Goal: Task Accomplishment & Management: Manage account settings

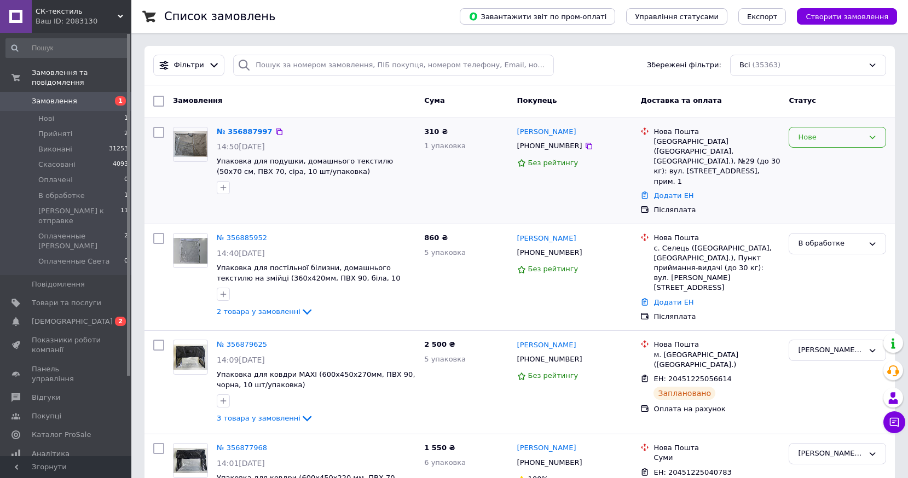
click at [829, 137] on div "Нове" at bounding box center [831, 137] width 66 height 11
click at [825, 237] on li "В обработке" at bounding box center [837, 240] width 96 height 20
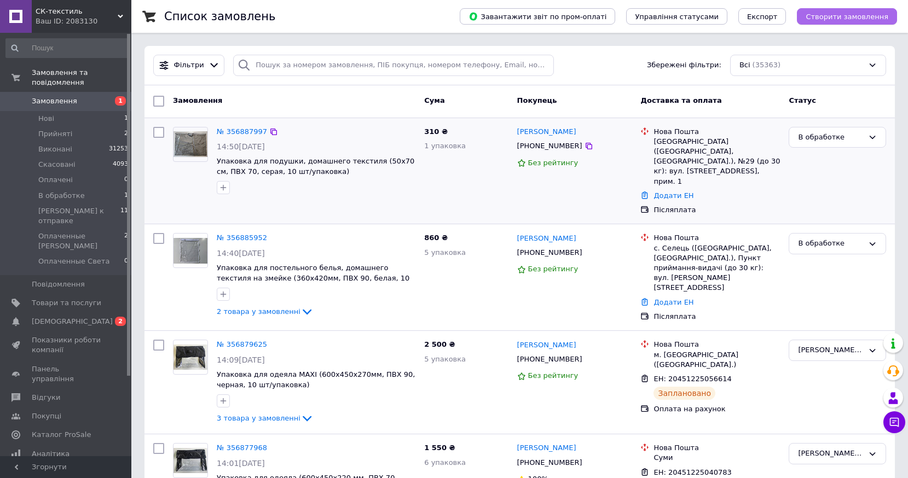
click at [847, 16] on span "Створити замовлення" at bounding box center [846, 17] width 83 height 8
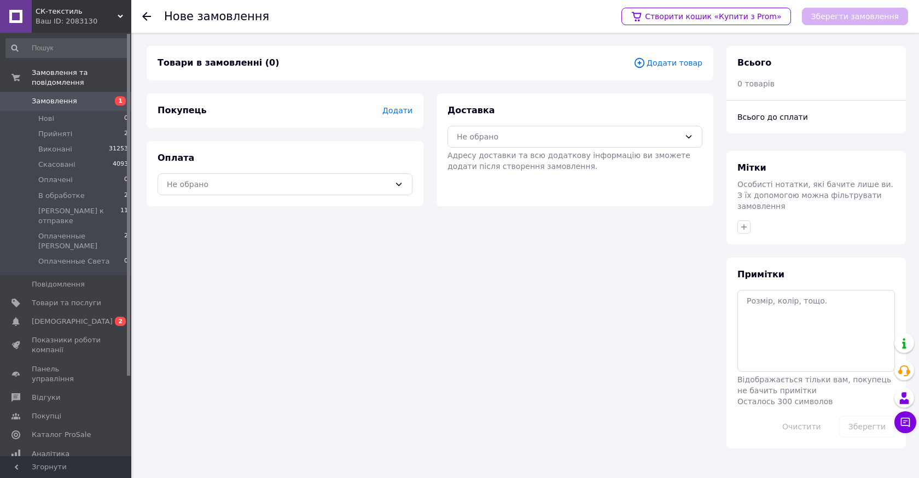
click at [682, 62] on span "Додати товар" at bounding box center [667, 63] width 69 height 12
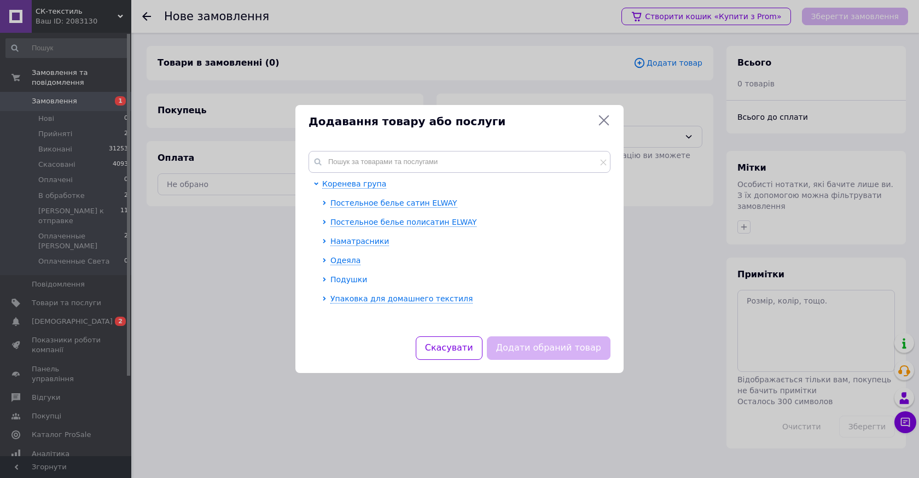
drag, startPoint x: 351, startPoint y: 277, endPoint x: 517, endPoint y: 257, distance: 167.5
click at [350, 278] on span "Подушки" at bounding box center [348, 279] width 37 height 9
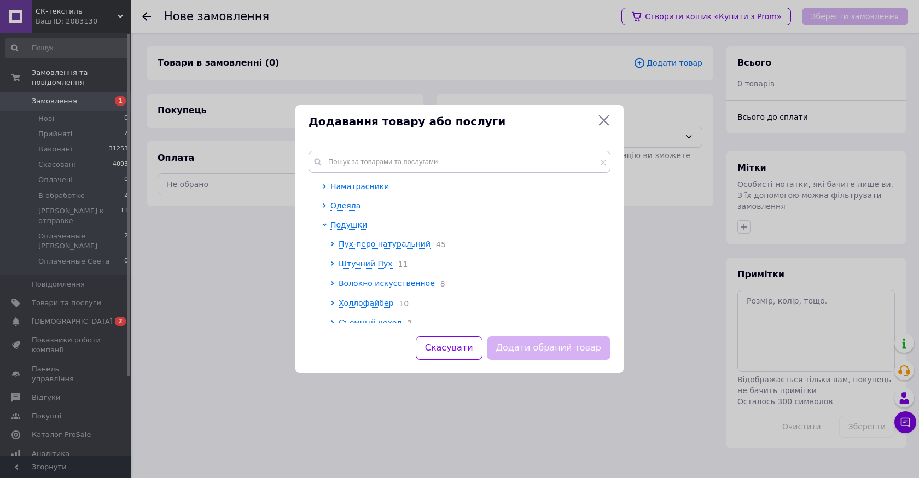
scroll to position [82, 0]
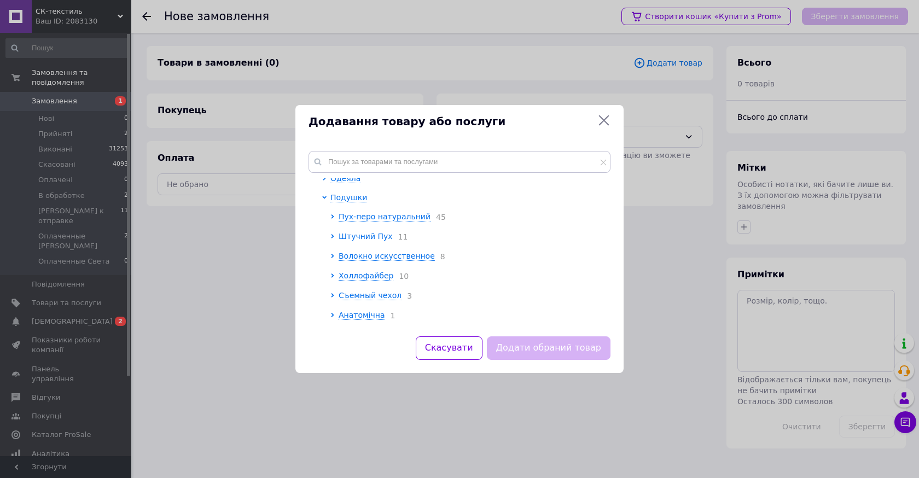
click at [362, 237] on span "Штучний Пух" at bounding box center [366, 236] width 54 height 9
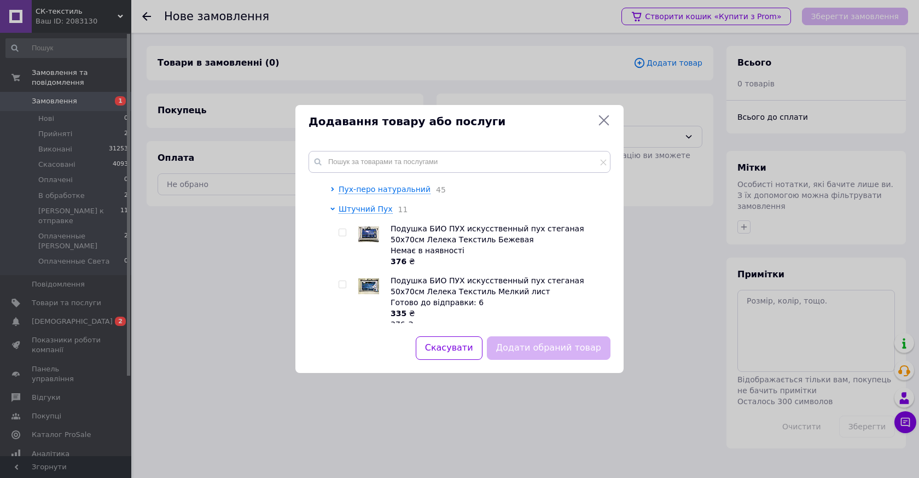
scroll to position [137, 0]
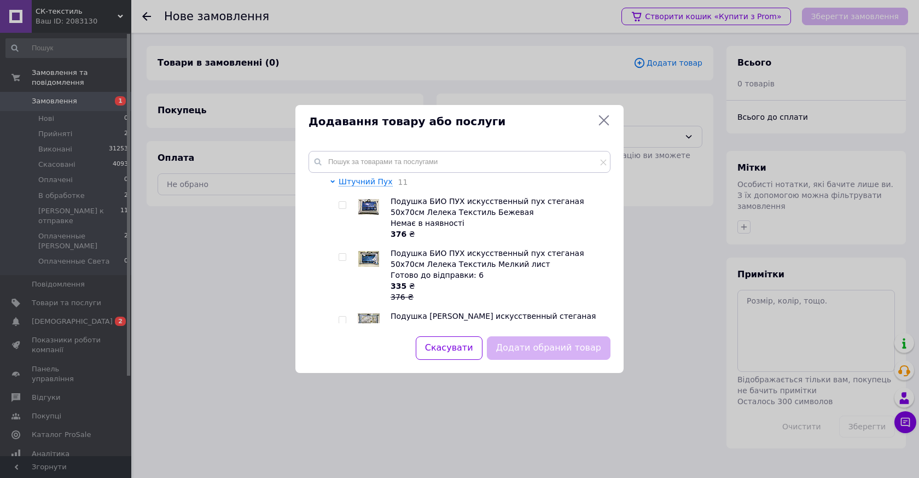
click at [340, 259] on input "checkbox" at bounding box center [342, 257] width 7 height 7
checkbox input "true"
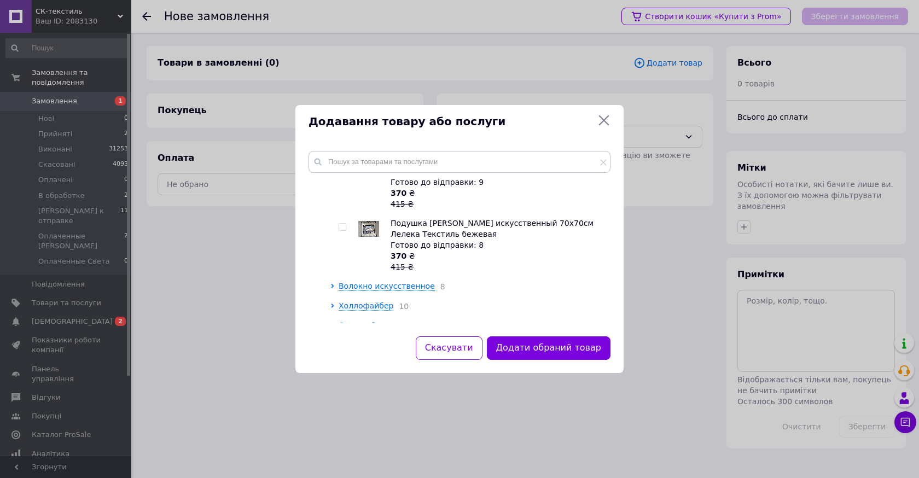
scroll to position [760, 0]
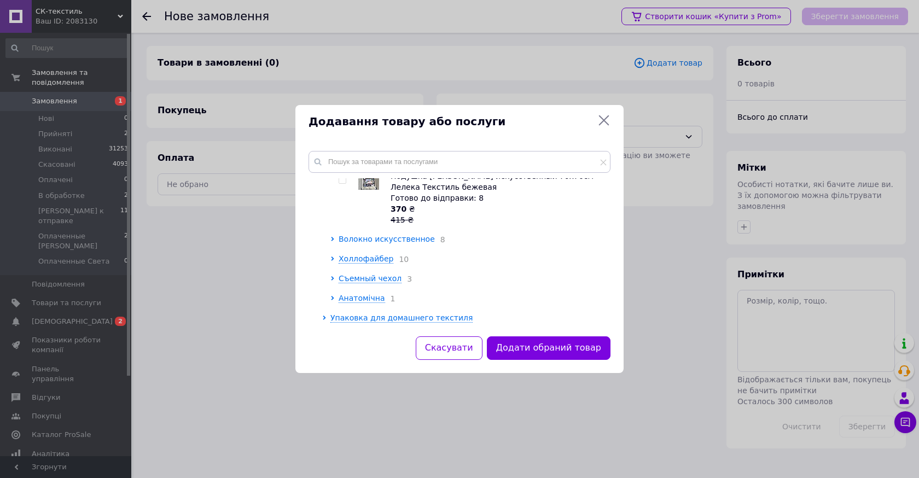
click at [391, 239] on span "Волокно искусственное" at bounding box center [387, 239] width 96 height 9
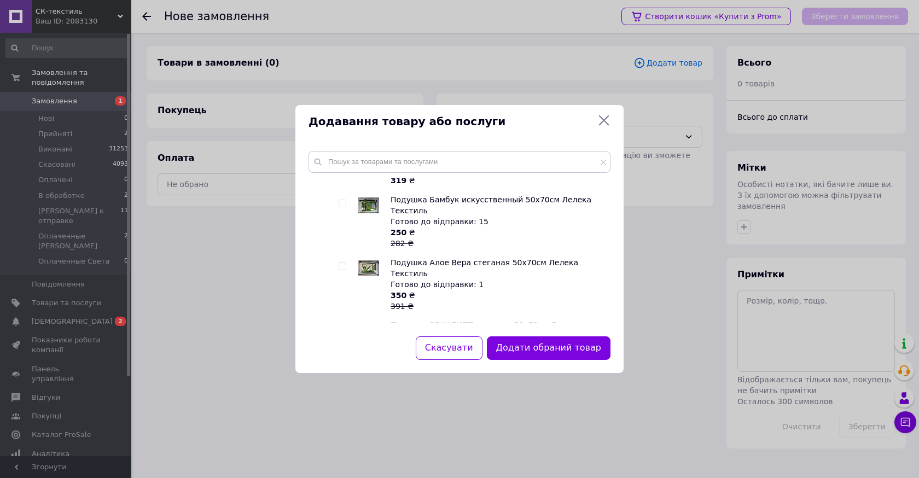
scroll to position [897, 0]
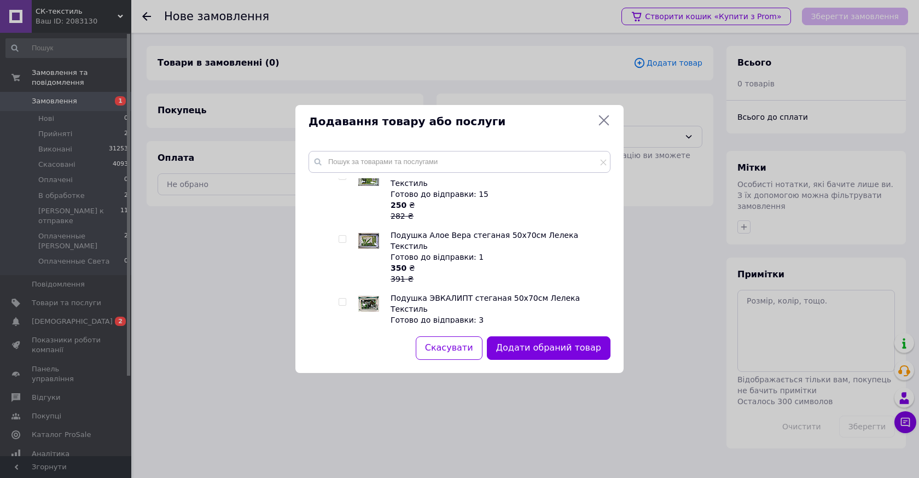
click at [341, 236] on input "checkbox" at bounding box center [342, 239] width 7 height 7
checkbox input "true"
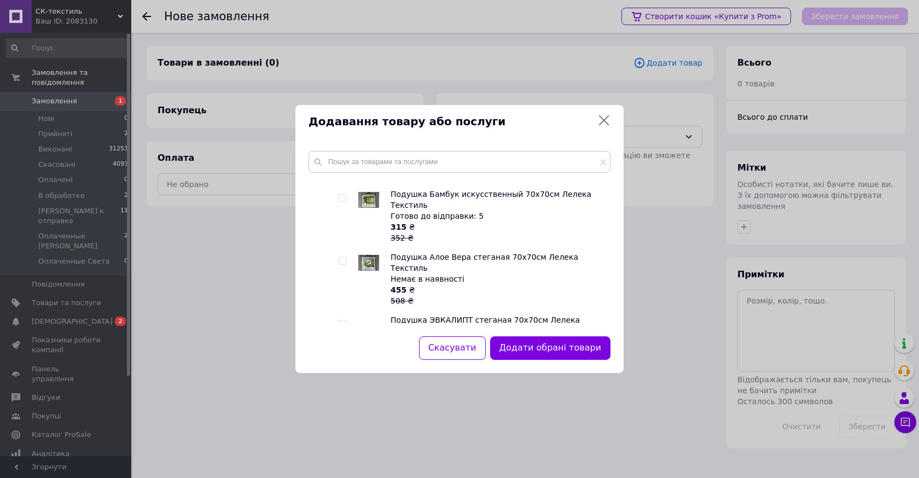
scroll to position [1176, 0]
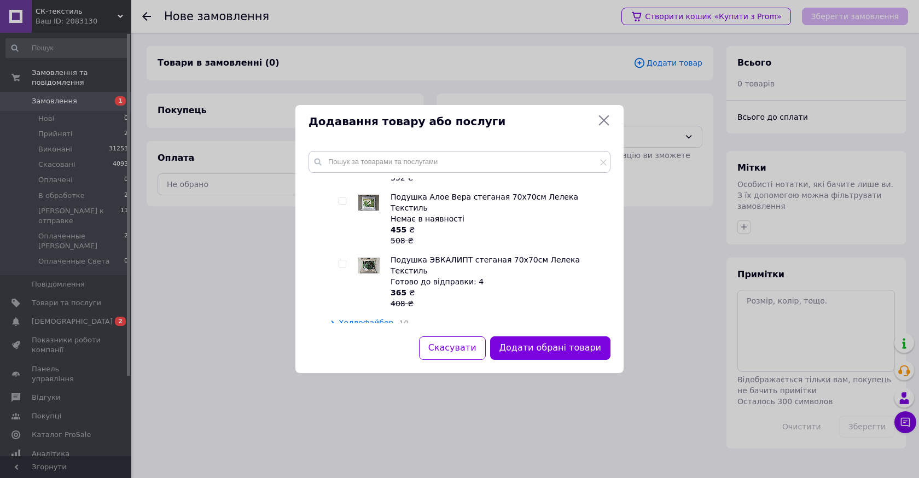
click at [362, 318] on span "Холлофайбер" at bounding box center [366, 322] width 55 height 9
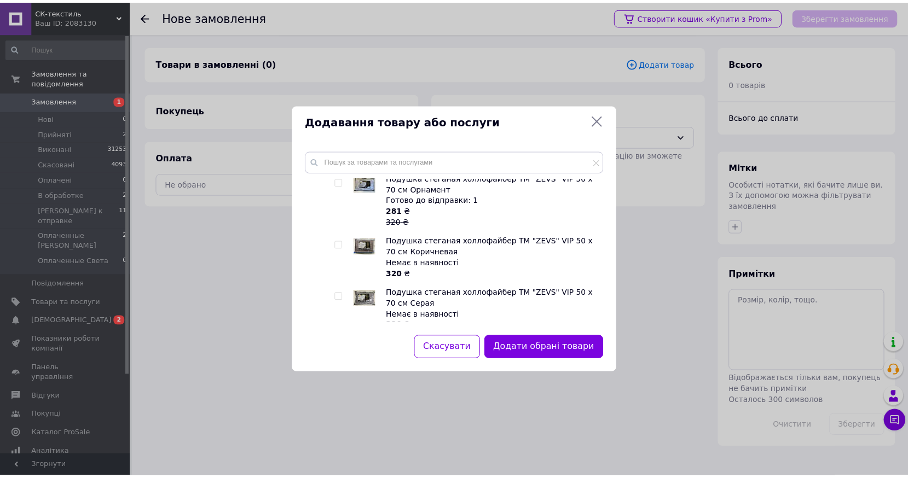
scroll to position [1422, 0]
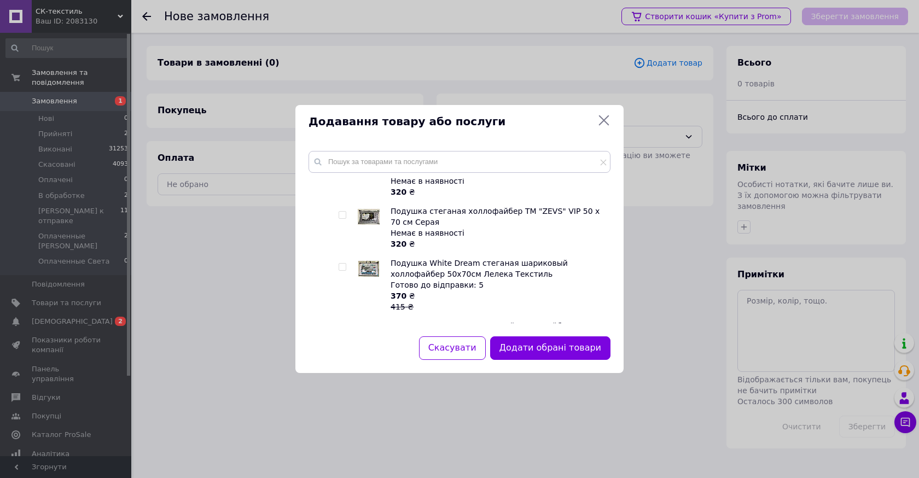
click at [342, 264] on input "checkbox" at bounding box center [342, 267] width 7 height 7
checkbox input "true"
click at [564, 350] on button "Додати обрані товари" at bounding box center [550, 348] width 120 height 24
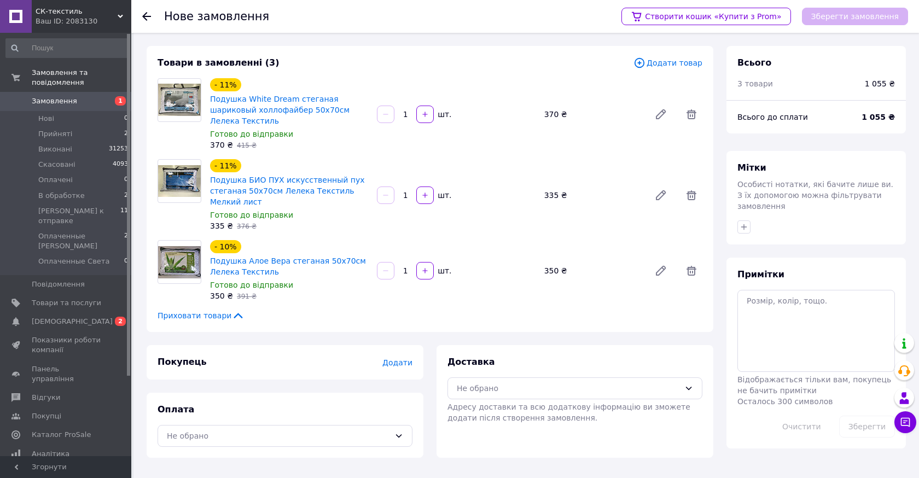
click at [396, 358] on span "Додати" at bounding box center [397, 362] width 30 height 9
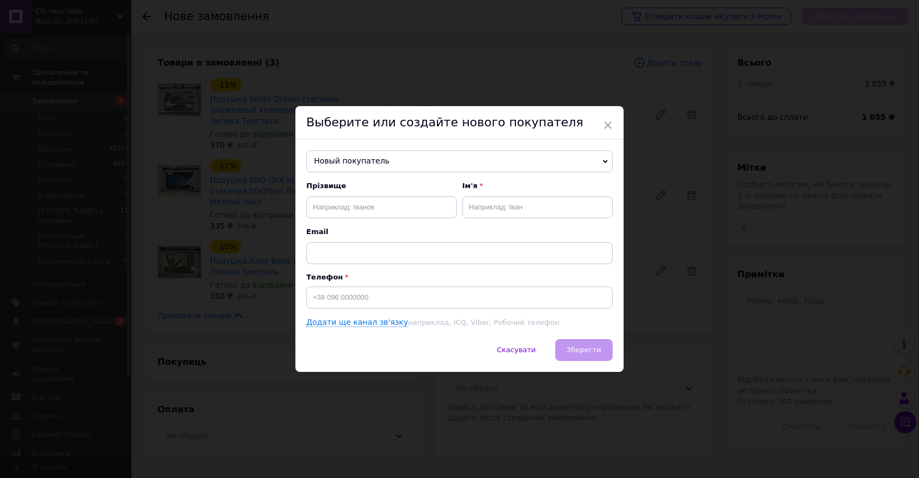
click at [367, 158] on span "Новый покупатель" at bounding box center [459, 161] width 306 height 22
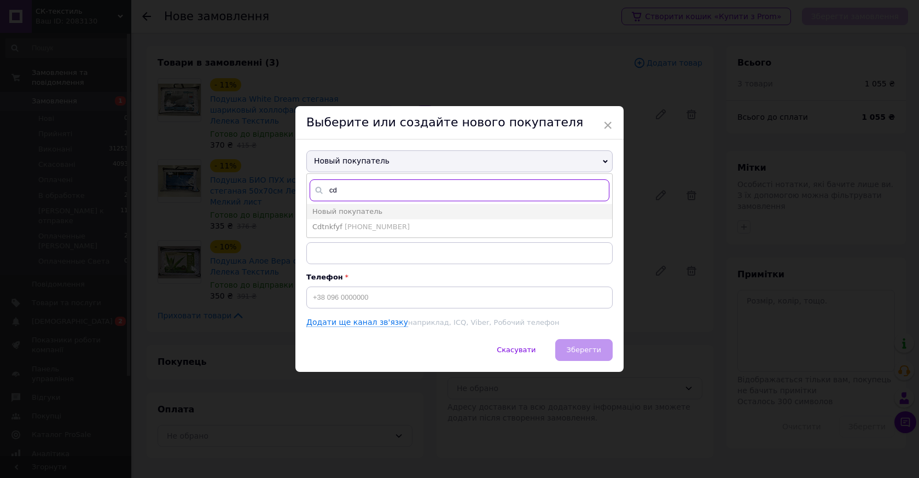
type input "c"
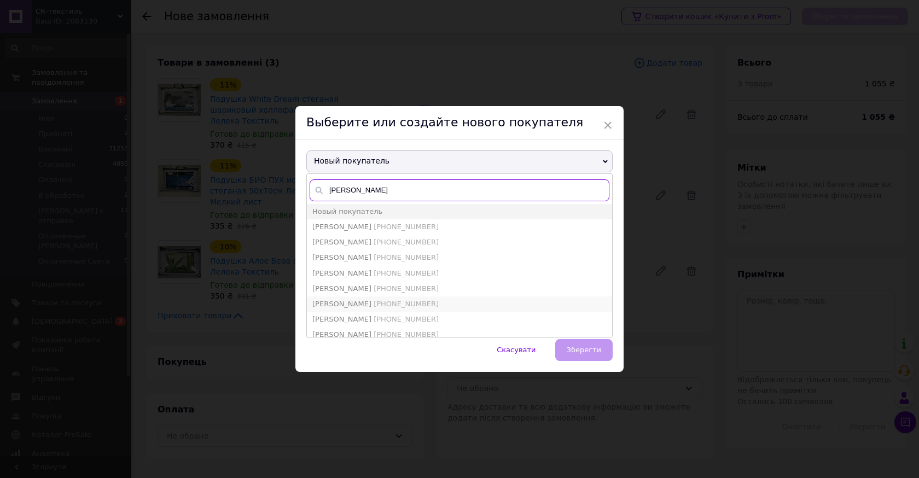
type input "светлана"
click at [388, 302] on span "+380985058479" at bounding box center [406, 304] width 65 height 8
type input "Боровая Светлана"
type input "+380985058479"
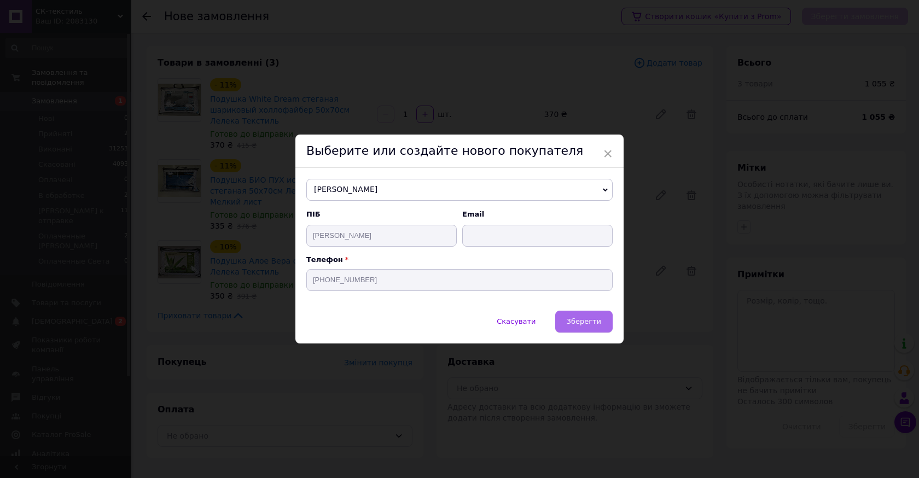
click at [587, 330] on button "Зберегти" at bounding box center [583, 322] width 57 height 22
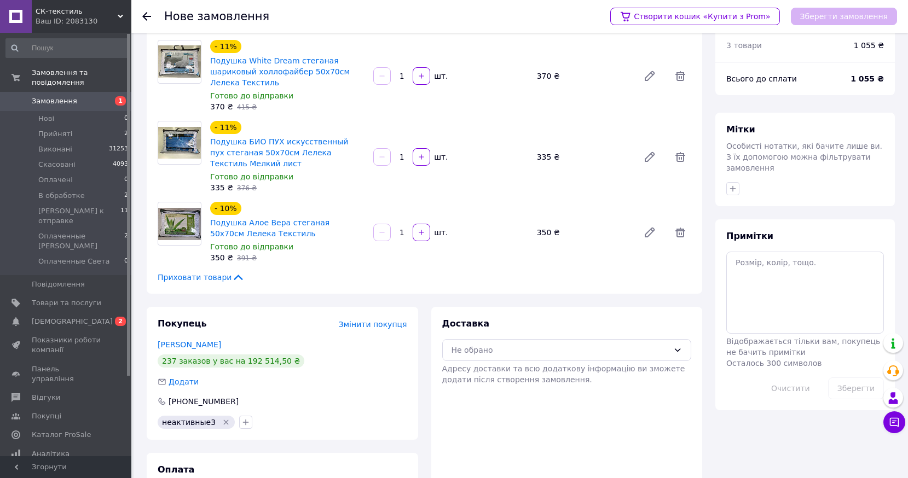
scroll to position [80, 0]
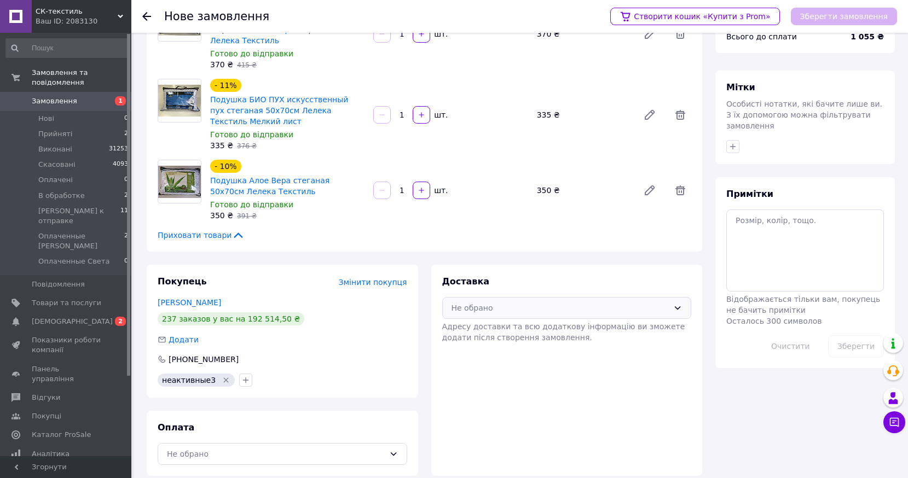
click at [530, 302] on div "Не обрано" at bounding box center [560, 308] width 218 height 12
click at [509, 326] on span "Самовивіз" at bounding box center [575, 331] width 214 height 11
click at [279, 448] on div "Не обрано" at bounding box center [276, 454] width 218 height 12
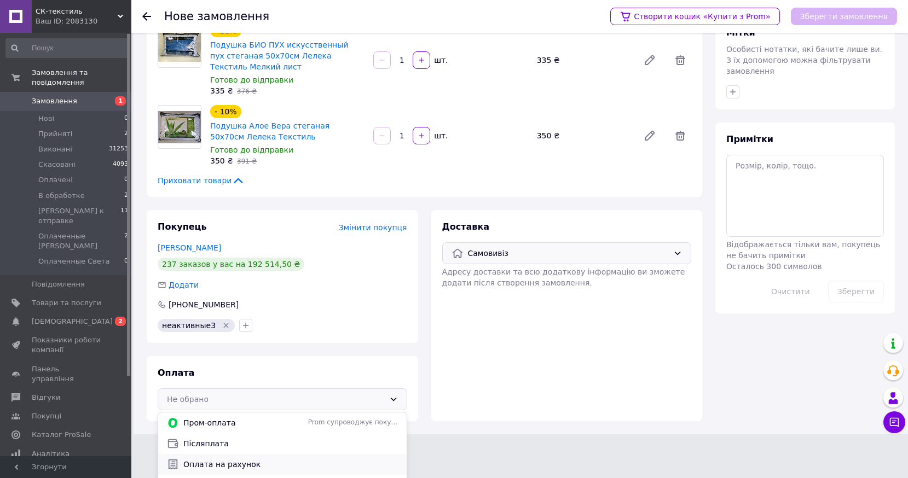
scroll to position [142, 0]
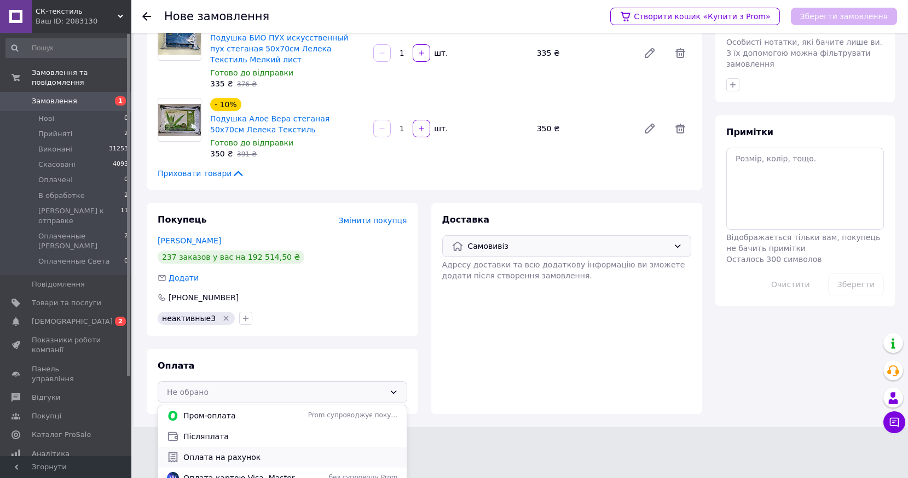
click at [242, 452] on span "Оплата на рахунок" at bounding box center [290, 457] width 214 height 11
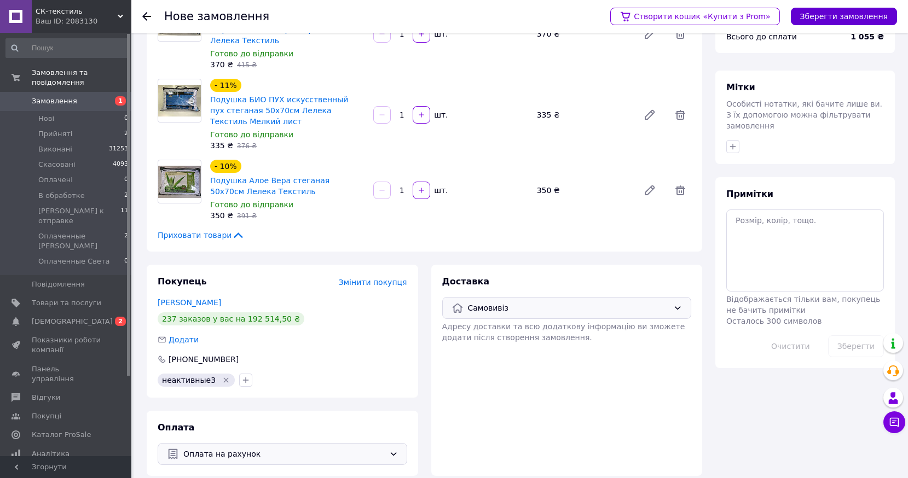
click at [867, 21] on button "Зберегти замовлення" at bounding box center [843, 17] width 106 height 18
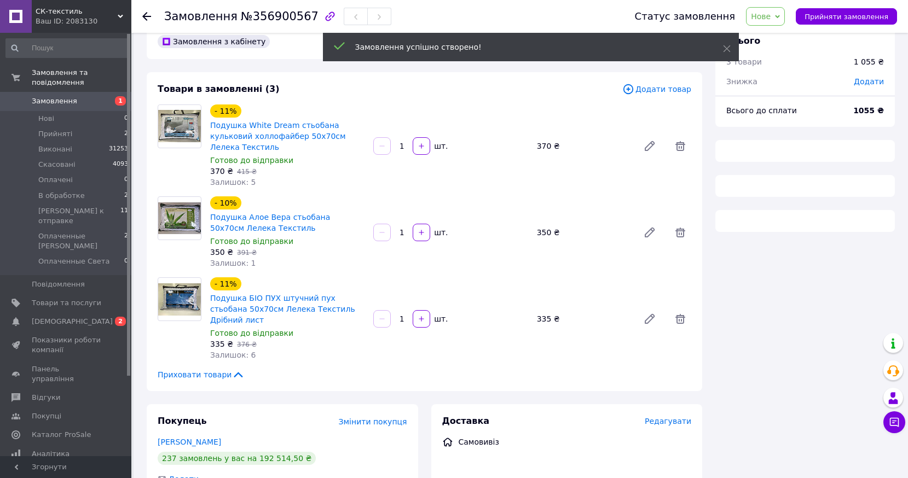
scroll to position [80, 0]
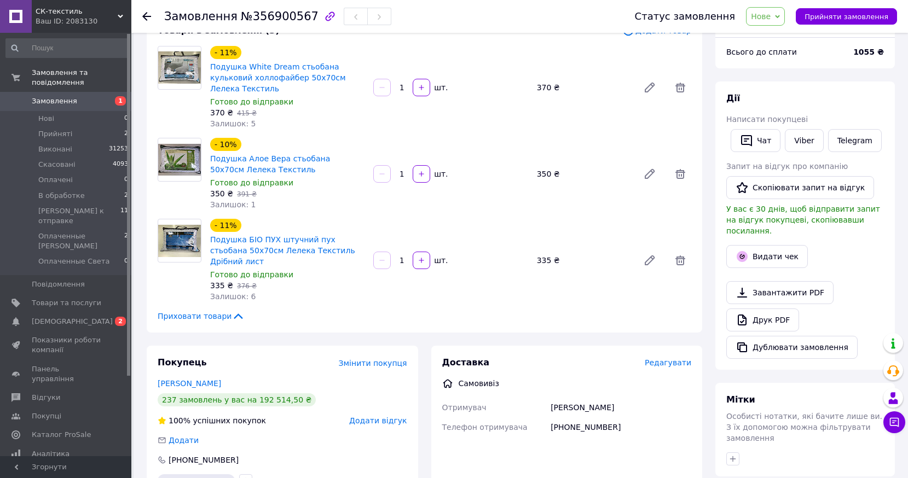
click at [781, 18] on span "Нове" at bounding box center [765, 16] width 39 height 19
click at [789, 37] on li "Прийнято" at bounding box center [805, 38] width 119 height 16
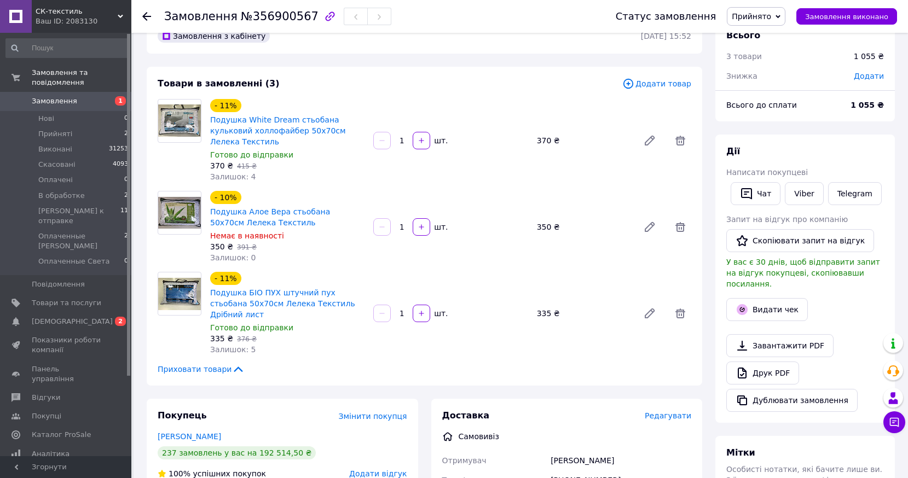
scroll to position [0, 0]
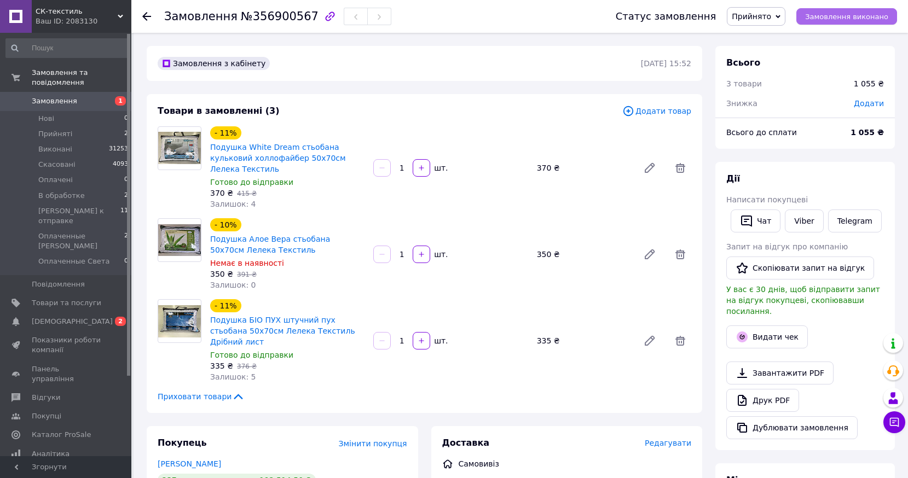
click at [863, 19] on span "Замовлення виконано" at bounding box center [846, 17] width 83 height 8
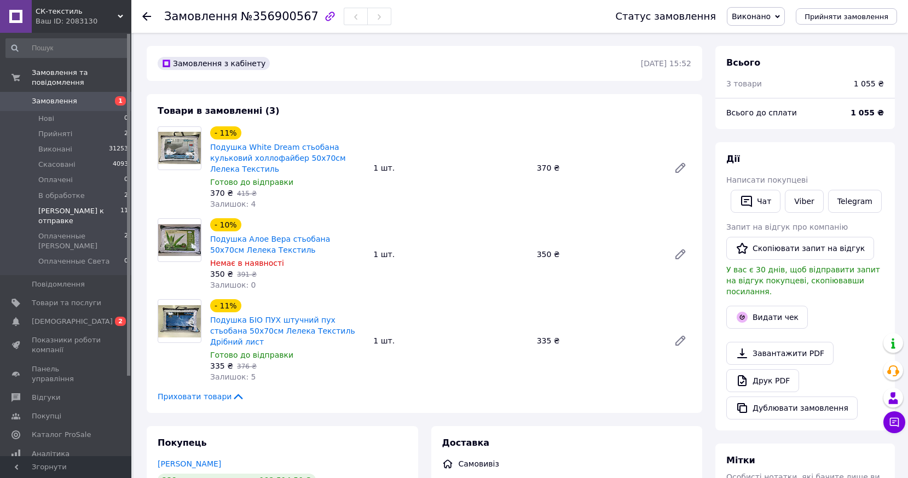
click at [65, 206] on span "[PERSON_NAME] к отправке" at bounding box center [79, 216] width 82 height 20
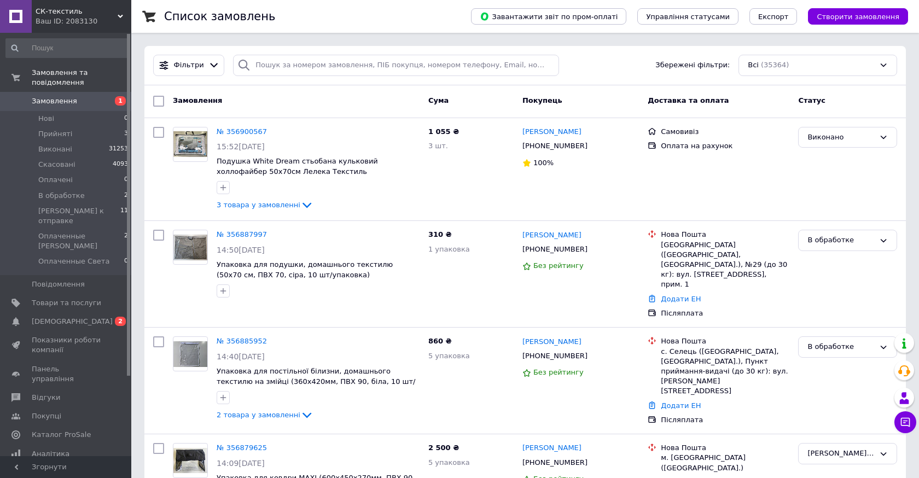
click at [78, 231] on span "Оплаченные [PERSON_NAME]" at bounding box center [81, 241] width 86 height 20
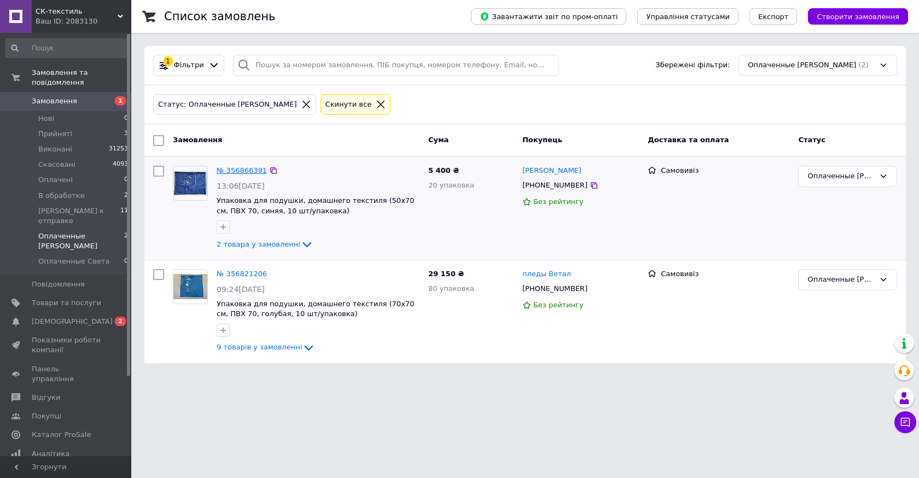
click at [242, 166] on link "№ 356866391" at bounding box center [242, 170] width 50 height 8
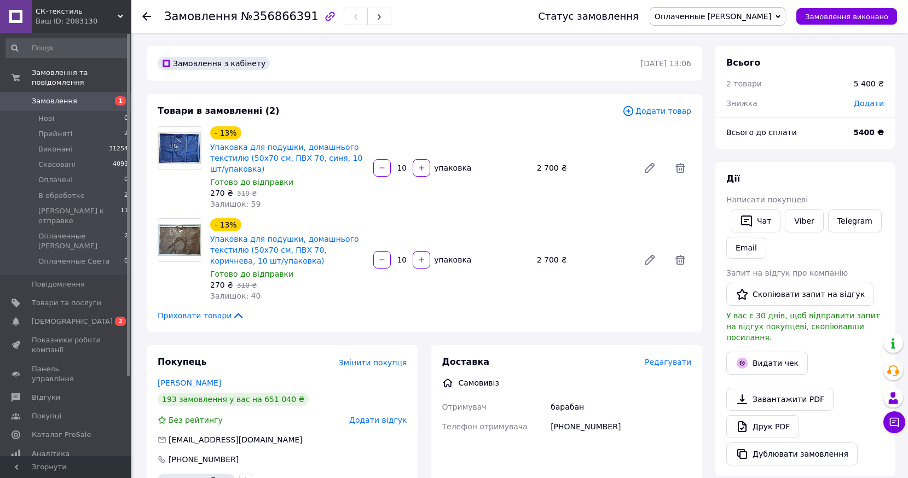
drag, startPoint x: 874, startPoint y: 107, endPoint x: 845, endPoint y: 109, distance: 29.1
click at [872, 106] on span "Додати" at bounding box center [868, 103] width 30 height 9
click at [807, 143] on input "text" at bounding box center [793, 148] width 65 height 22
type input "400"
click at [842, 181] on button "Зберегти" at bounding box center [847, 178] width 55 height 22
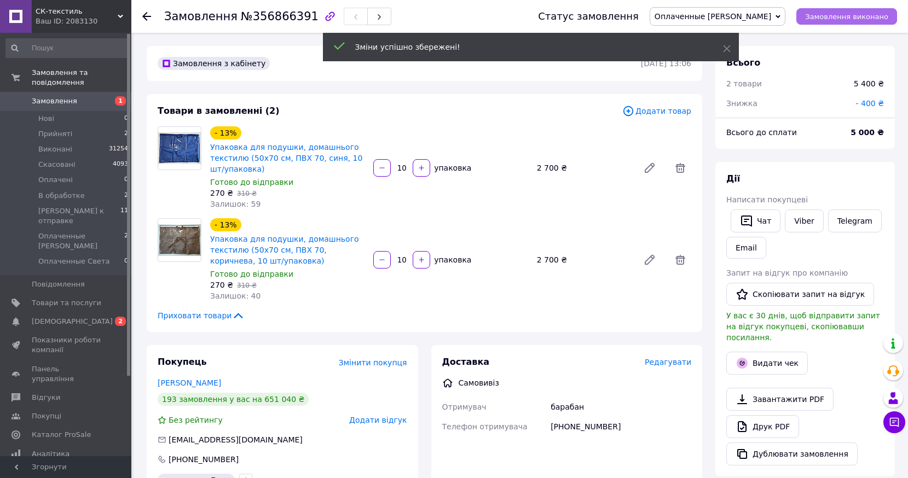
click at [853, 18] on span "Замовлення виконано" at bounding box center [846, 17] width 83 height 8
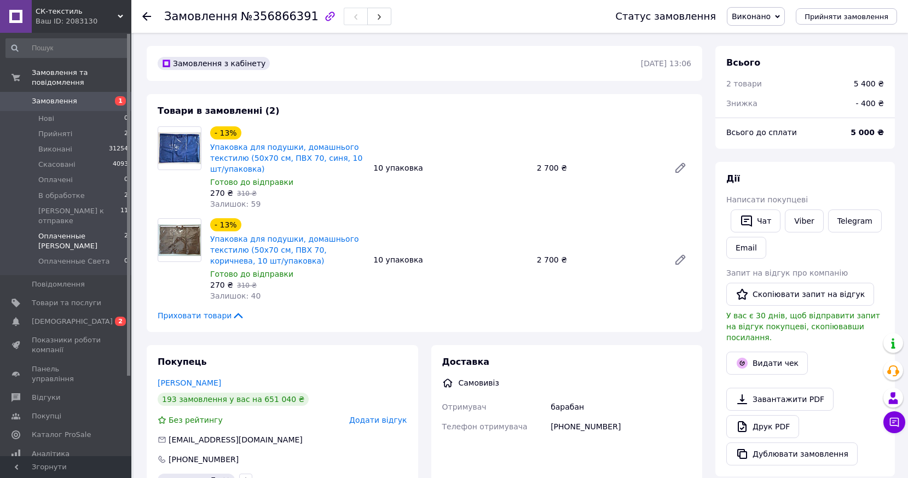
click at [66, 231] on span "Оплаченные [PERSON_NAME]" at bounding box center [81, 241] width 86 height 20
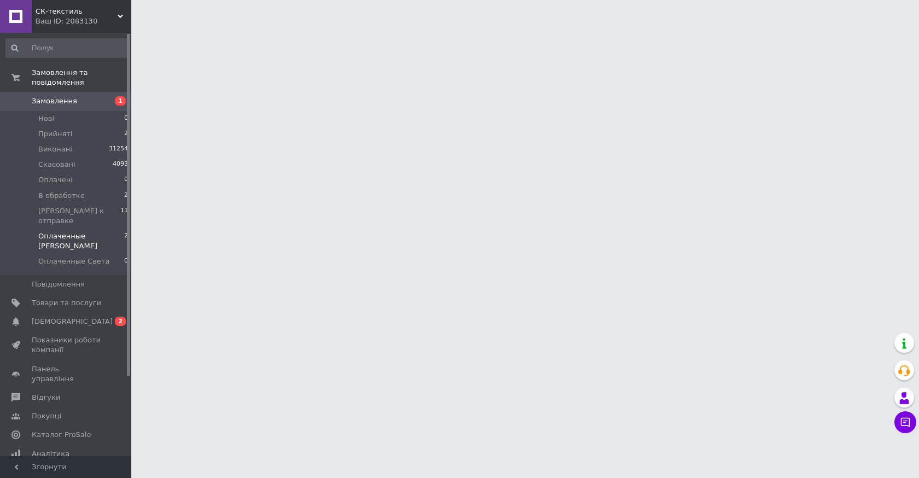
click at [64, 231] on span "Оплаченные [PERSON_NAME]" at bounding box center [81, 241] width 86 height 20
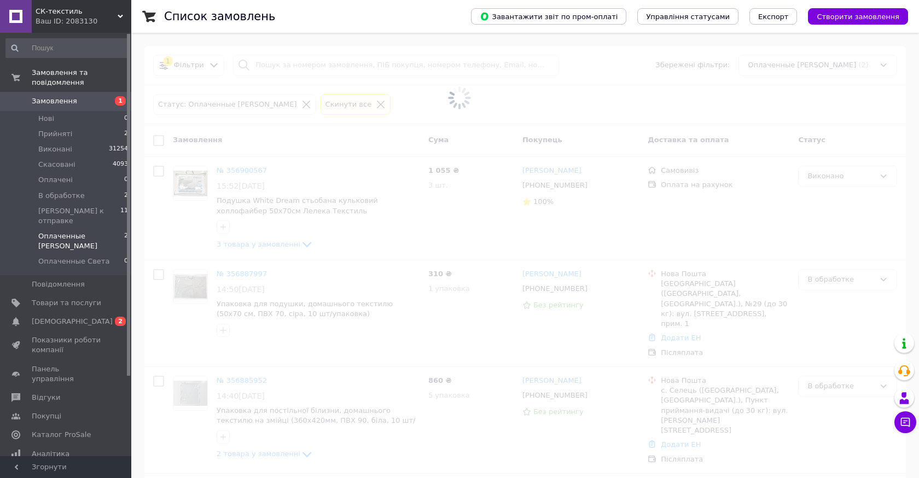
click at [56, 231] on span "Оплаченные [PERSON_NAME]" at bounding box center [81, 241] width 86 height 20
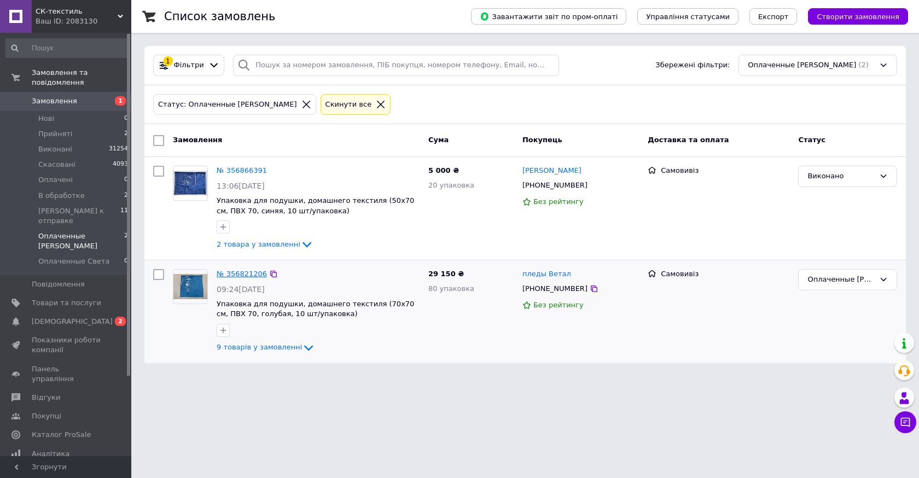
click at [237, 276] on link "№ 356821206" at bounding box center [242, 274] width 50 height 8
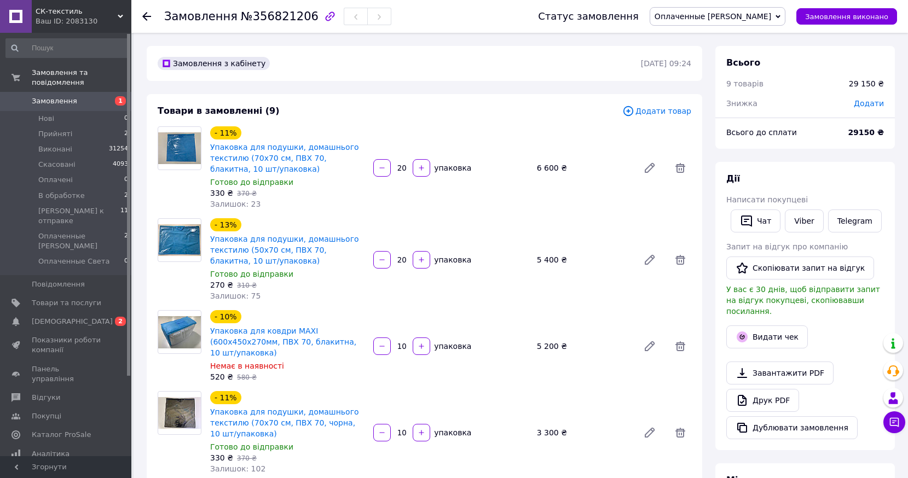
scroll to position [35, 0]
click at [871, 106] on span "Додати" at bounding box center [868, 103] width 30 height 9
click at [793, 145] on input "text" at bounding box center [793, 148] width 65 height 22
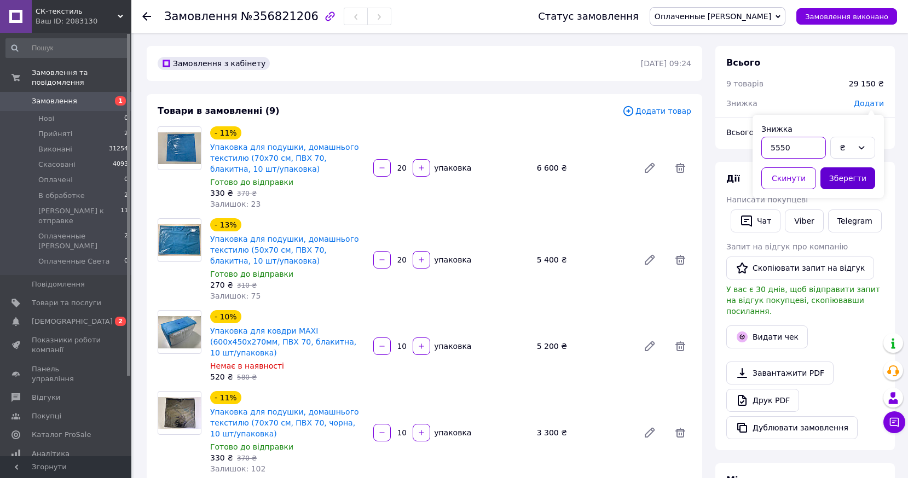
type input "5550"
click at [844, 185] on button "Зберегти" at bounding box center [847, 178] width 55 height 22
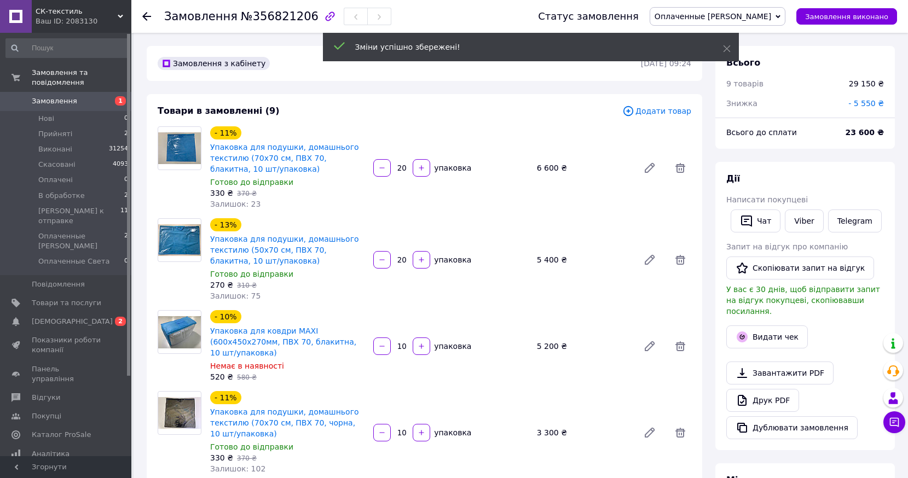
scroll to position [61, 0]
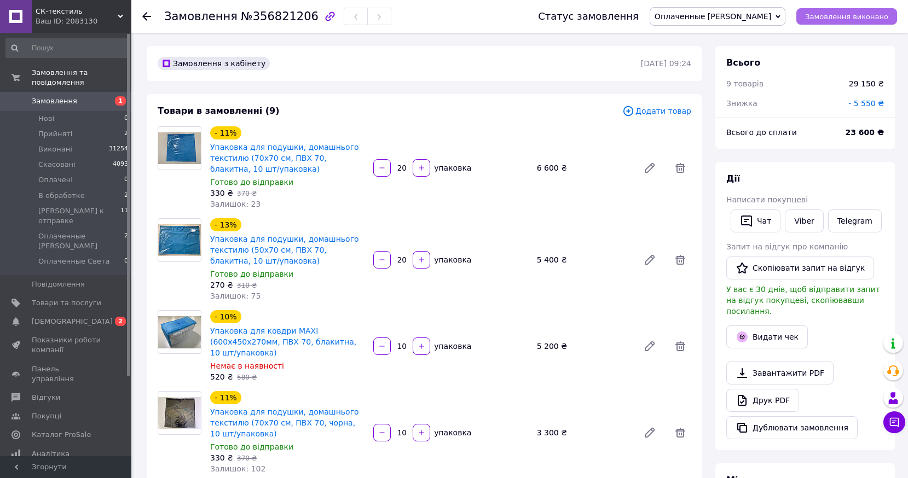
click at [876, 20] on span "Замовлення виконано" at bounding box center [846, 17] width 83 height 8
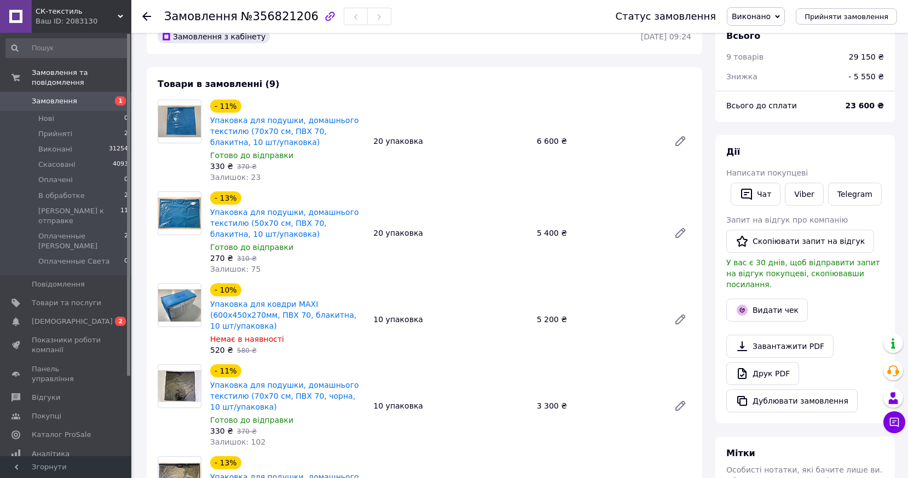
scroll to position [0, 0]
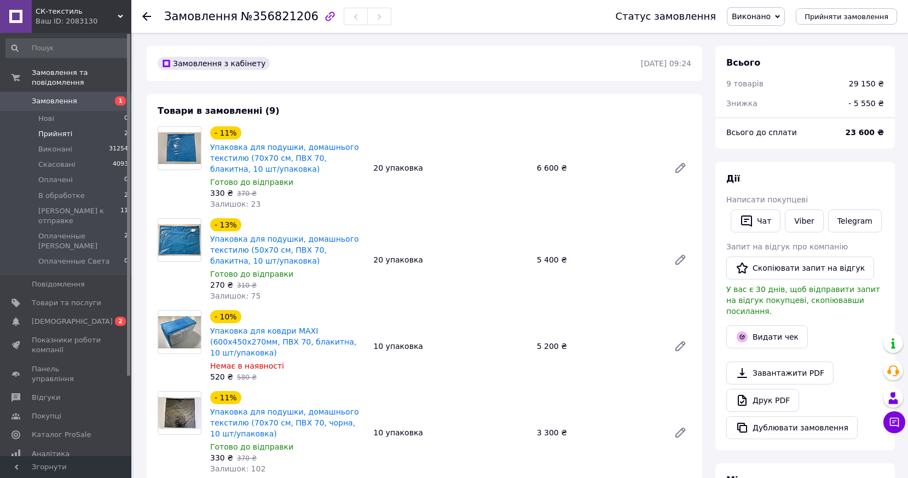
click at [53, 129] on span "Прийняті" at bounding box center [55, 134] width 34 height 10
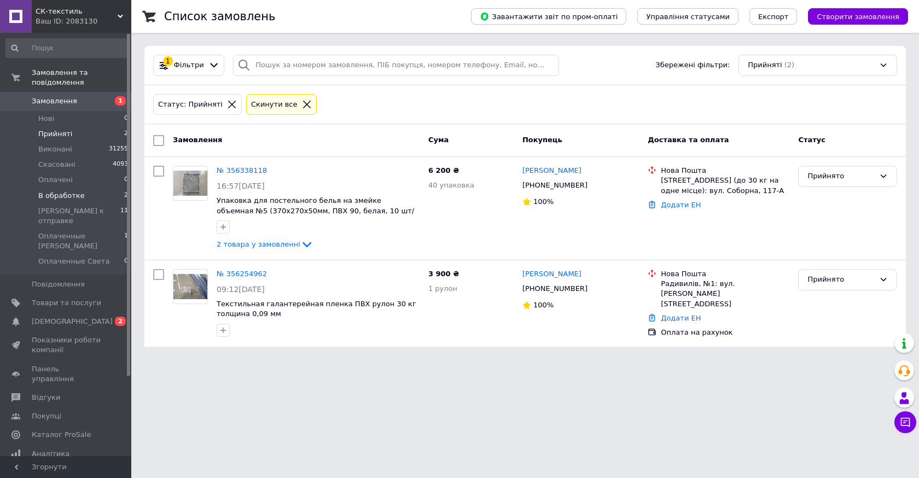
click at [57, 191] on span "В обработке" at bounding box center [61, 196] width 46 height 10
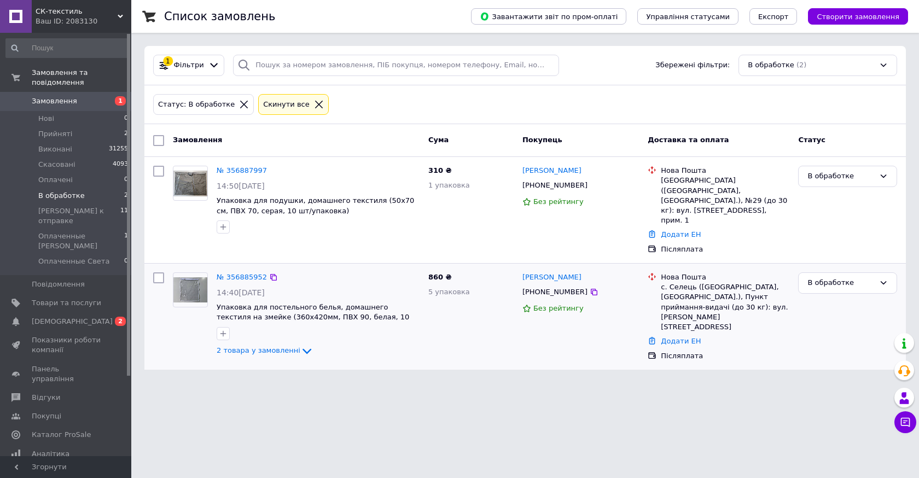
click at [495, 302] on div "860 ₴ 5 упаковка" at bounding box center [471, 316] width 94 height 97
click at [60, 129] on span "Прийняті" at bounding box center [55, 134] width 34 height 10
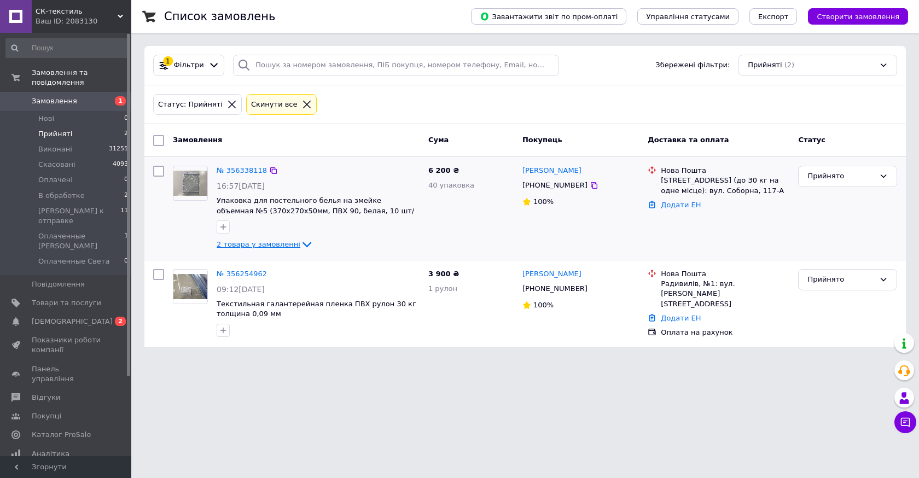
click at [272, 244] on span "2 товара у замовленні" at bounding box center [259, 244] width 84 height 8
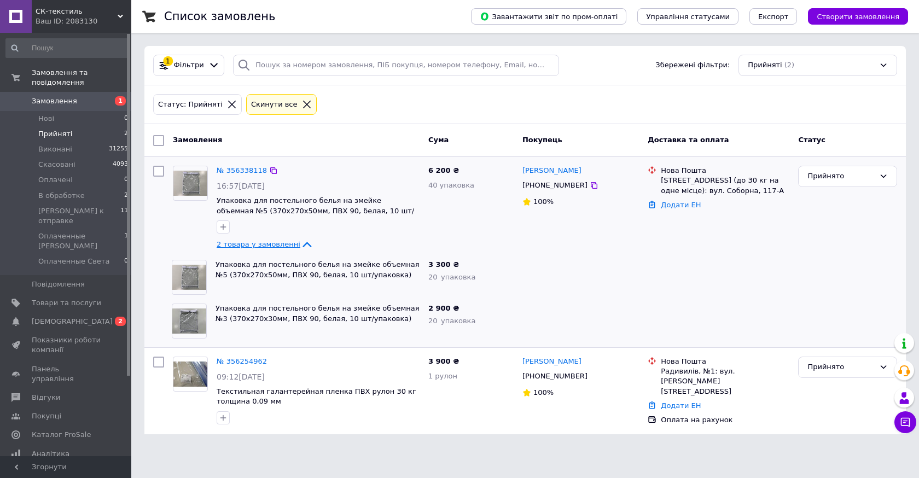
click at [264, 242] on span "2 товара у замовленні" at bounding box center [259, 244] width 84 height 8
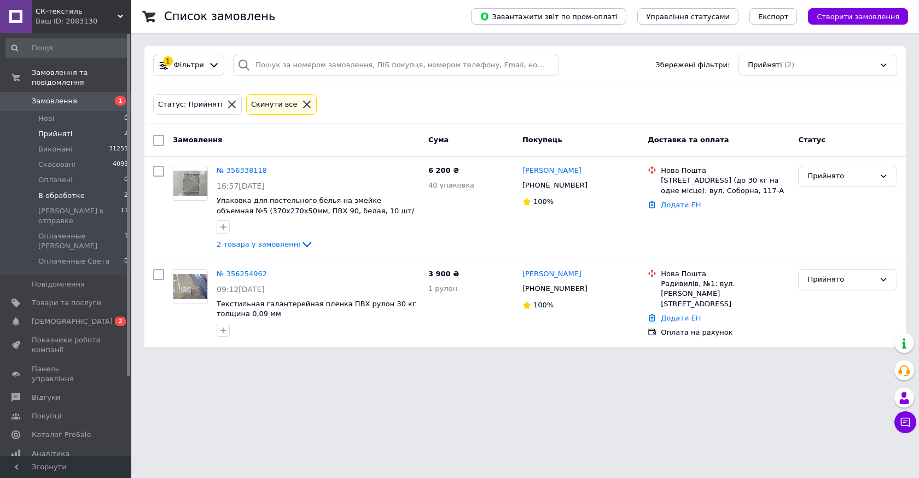
click at [67, 191] on span "В обработке" at bounding box center [61, 196] width 46 height 10
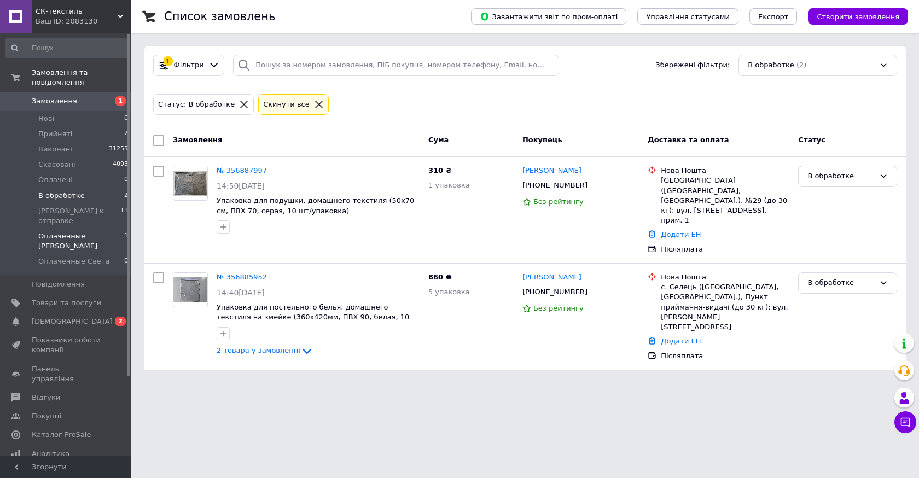
click at [69, 231] on span "Оплаченные [PERSON_NAME]" at bounding box center [81, 241] width 86 height 20
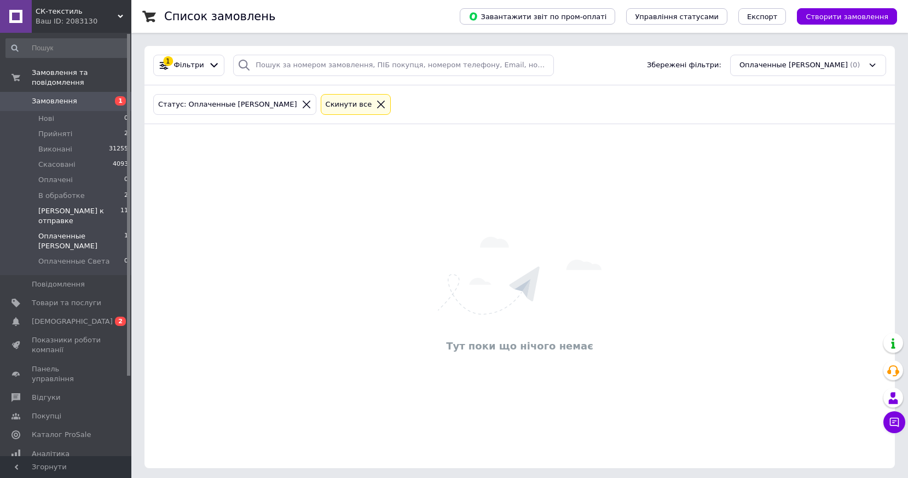
click at [74, 206] on span "[PERSON_NAME] к отправке" at bounding box center [79, 216] width 82 height 20
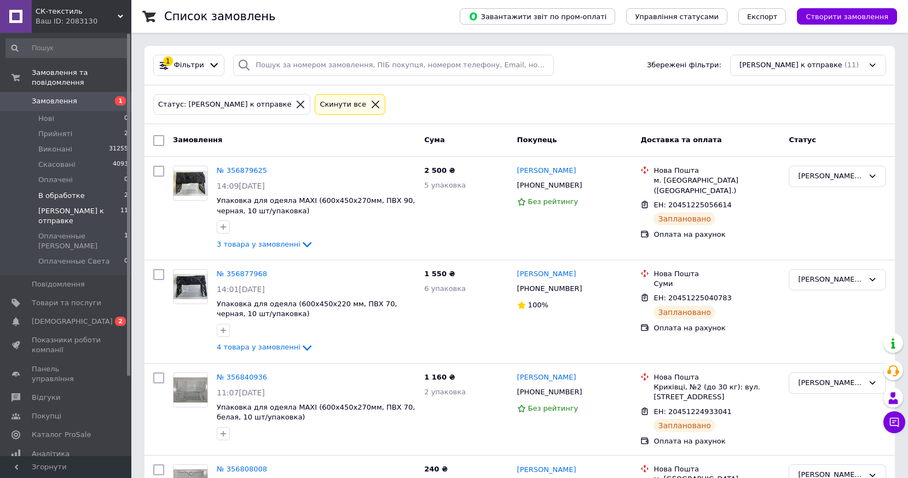
click at [65, 191] on span "В обработке" at bounding box center [61, 196] width 46 height 10
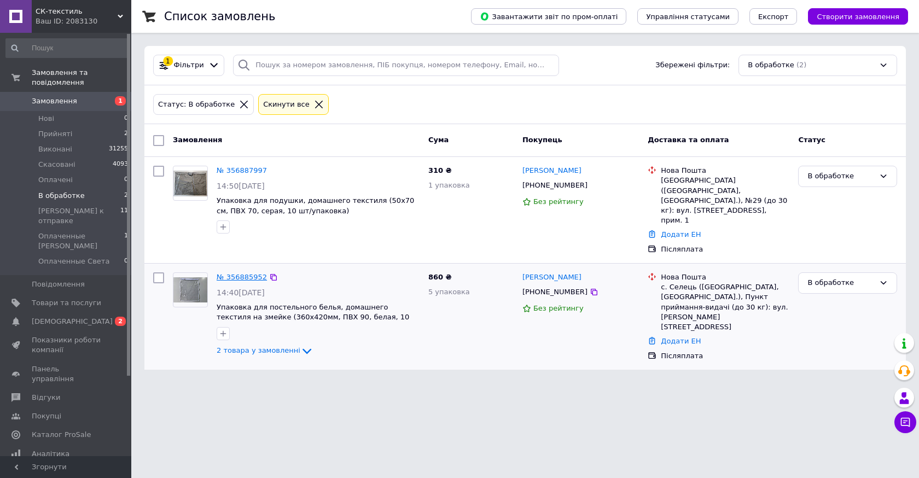
click at [241, 273] on link "№ 356885952" at bounding box center [242, 277] width 50 height 8
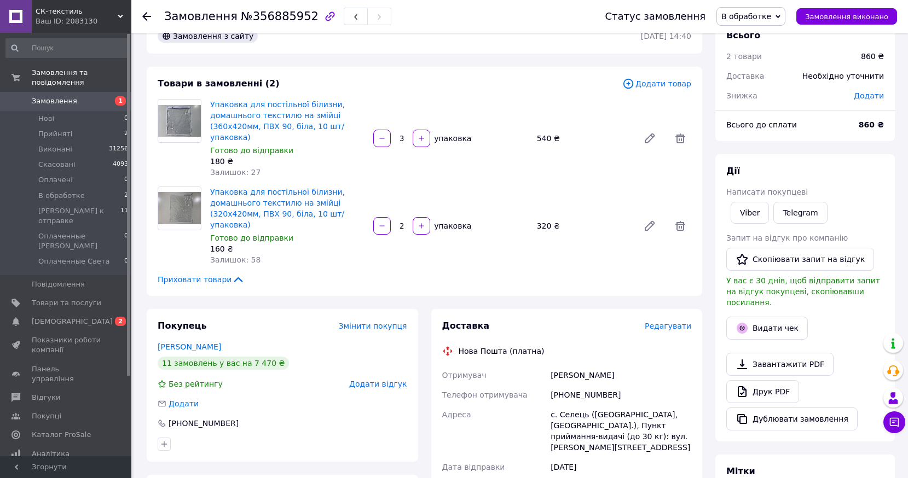
scroll to position [55, 0]
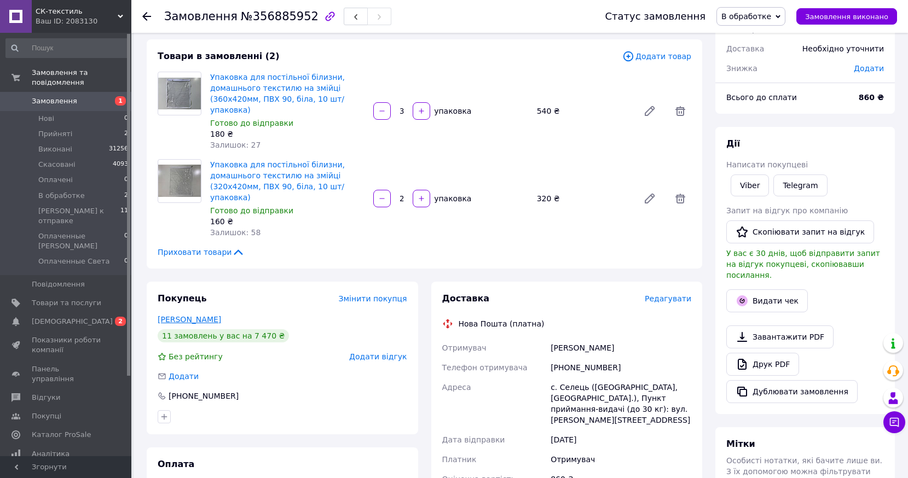
click at [206, 315] on link "Мушинська Ольга" at bounding box center [189, 319] width 63 height 9
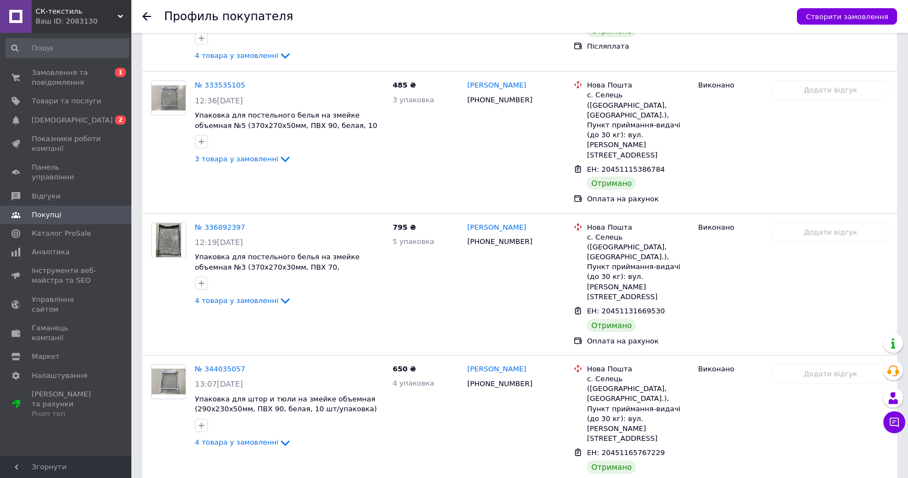
scroll to position [1094, 0]
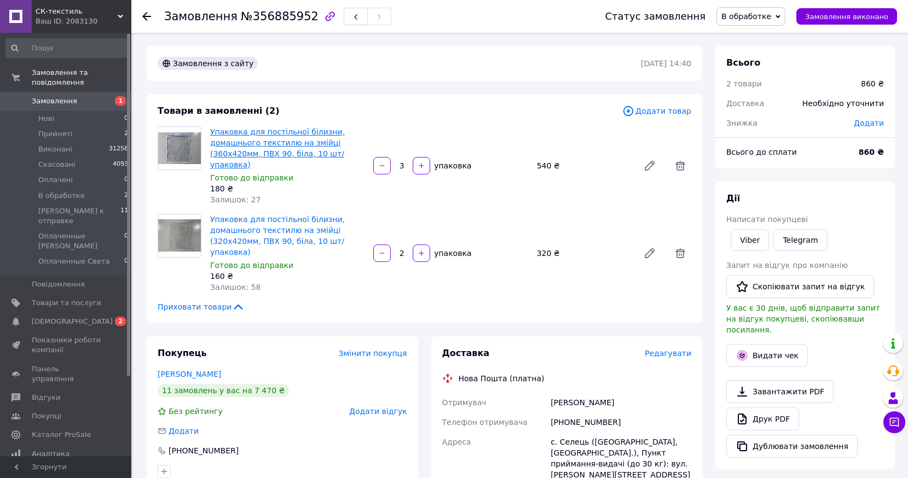
click at [344, 154] on link "Упаковка для постільної білизни, домашнього текстилю на змійці (360х420мм, ПВХ …" at bounding box center [277, 148] width 135 height 42
click at [322, 234] on link "Упаковка для постільної білизни, домашнього текстилю на змійці (320х420мм, ПВХ …" at bounding box center [277, 236] width 135 height 42
click at [868, 126] on span "Додати" at bounding box center [868, 123] width 30 height 9
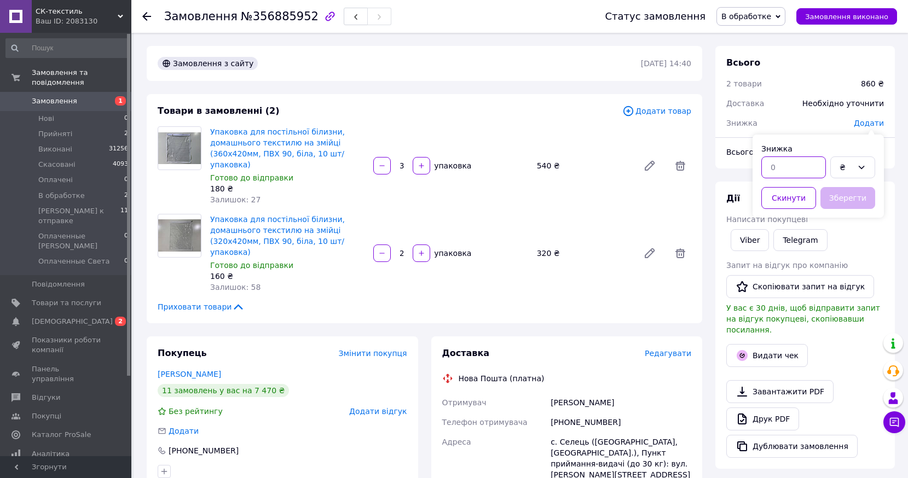
click at [812, 171] on input "text" at bounding box center [793, 167] width 65 height 22
type input "50"
click at [844, 200] on button "Зберегти" at bounding box center [847, 198] width 55 height 22
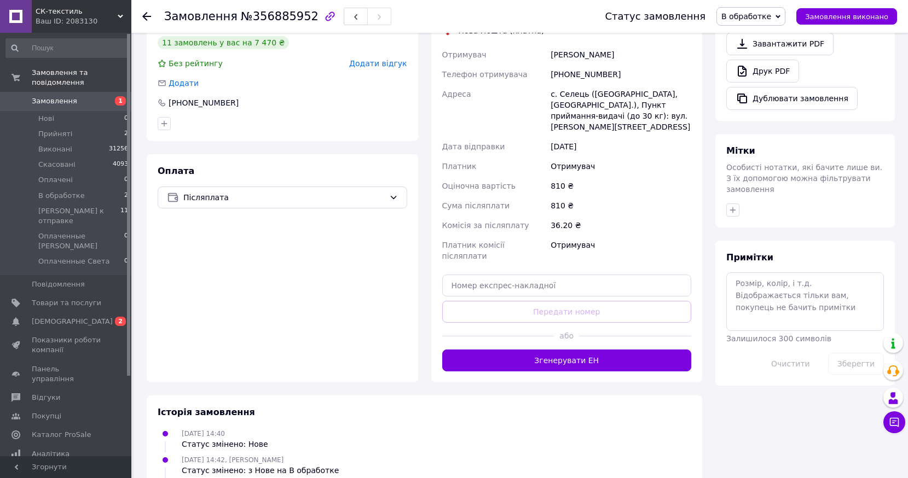
scroll to position [379, 0]
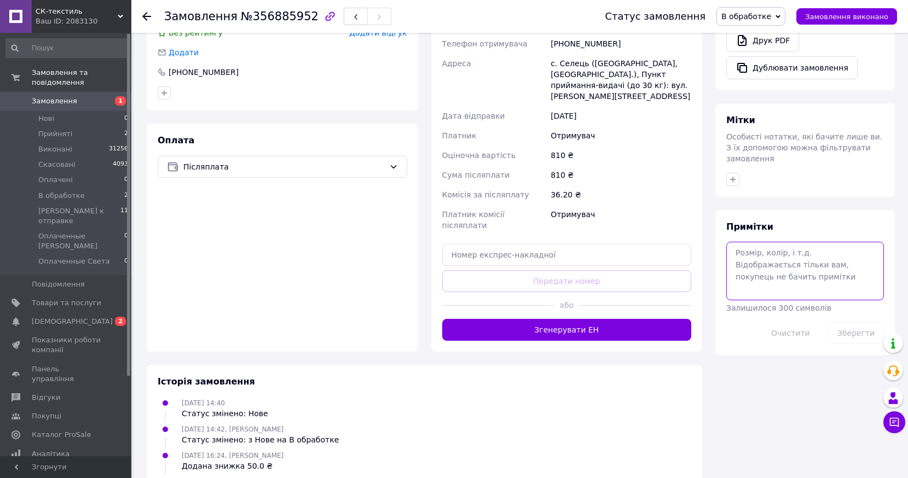
click at [774, 263] on textarea at bounding box center [805, 271] width 158 height 58
type textarea "післяплата+"
click at [849, 322] on button "Зберегти" at bounding box center [856, 333] width 56 height 22
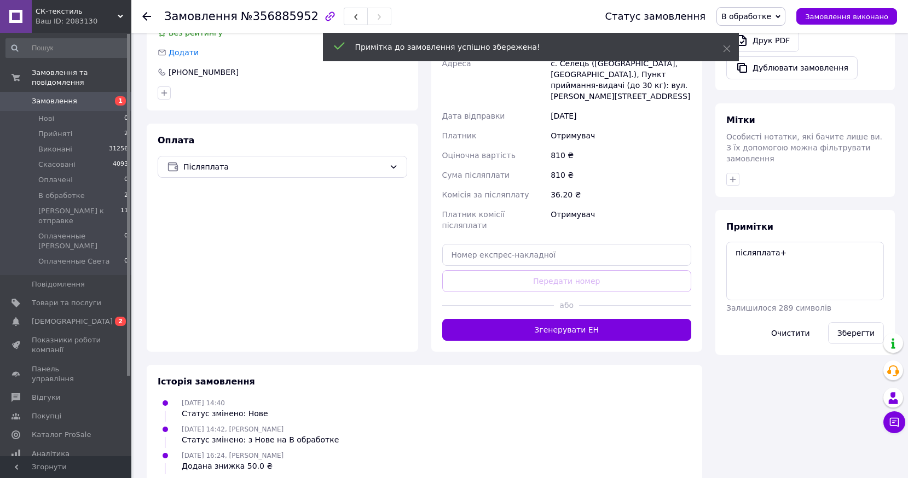
click at [771, 20] on span "В обработке" at bounding box center [746, 16] width 50 height 9
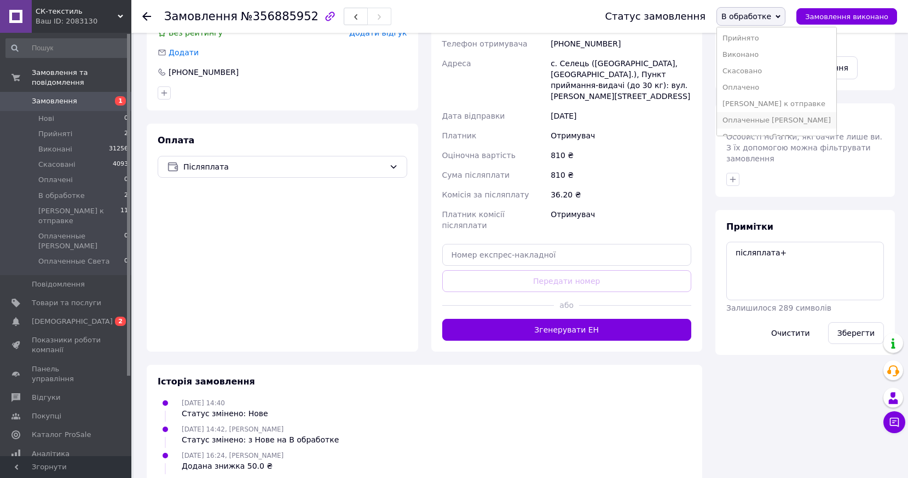
scroll to position [10, 0]
click at [793, 125] on li "Оплаченные Света" at bounding box center [776, 126] width 119 height 16
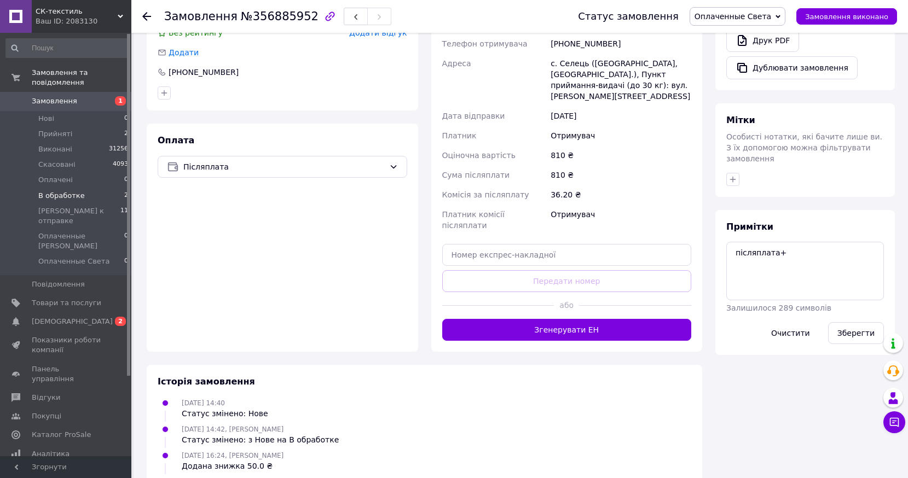
click at [69, 191] on span "В обработке" at bounding box center [61, 196] width 46 height 10
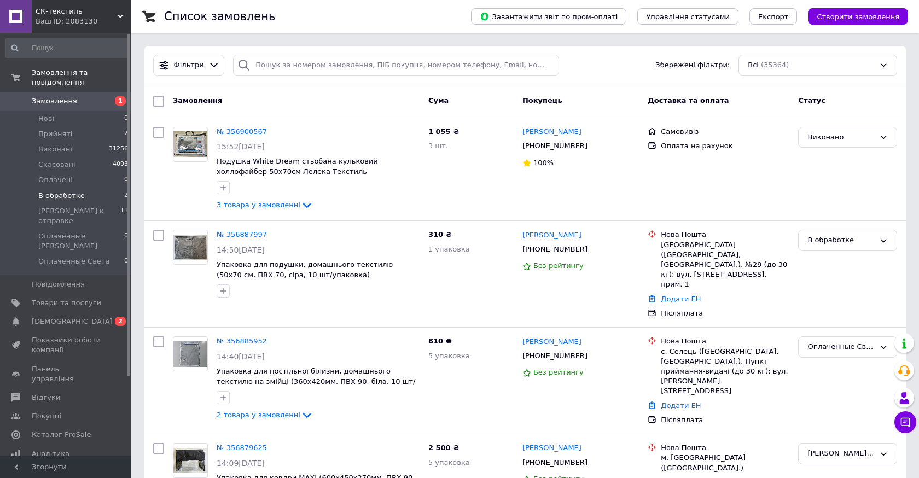
click at [55, 191] on span "В обработке" at bounding box center [61, 196] width 46 height 10
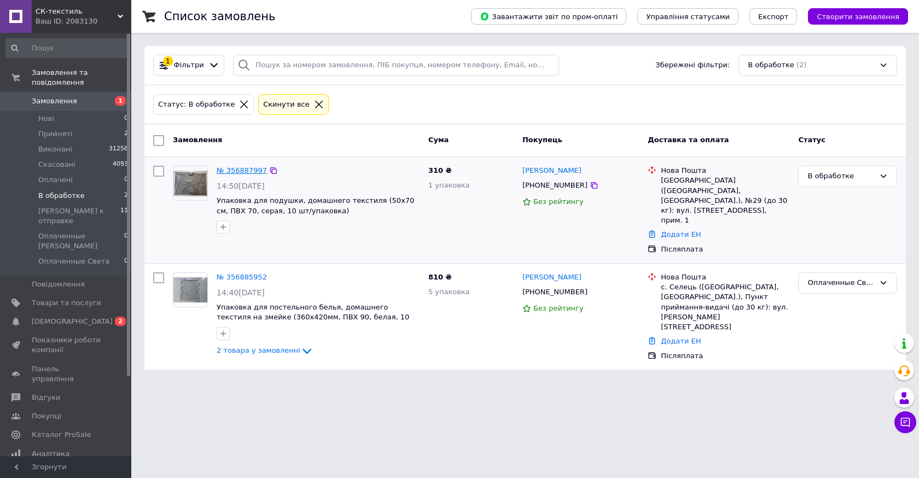
click at [244, 167] on link "№ 356887997" at bounding box center [242, 170] width 50 height 8
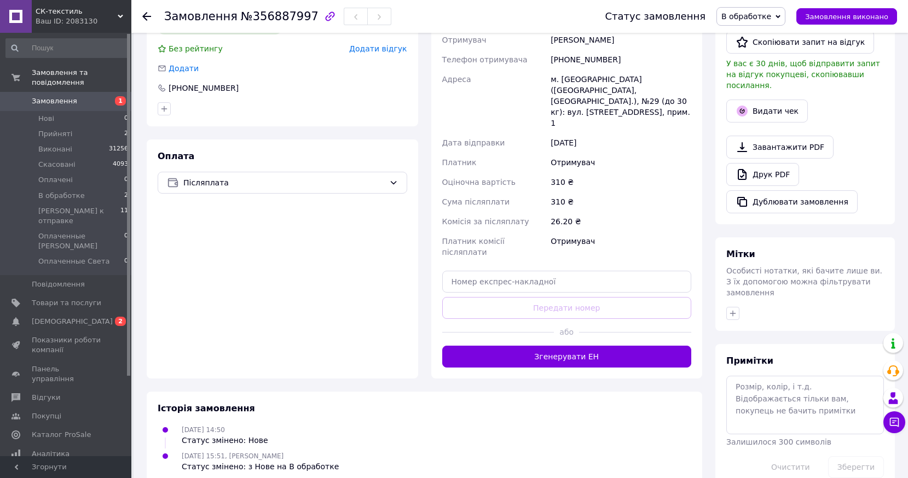
scroll to position [247, 0]
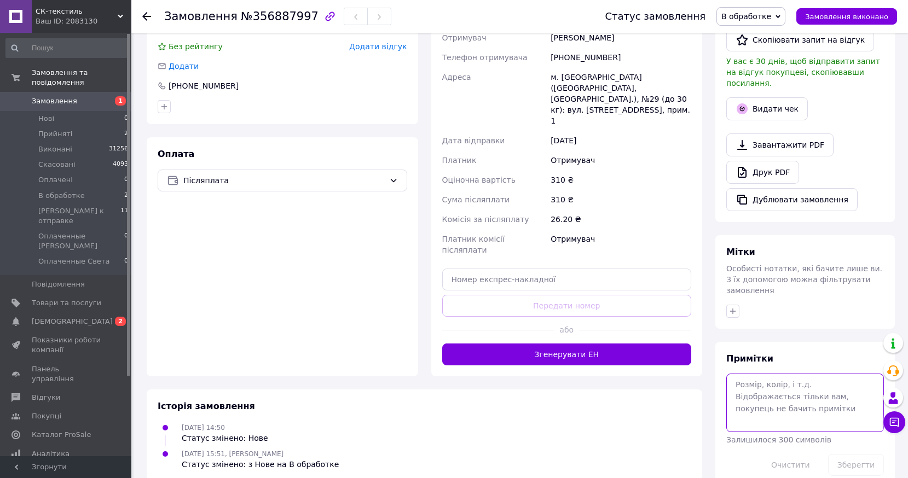
click at [780, 374] on textarea at bounding box center [805, 403] width 158 height 58
type textarea "післяплата+"
click at [861, 454] on button "Зберегти" at bounding box center [856, 465] width 56 height 22
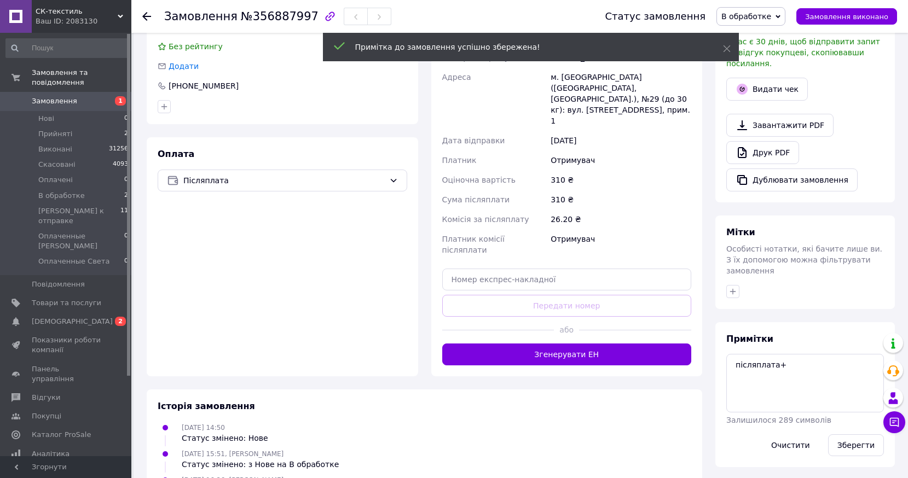
click at [771, 16] on span "В обработке" at bounding box center [746, 16] width 50 height 9
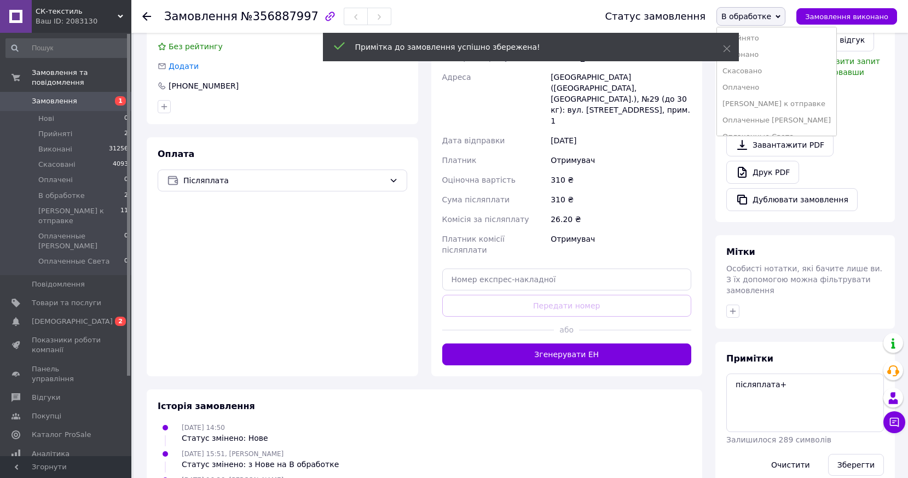
scroll to position [12, 0]
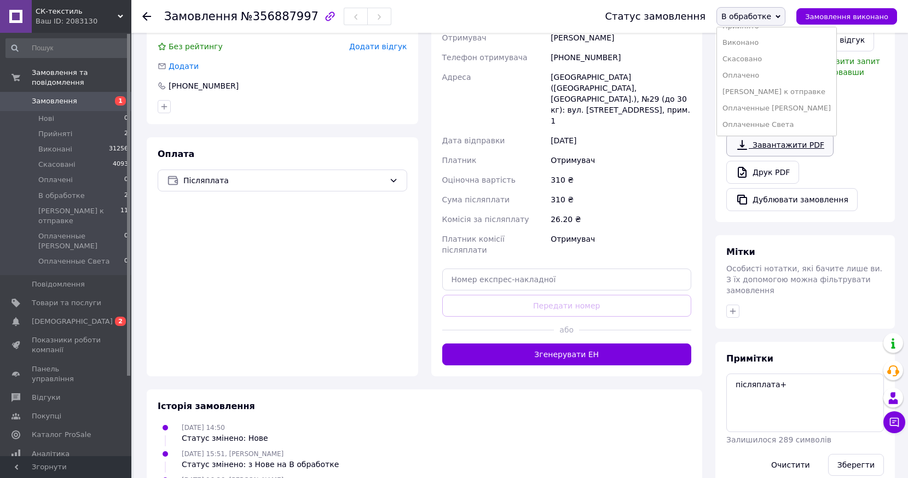
click at [795, 123] on li "Оплаченные Света" at bounding box center [776, 125] width 119 height 16
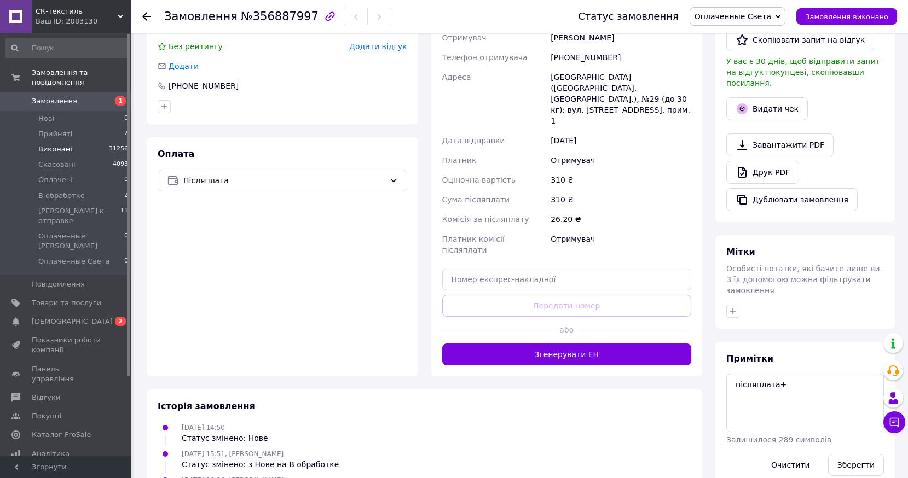
click at [49, 144] on span "Виконані" at bounding box center [55, 149] width 34 height 10
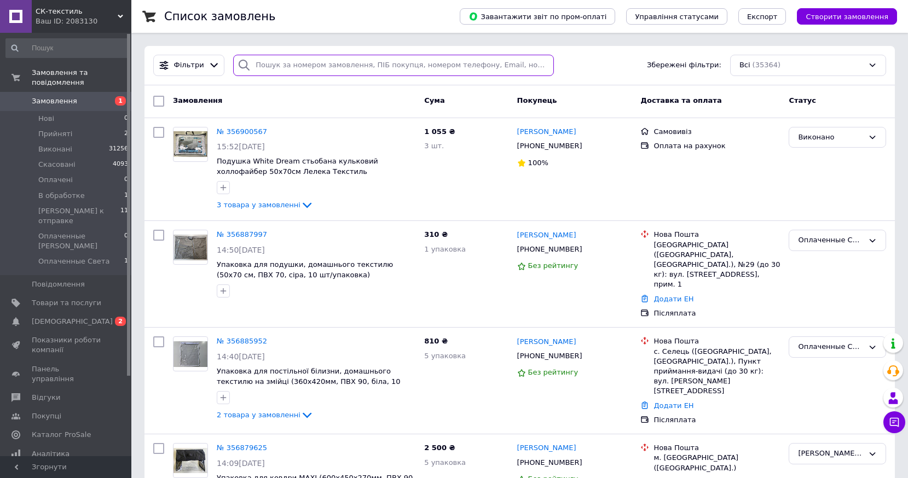
click at [270, 67] on input "search" at bounding box center [393, 65] width 321 height 21
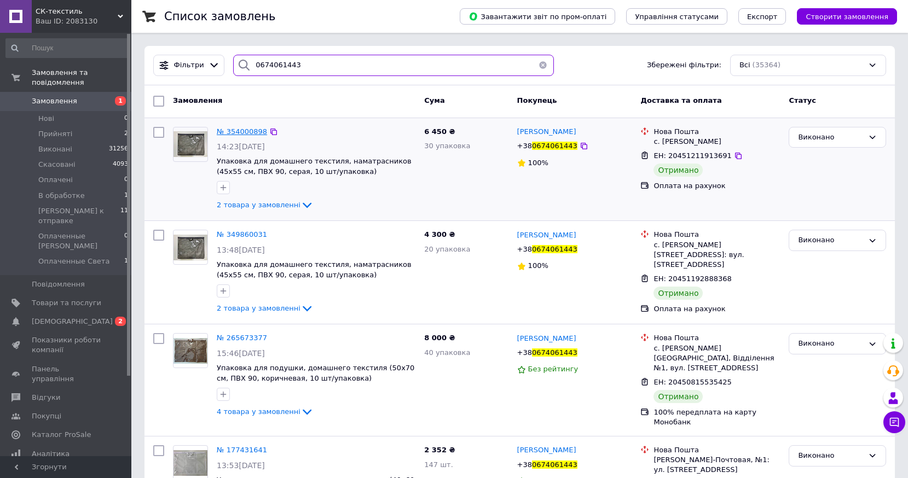
type input "0674061443"
click at [245, 132] on span "№ 354000898" at bounding box center [242, 131] width 50 height 8
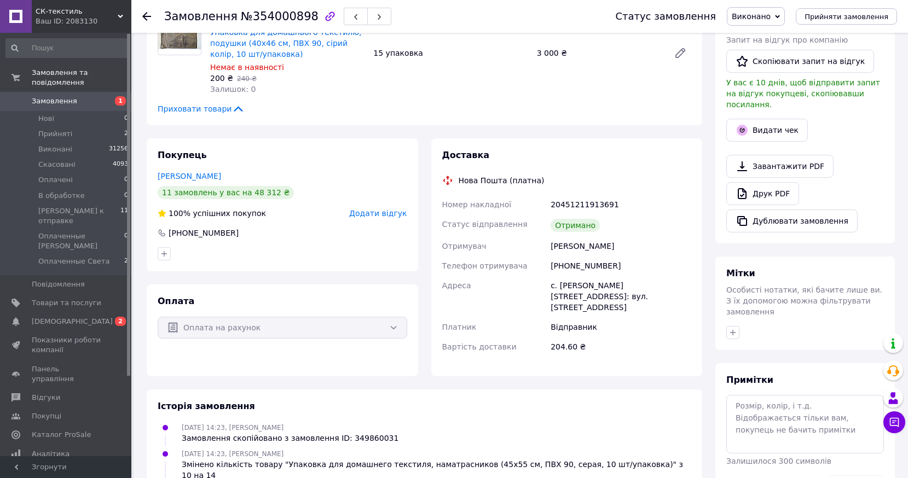
scroll to position [216, 0]
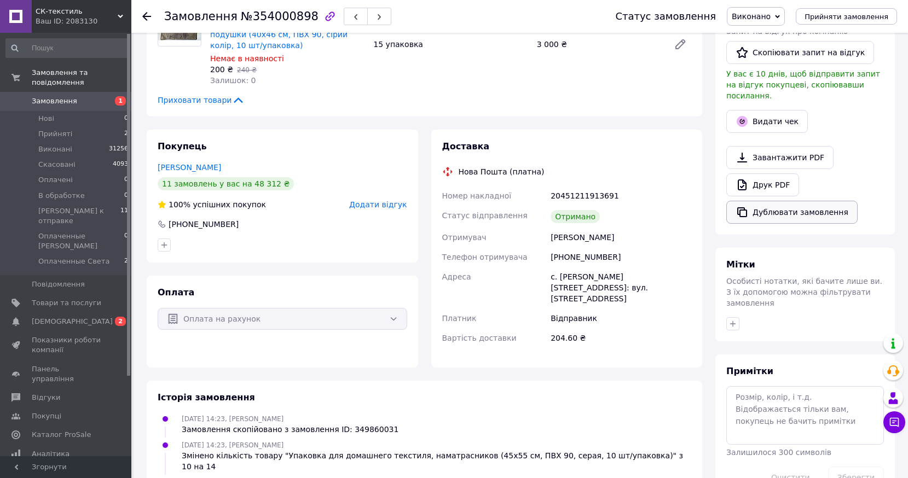
click at [791, 203] on button "Дублювати замовлення" at bounding box center [791, 212] width 131 height 23
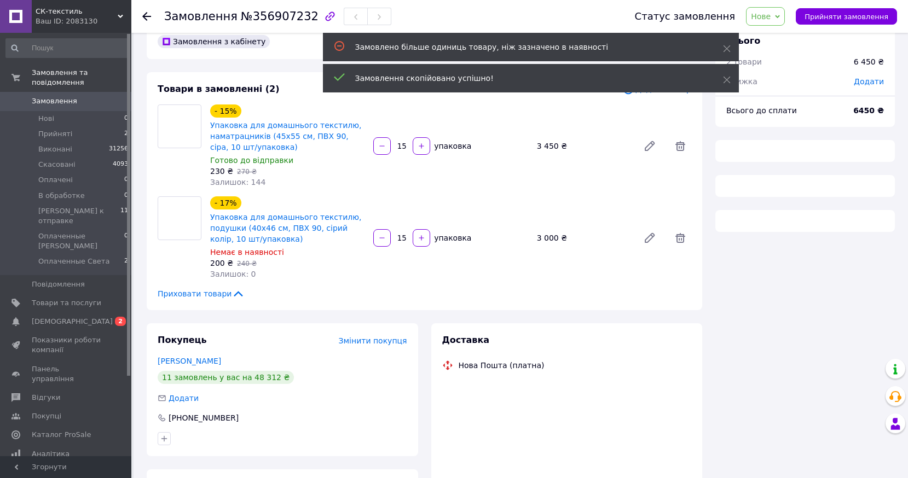
scroll to position [22, 0]
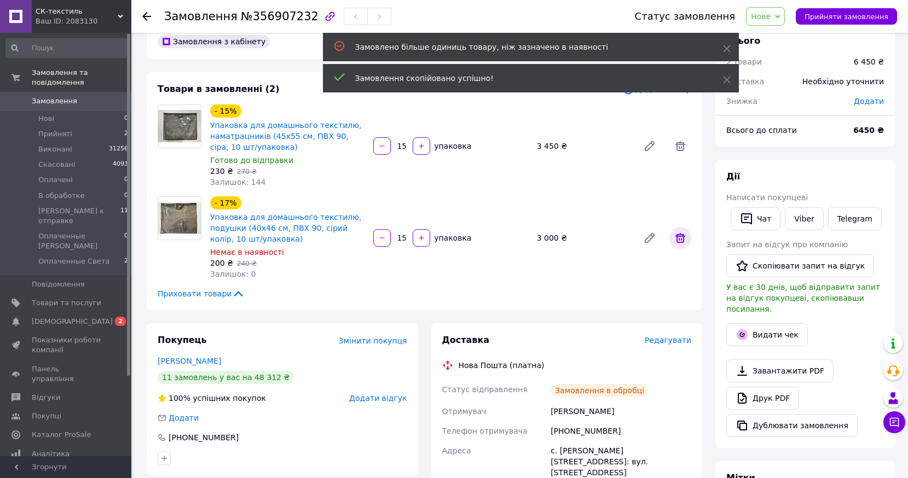
click at [682, 241] on icon at bounding box center [679, 237] width 13 height 13
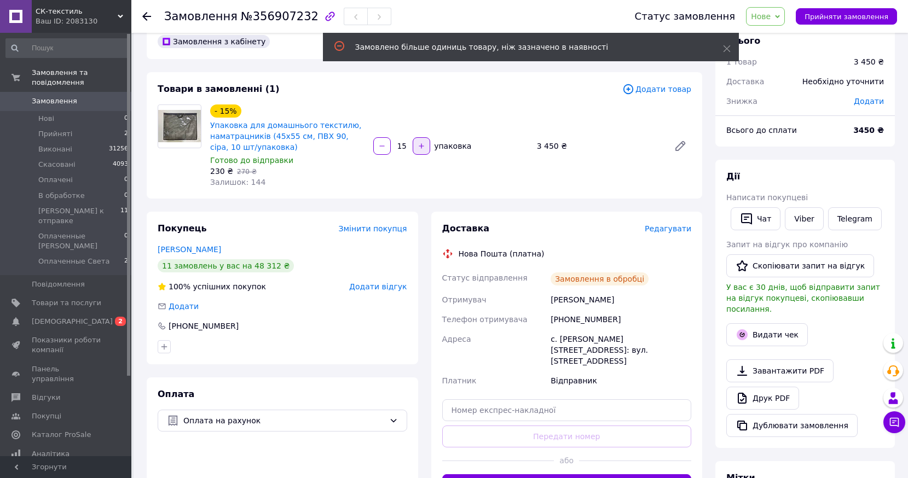
click at [421, 150] on button "button" at bounding box center [421, 146] width 18 height 18
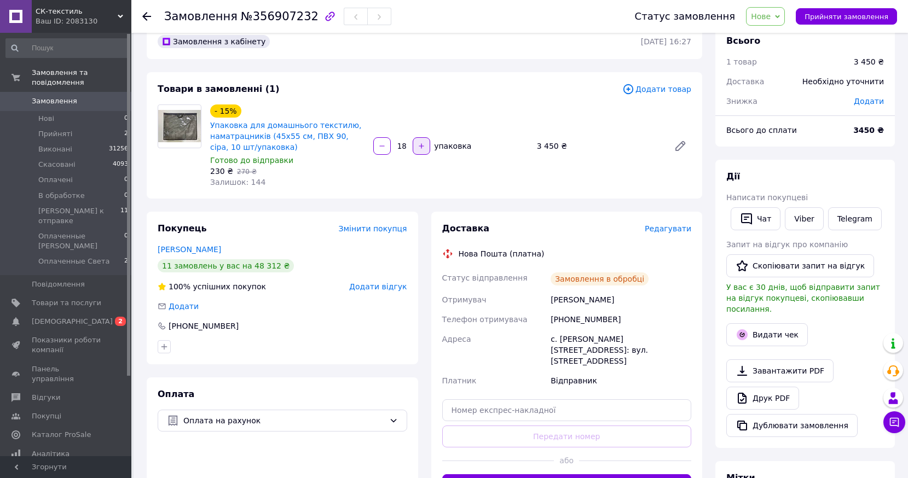
click at [421, 150] on button "button" at bounding box center [421, 146] width 18 height 18
type input "20"
click at [448, 188] on div "- 15% Упаковка для домашнього текстилю, наматрацників (45х55 см, ПВХ 90, сіра, …" at bounding box center [451, 146] width 490 height 88
click at [770, 20] on span "Нове" at bounding box center [761, 16] width 20 height 9
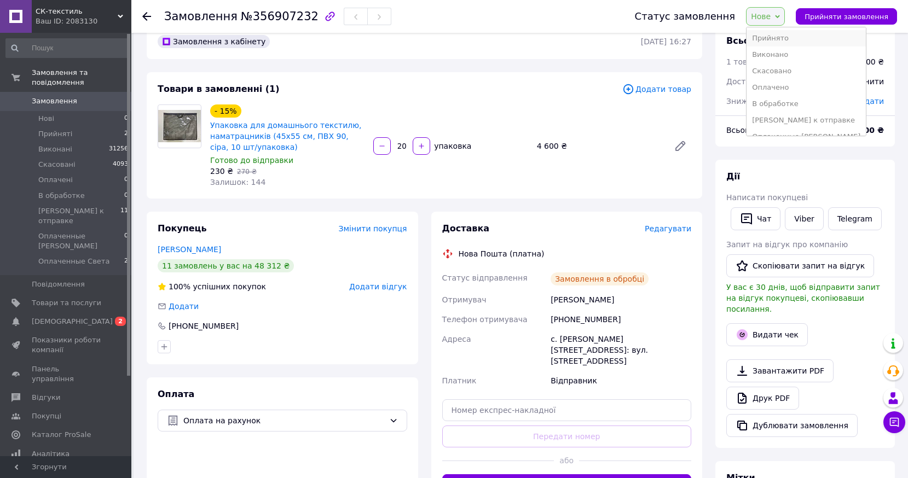
click at [778, 40] on li "Прийнято" at bounding box center [805, 38] width 119 height 16
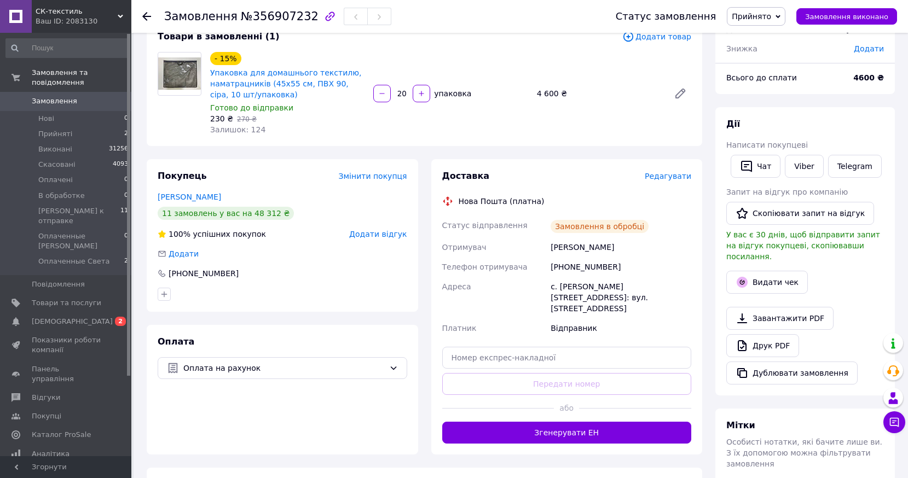
scroll to position [248, 0]
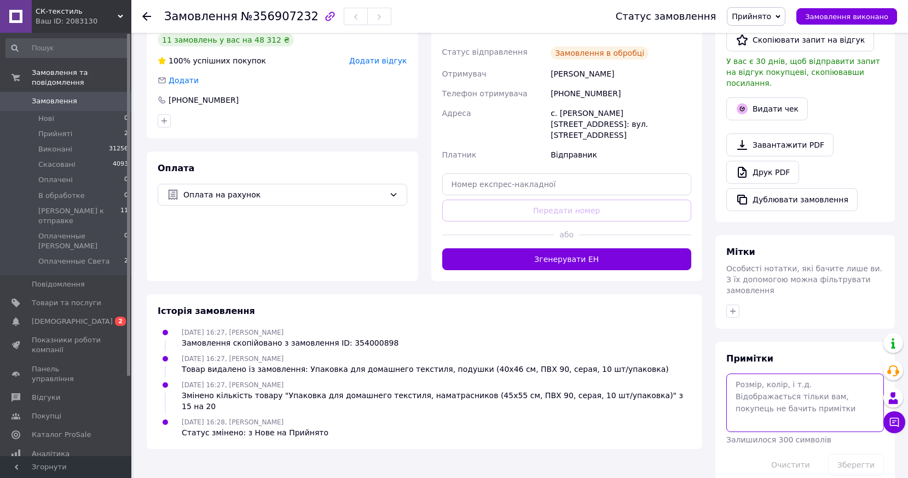
click at [790, 387] on textarea at bounding box center [805, 403] width 158 height 58
type textarea "4600моно-"
click at [857, 454] on button "Зберегти" at bounding box center [856, 465] width 56 height 22
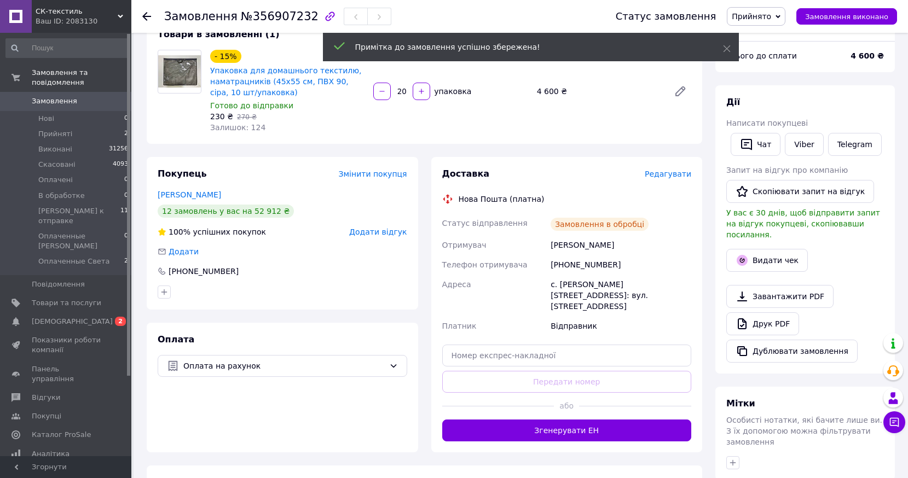
scroll to position [0, 0]
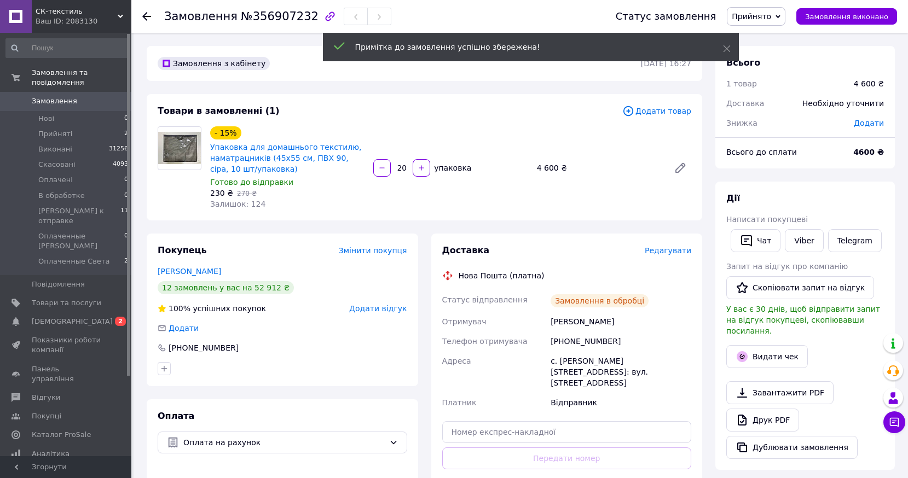
click at [771, 17] on span "Прийнято" at bounding box center [750, 16] width 39 height 9
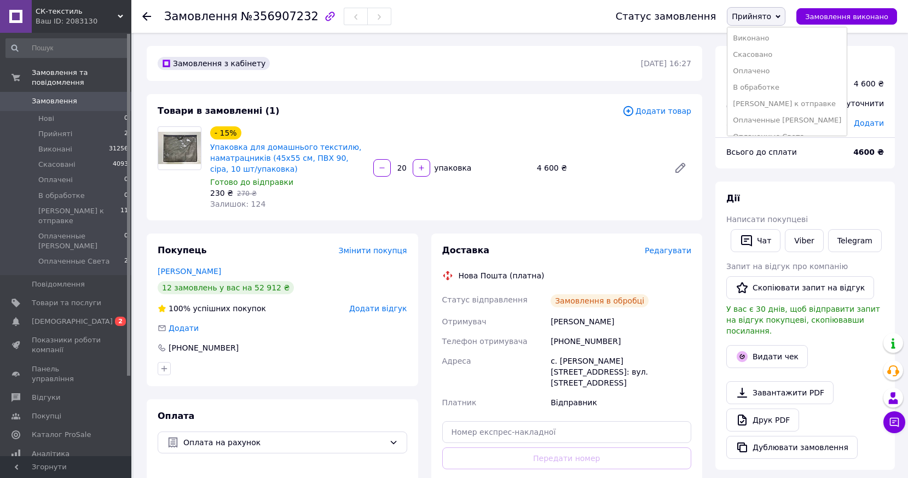
scroll to position [12, 0]
click at [798, 126] on li "Оплаченные Света" at bounding box center [786, 125] width 119 height 16
drag, startPoint x: 94, startPoint y: 234, endPoint x: 89, endPoint y: 235, distance: 5.5
click at [89, 257] on span "Оплаченные Света" at bounding box center [73, 262] width 71 height 10
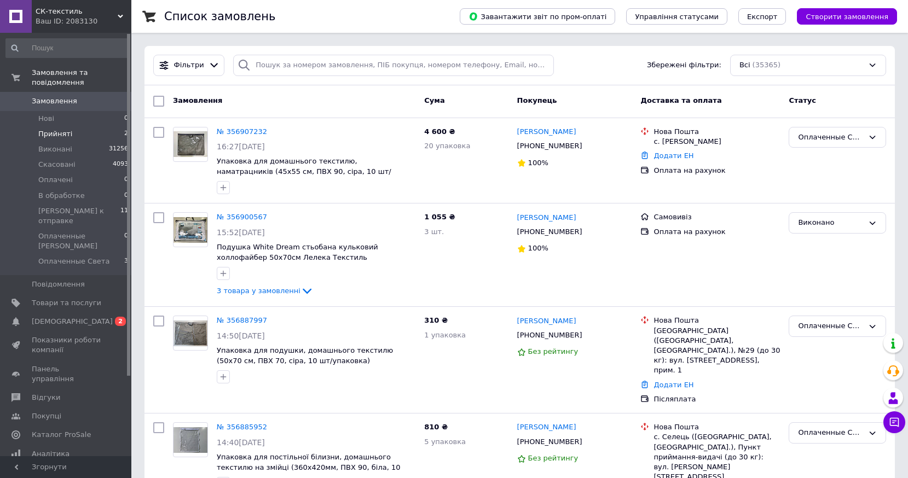
click at [48, 129] on span "Прийняті" at bounding box center [55, 134] width 34 height 10
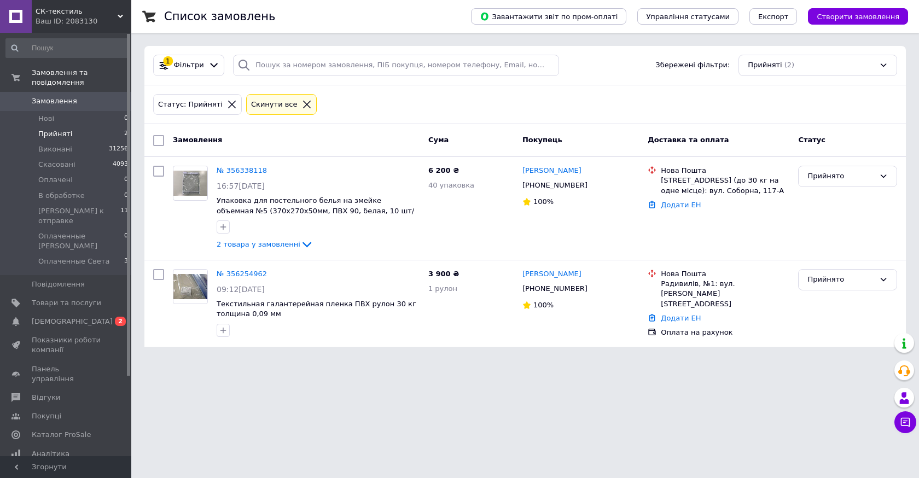
click at [50, 96] on span "Замовлення" at bounding box center [54, 101] width 45 height 10
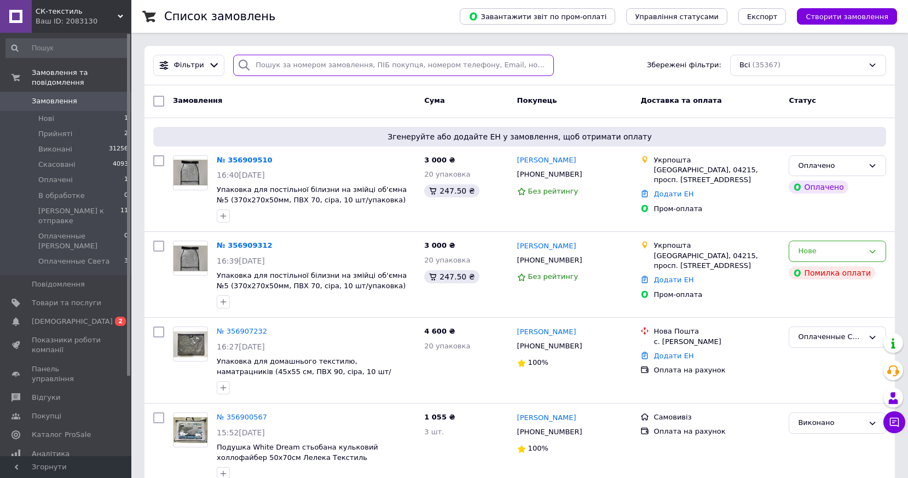
click at [271, 68] on input "search" at bounding box center [393, 65] width 321 height 21
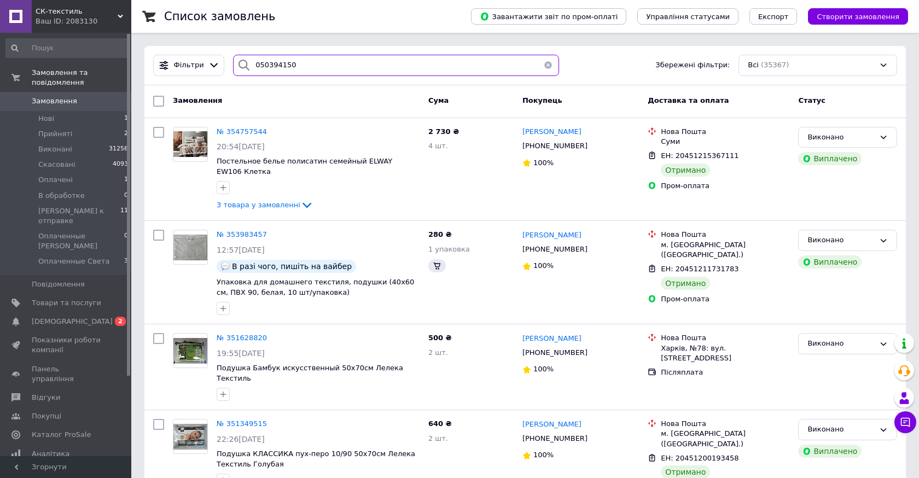
type input "0503941505"
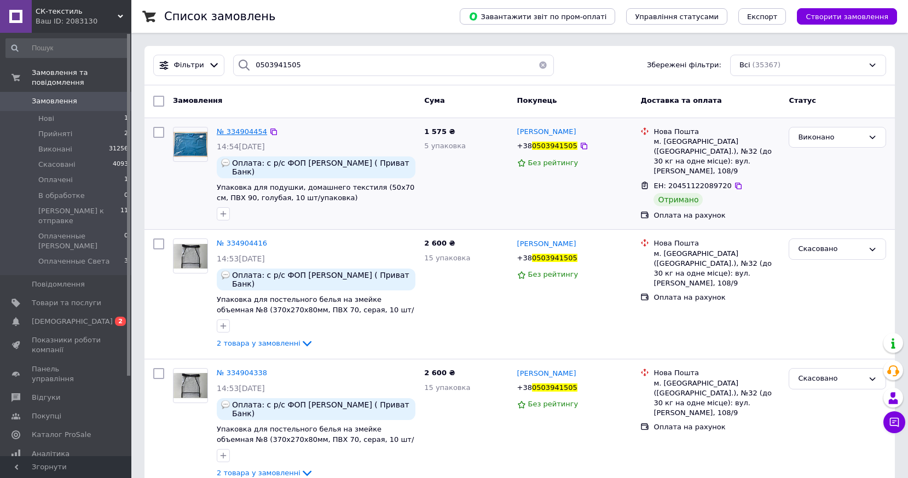
click at [237, 130] on span "№ 334904454" at bounding box center [242, 131] width 50 height 8
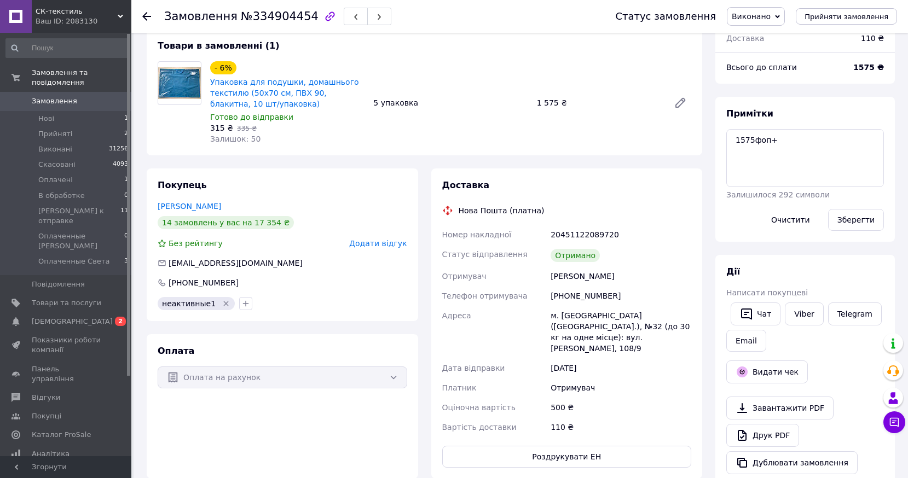
scroll to position [153, 0]
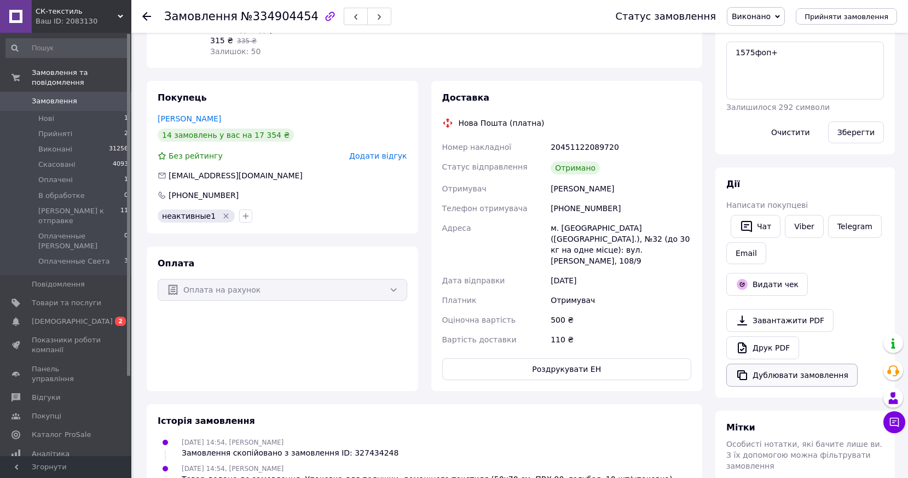
click at [770, 376] on button "Дублювати замовлення" at bounding box center [791, 375] width 131 height 23
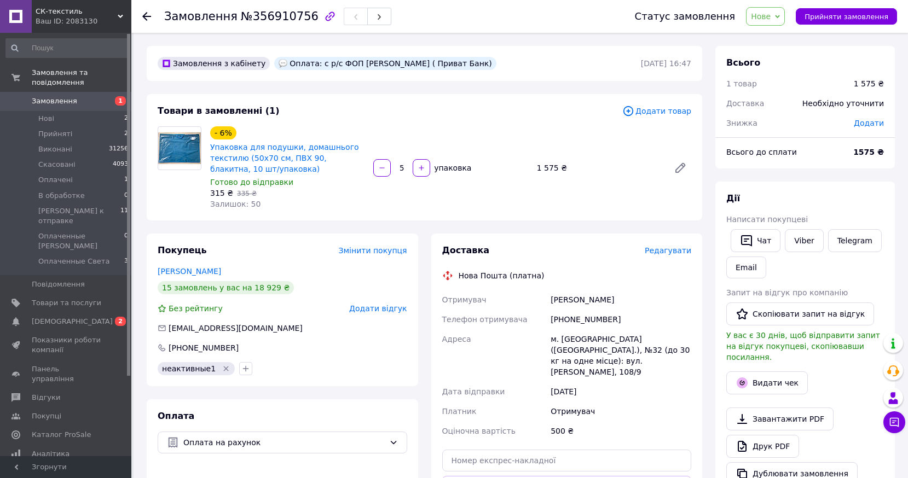
click at [674, 114] on span "Додати товар" at bounding box center [656, 111] width 69 height 12
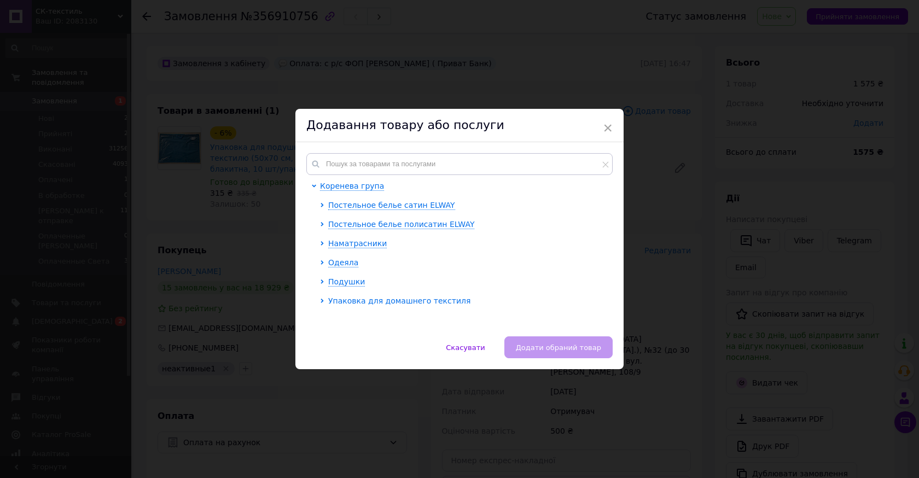
click at [379, 301] on span "Упаковка для домашнего текстиля" at bounding box center [399, 300] width 142 height 9
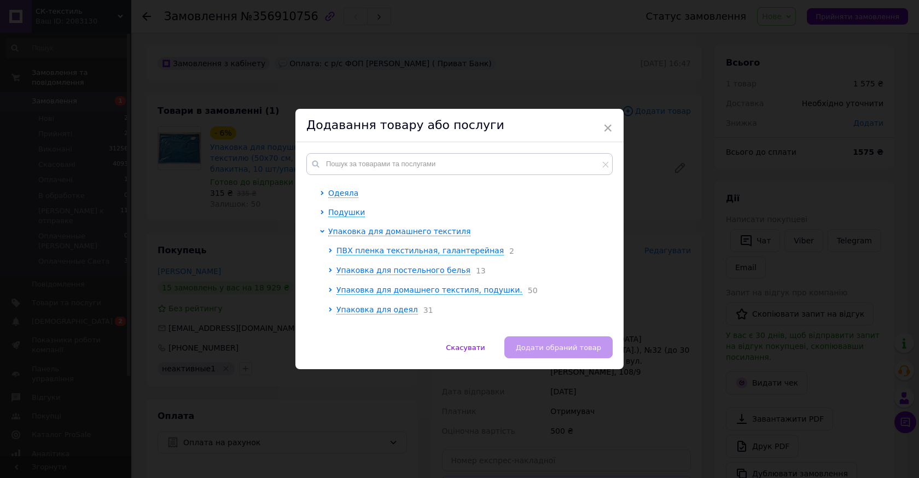
scroll to position [81, 0]
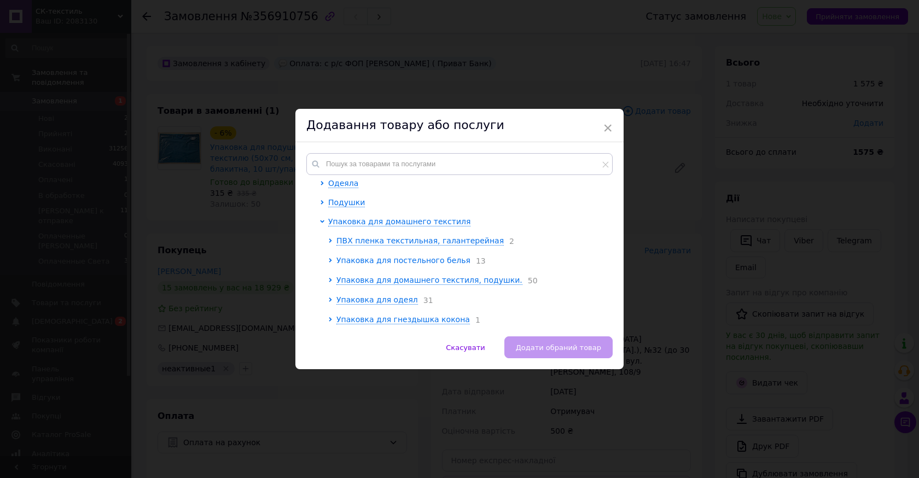
click at [428, 258] on span "Упаковка для постельного белья" at bounding box center [403, 260] width 134 height 9
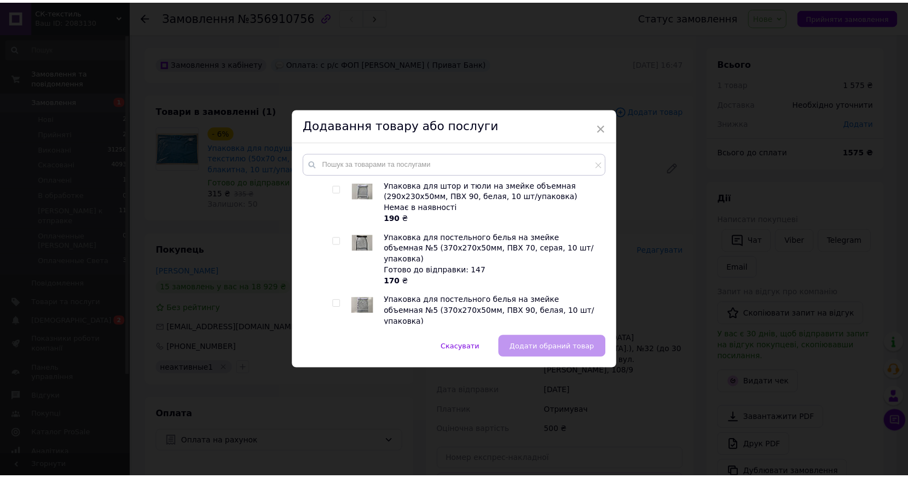
scroll to position [307, 0]
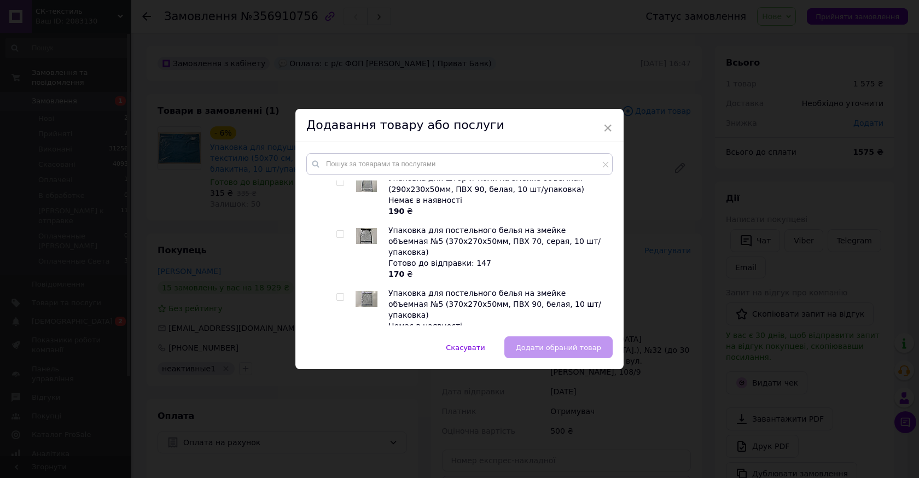
click at [337, 231] on input "checkbox" at bounding box center [339, 234] width 7 height 7
checkbox input "true"
click at [547, 350] on span "Додати обраний товар" at bounding box center [558, 348] width 85 height 8
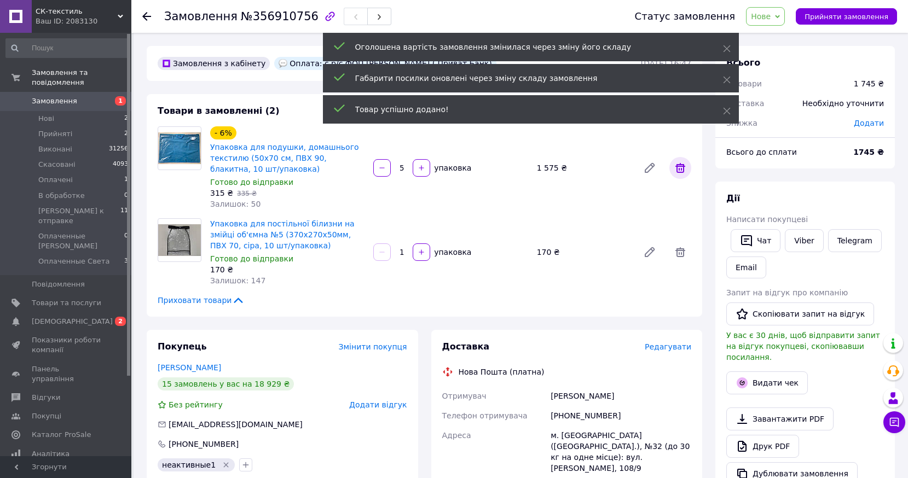
click at [680, 170] on icon at bounding box center [679, 167] width 13 height 13
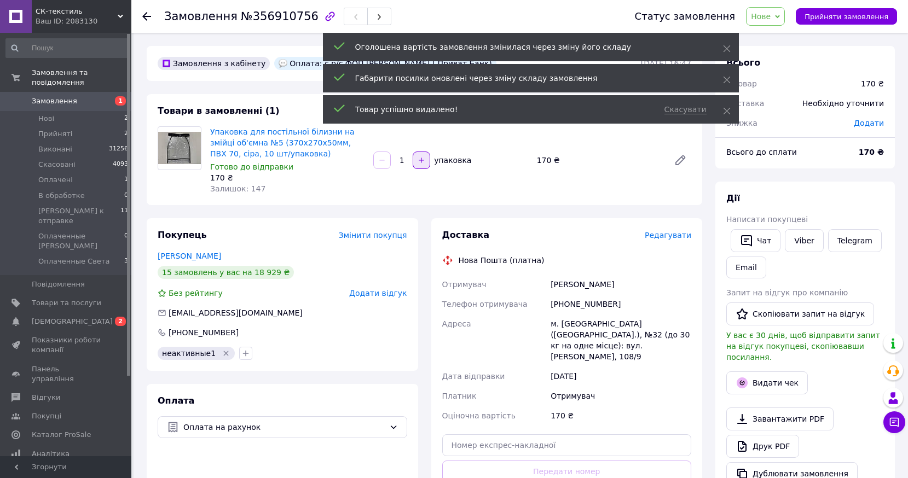
click at [424, 164] on button "button" at bounding box center [421, 161] width 18 height 18
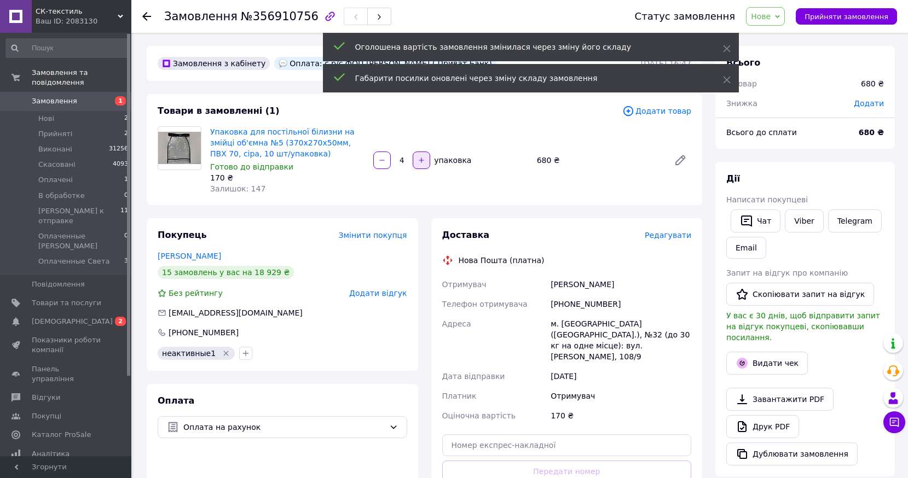
click at [418, 164] on button "button" at bounding box center [421, 161] width 18 height 18
type input "5"
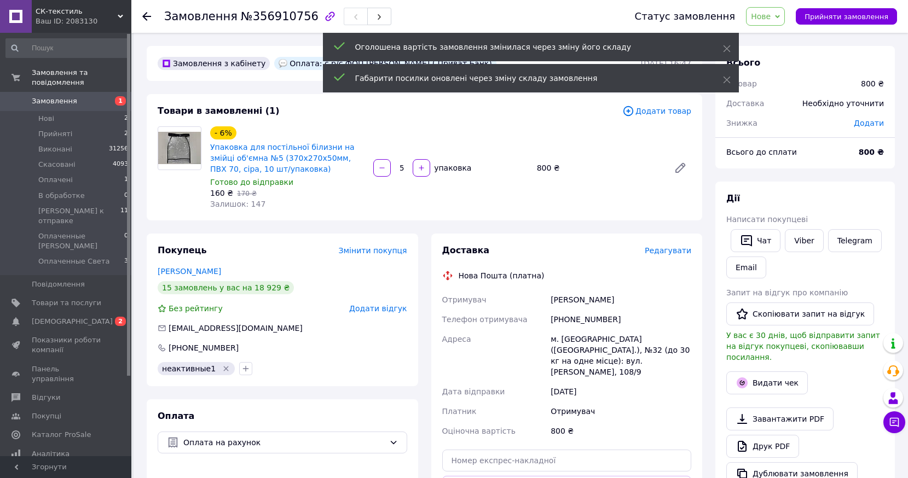
click at [782, 15] on span "Нове" at bounding box center [765, 16] width 39 height 19
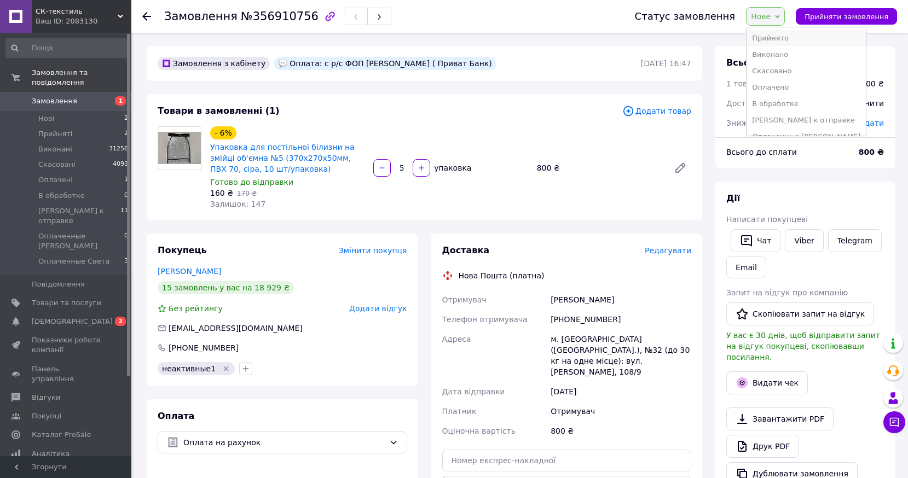
click at [777, 36] on li "Прийнято" at bounding box center [805, 38] width 119 height 16
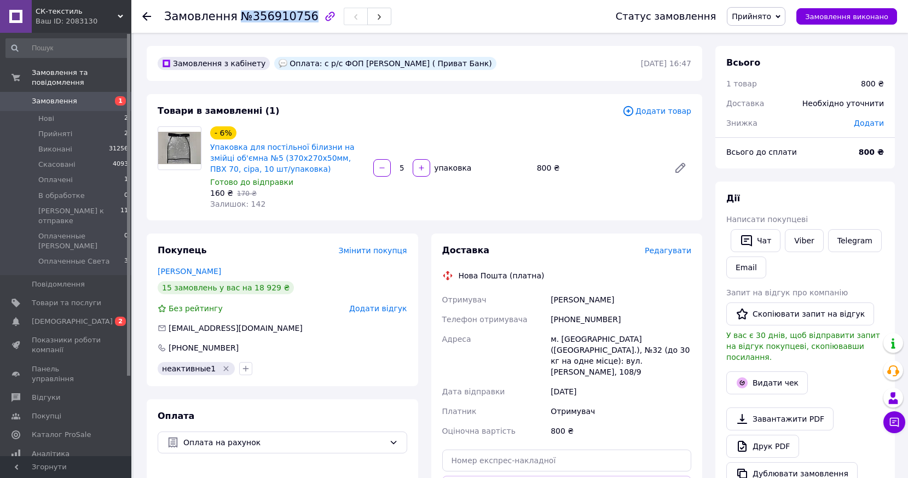
drag, startPoint x: 235, startPoint y: 17, endPoint x: 299, endPoint y: 17, distance: 64.5
click at [299, 17] on span "№356910756" at bounding box center [280, 16] width 78 height 13
copy span "№356910756"
click at [207, 272] on link "Шагиева Татьяна" at bounding box center [189, 271] width 63 height 9
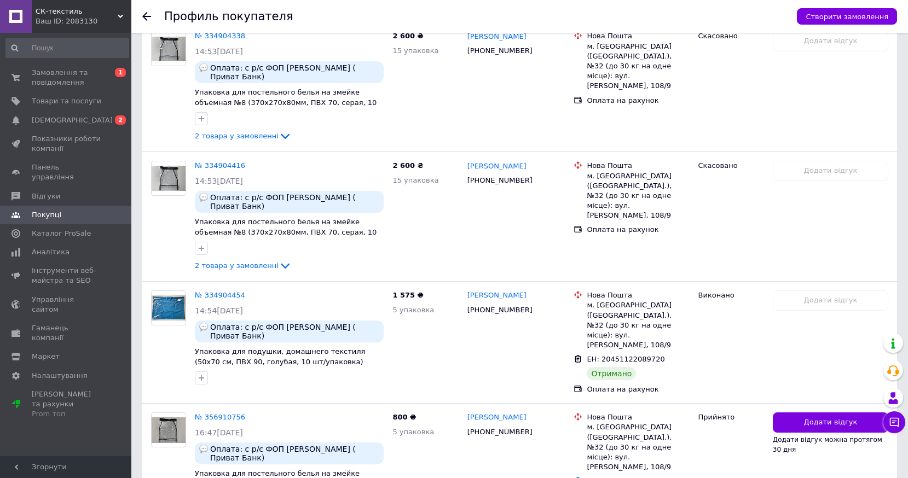
scroll to position [1926, 0]
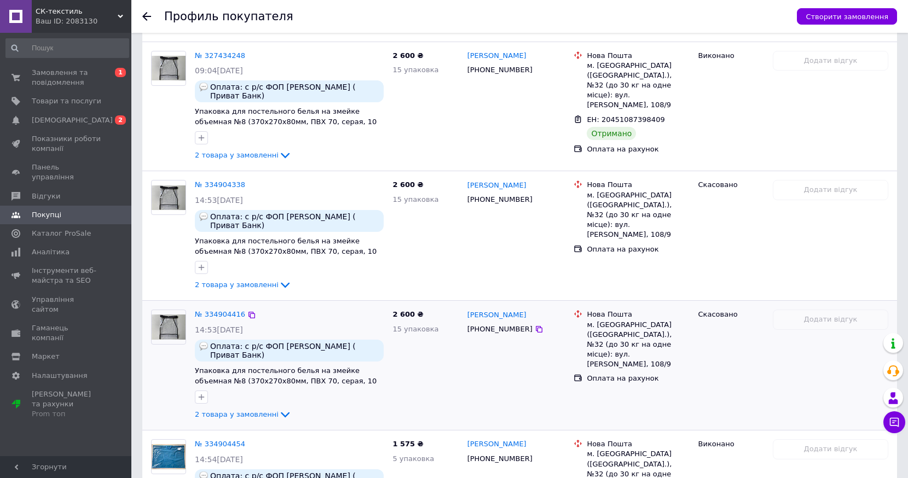
click at [439, 331] on div "2 600 ₴ 15 упаковка" at bounding box center [425, 365] width 74 height 120
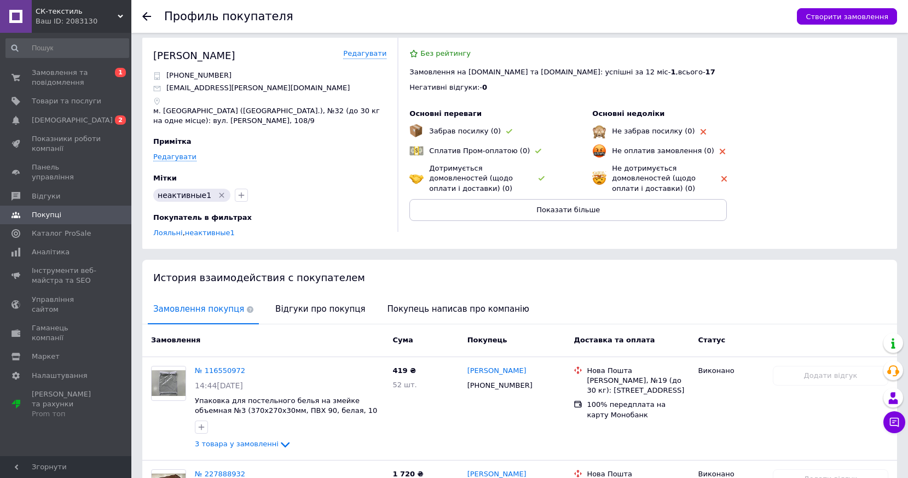
scroll to position [0, 0]
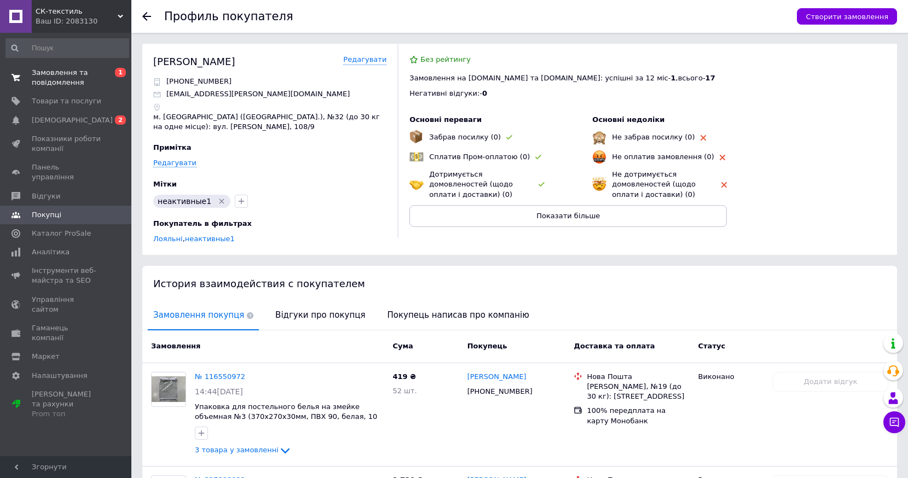
click at [52, 79] on span "Замовлення та повідомлення" at bounding box center [66, 78] width 69 height 20
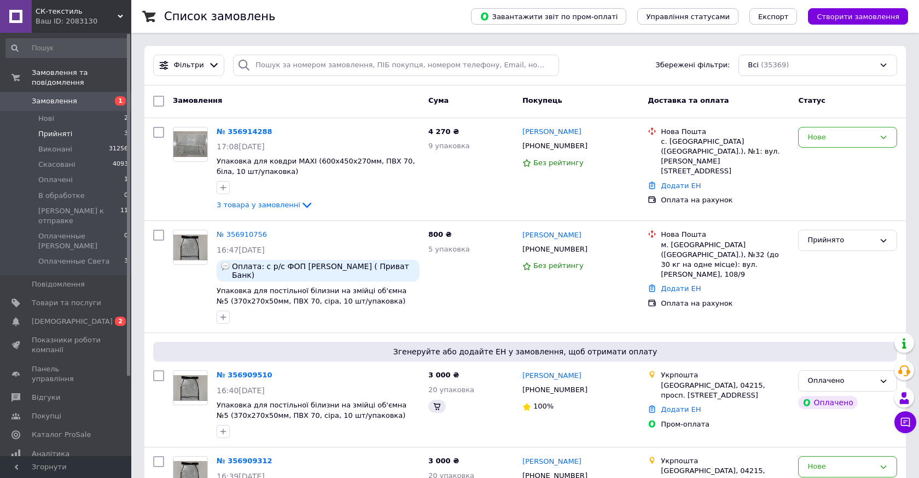
click at [55, 129] on span "Прийняті" at bounding box center [55, 134] width 34 height 10
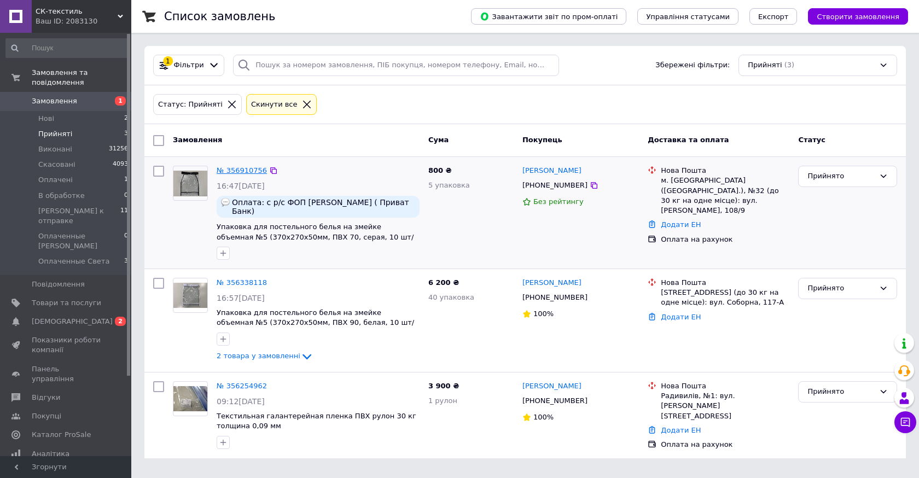
click at [241, 173] on link "№ 356910756" at bounding box center [242, 170] width 50 height 8
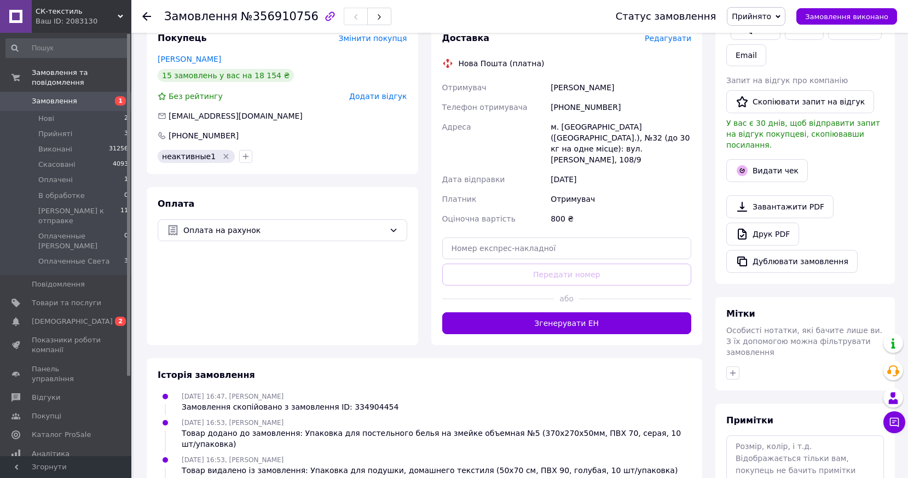
scroll to position [219, 0]
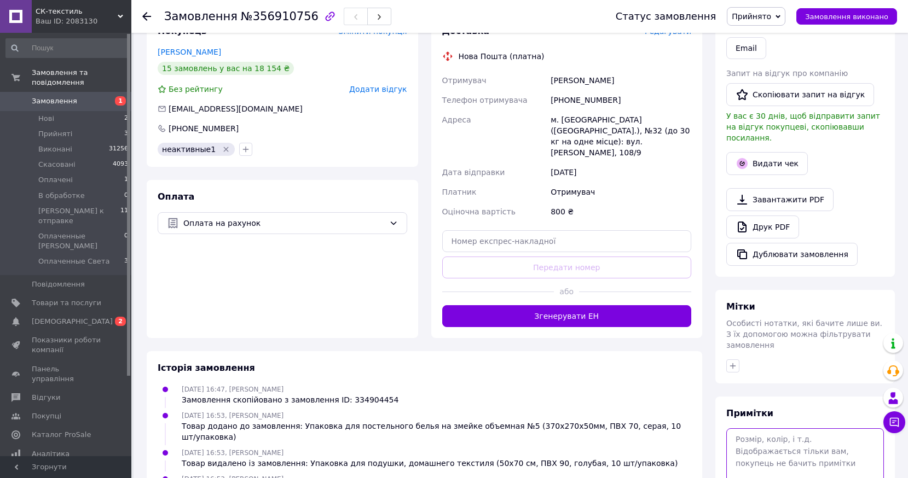
click at [788, 428] on textarea at bounding box center [805, 457] width 158 height 58
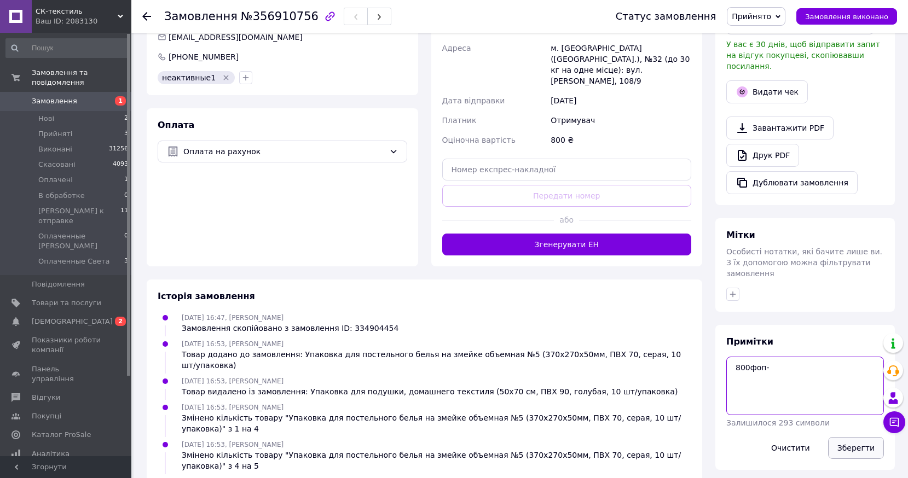
type textarea "800фоп-"
click at [850, 437] on button "Зберегти" at bounding box center [856, 448] width 56 height 22
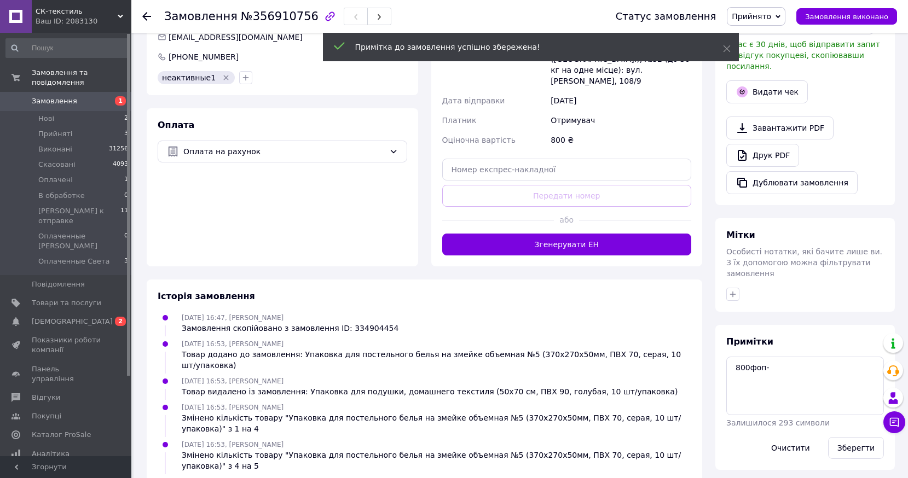
scroll to position [0, 0]
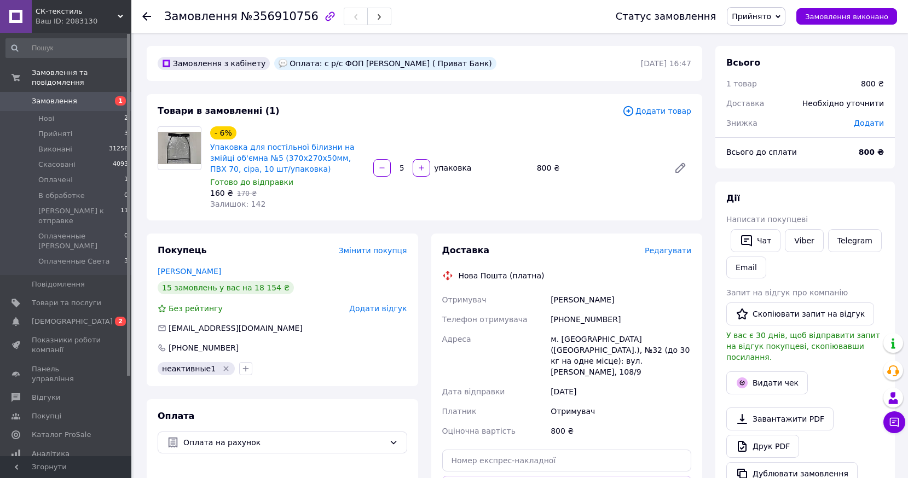
click at [771, 18] on span "Прийнято" at bounding box center [750, 16] width 39 height 9
click at [805, 126] on li "Оплаченные Света" at bounding box center [786, 125] width 119 height 16
click at [63, 257] on span "Оплаченные Света" at bounding box center [73, 262] width 71 height 10
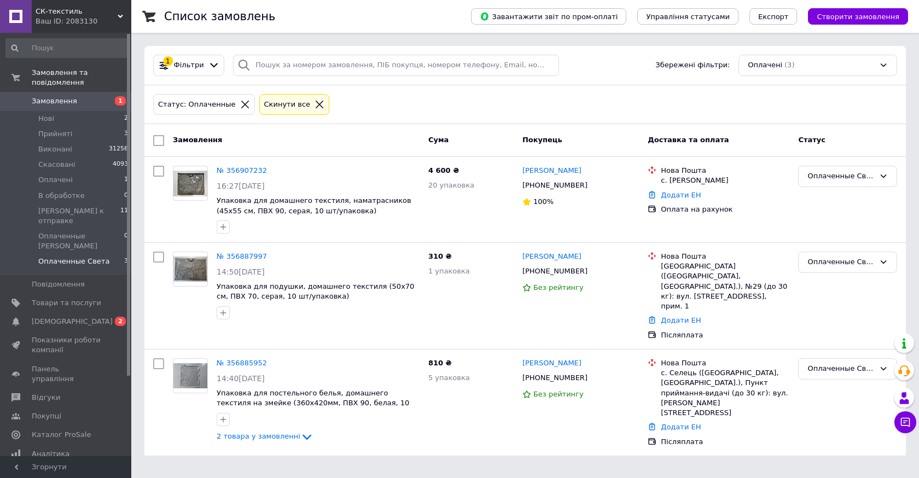
click at [54, 96] on span "Замовлення" at bounding box center [54, 101] width 45 height 10
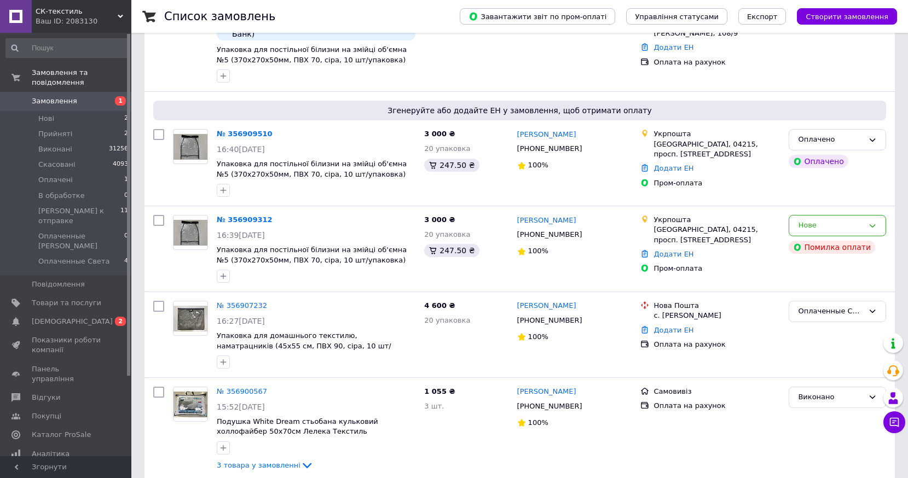
scroll to position [270, 0]
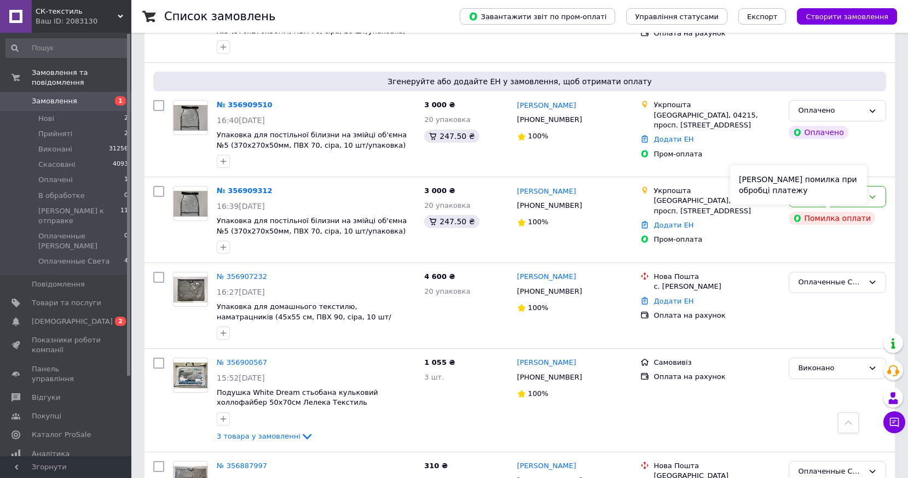
click at [830, 197] on div "Сталася помилка при обробці платежу" at bounding box center [798, 184] width 137 height 39
click at [876, 195] on icon at bounding box center [872, 197] width 9 height 9
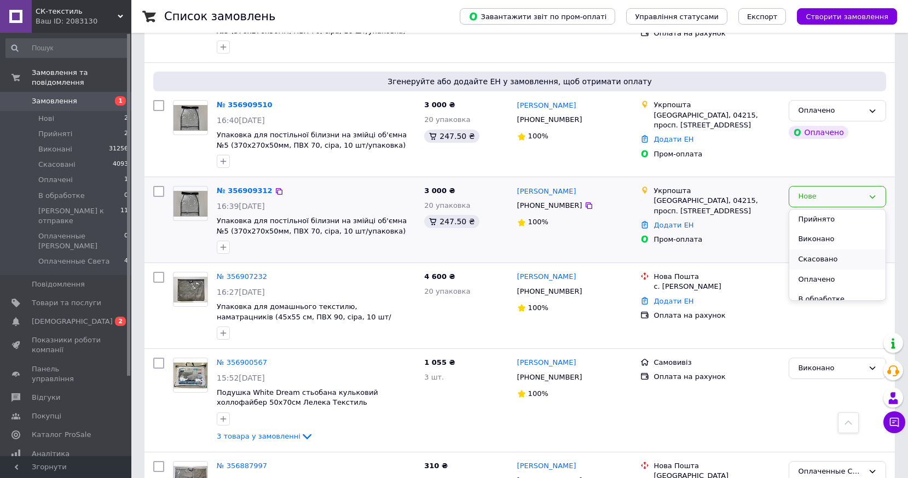
click at [819, 258] on li "Скасовано" at bounding box center [837, 259] width 96 height 20
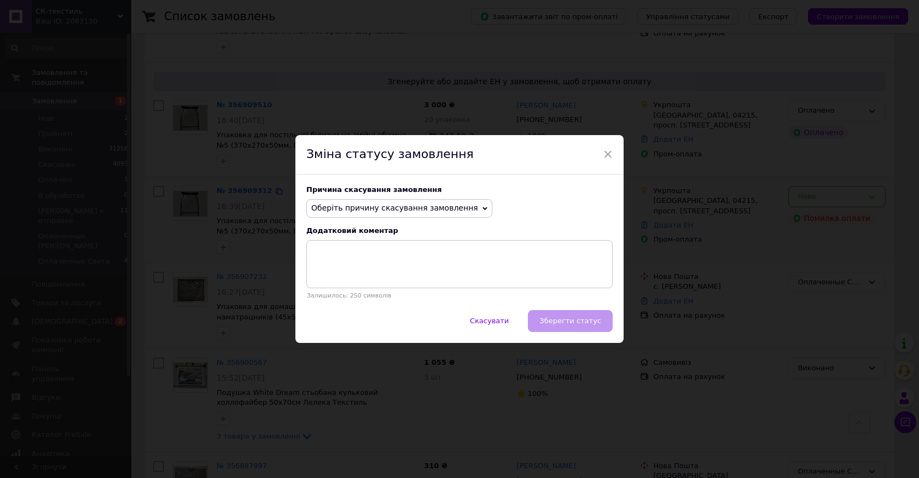
click at [441, 205] on span "Оберіть причину скасування замовлення" at bounding box center [394, 207] width 167 height 9
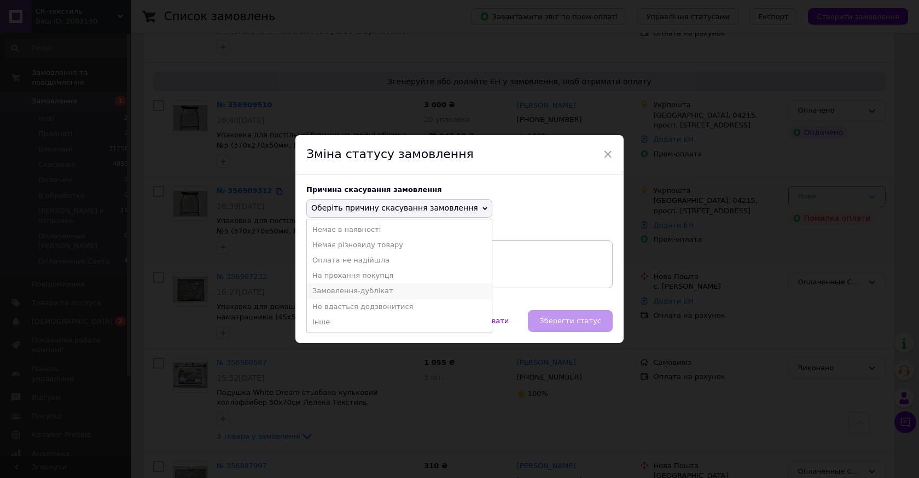
click at [369, 292] on li "Замовлення-дублікат" at bounding box center [399, 290] width 185 height 15
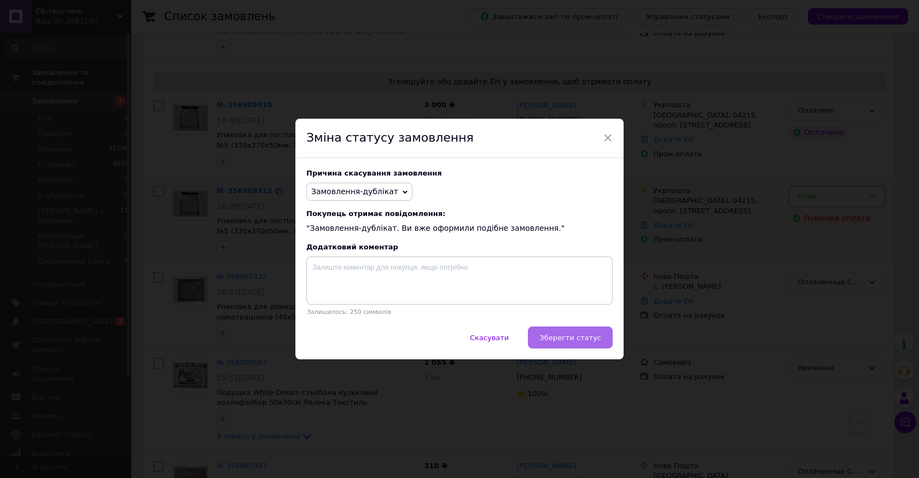
click at [586, 341] on span "Зберегти статус" at bounding box center [570, 338] width 62 height 8
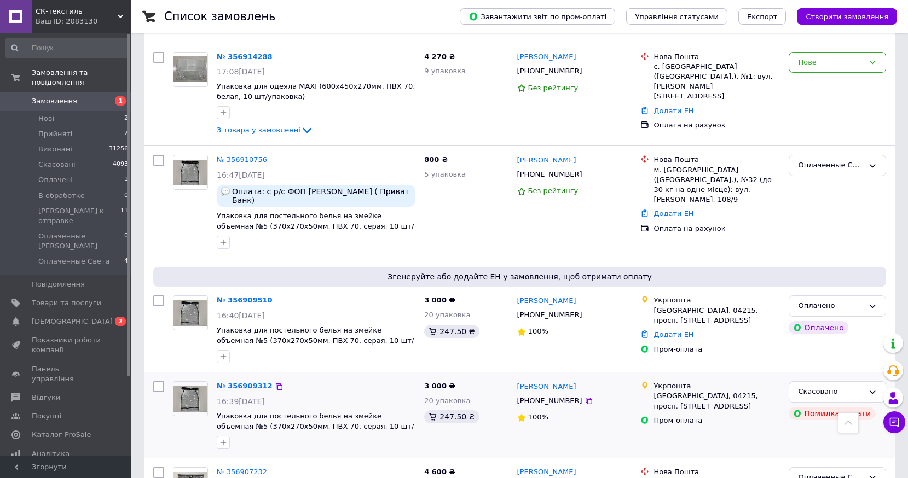
scroll to position [0, 0]
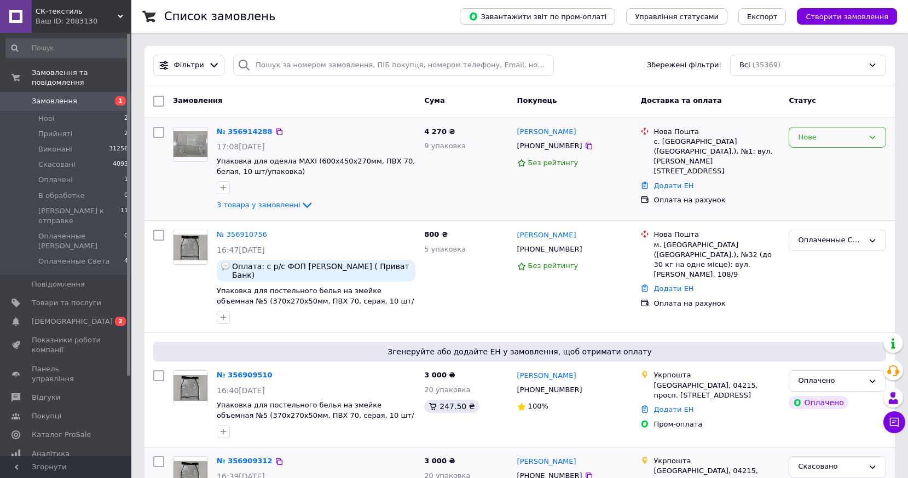
click at [819, 133] on div "Нове" at bounding box center [831, 137] width 66 height 11
click at [824, 234] on li "В обработке" at bounding box center [837, 240] width 96 height 20
click at [50, 175] on span "Оплачені" at bounding box center [55, 180] width 34 height 10
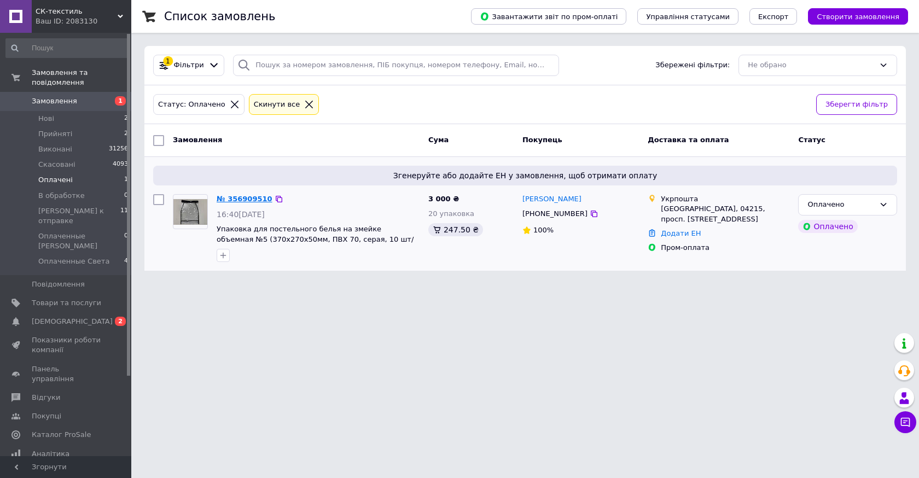
click at [251, 202] on link "№ 356909510" at bounding box center [245, 199] width 56 height 8
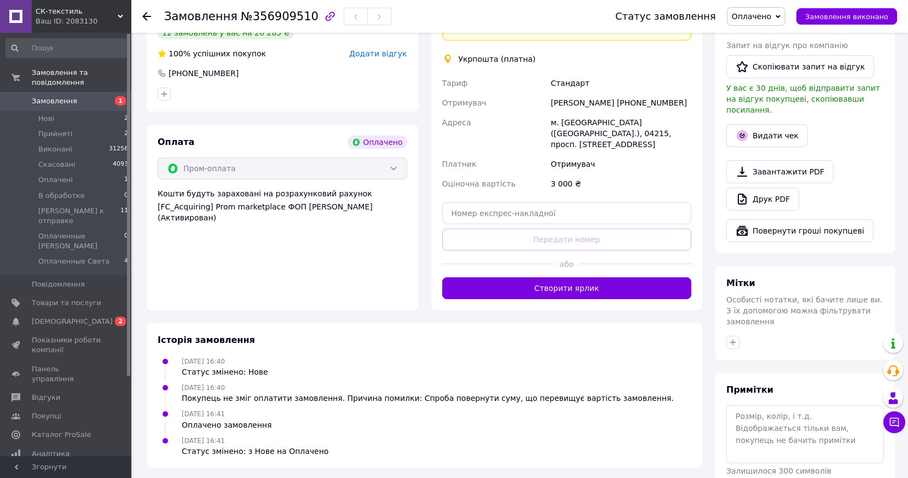
scroll to position [591, 0]
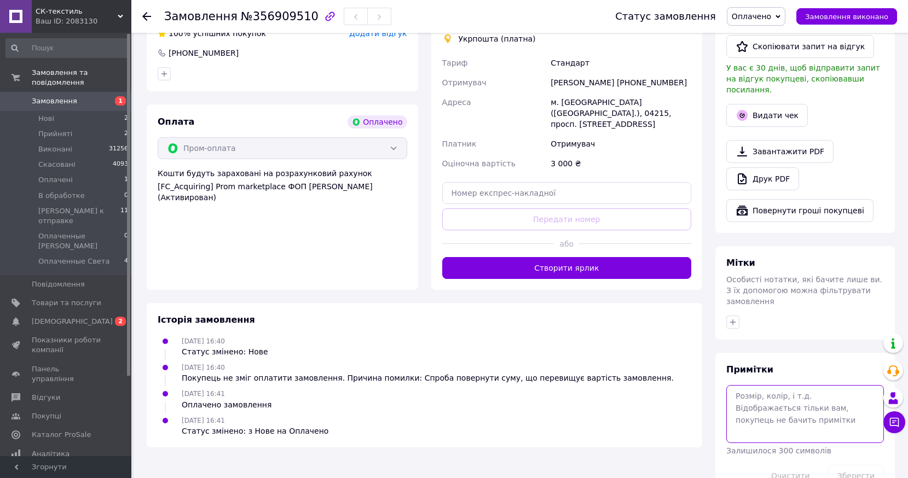
click at [793, 387] on textarea at bounding box center [805, 414] width 158 height 58
type textarea "пром"
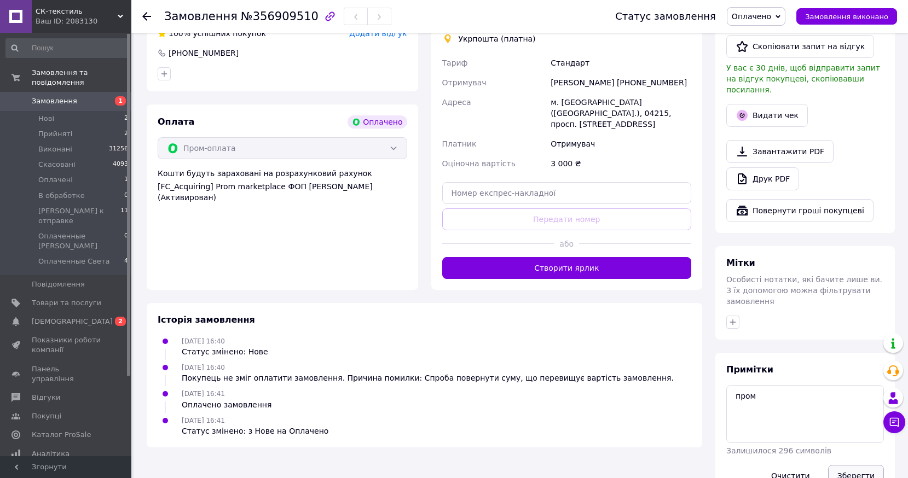
click at [860, 465] on button "Зберегти" at bounding box center [856, 476] width 56 height 22
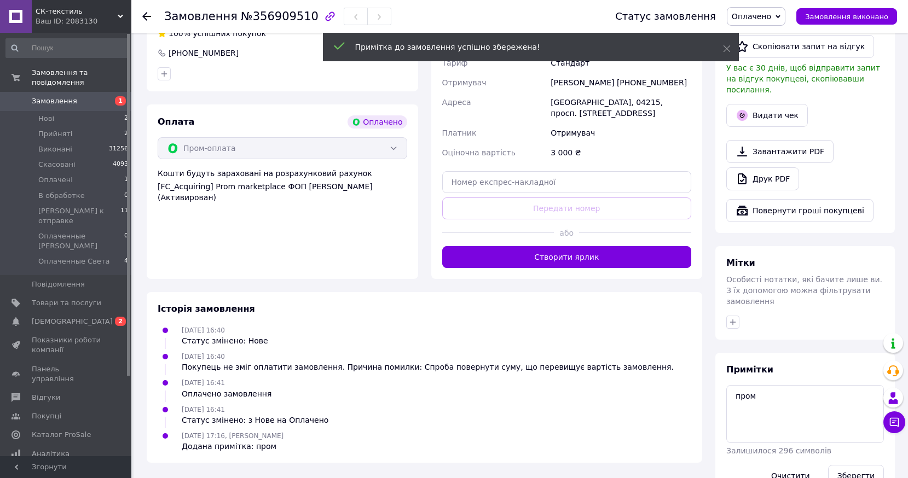
click at [780, 16] on icon at bounding box center [777, 16] width 5 height 5
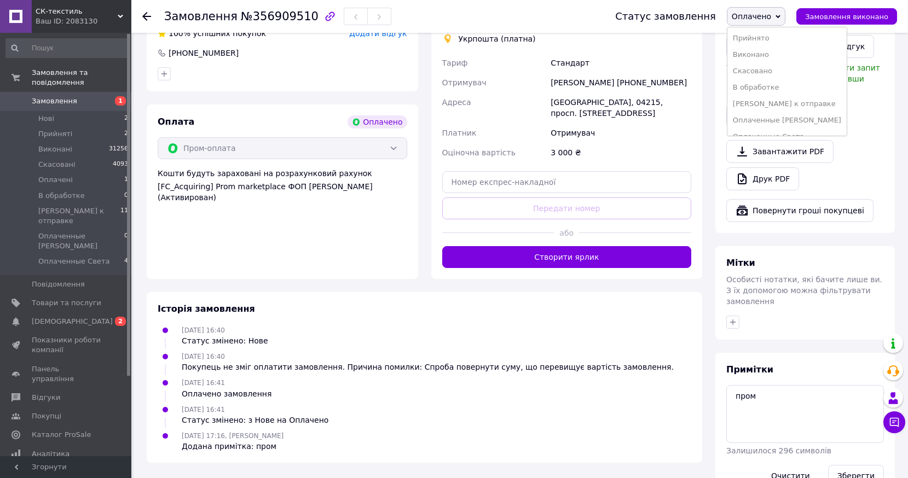
scroll to position [12, 0]
click at [800, 126] on li "Оплаченные Света" at bounding box center [786, 125] width 119 height 16
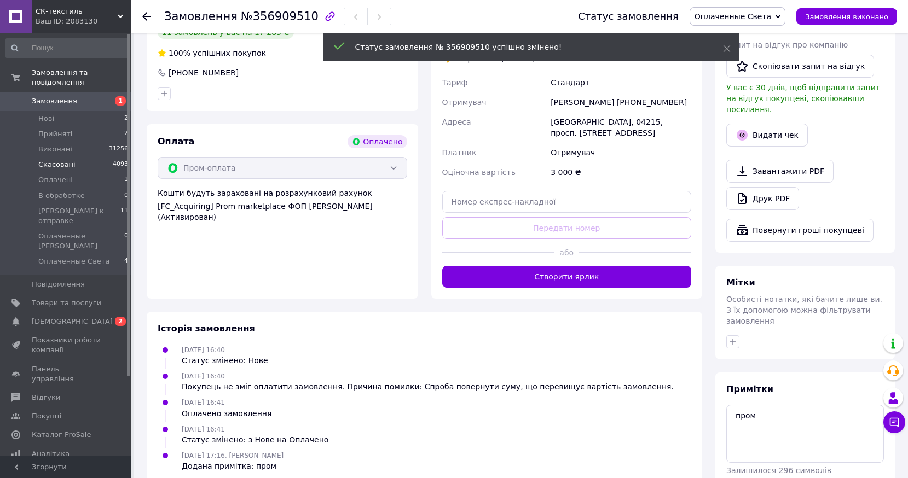
scroll to position [591, 0]
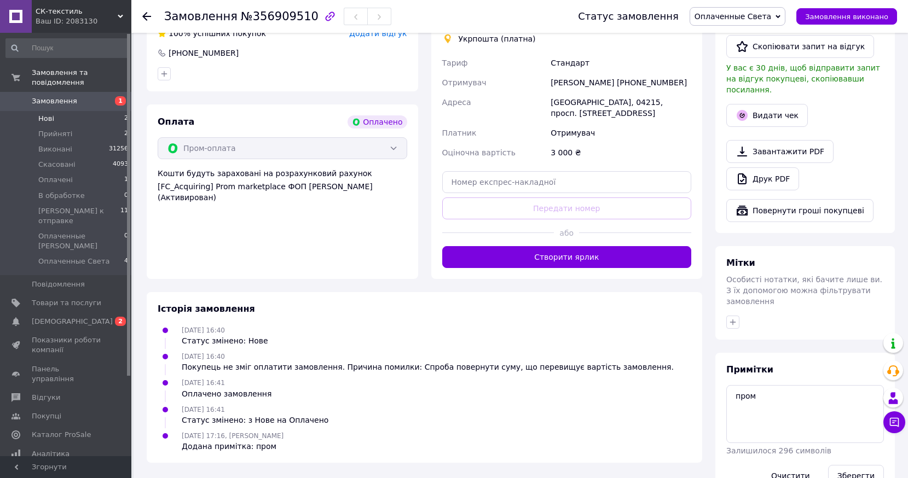
click at [55, 111] on li "Нові 2" at bounding box center [67, 118] width 135 height 15
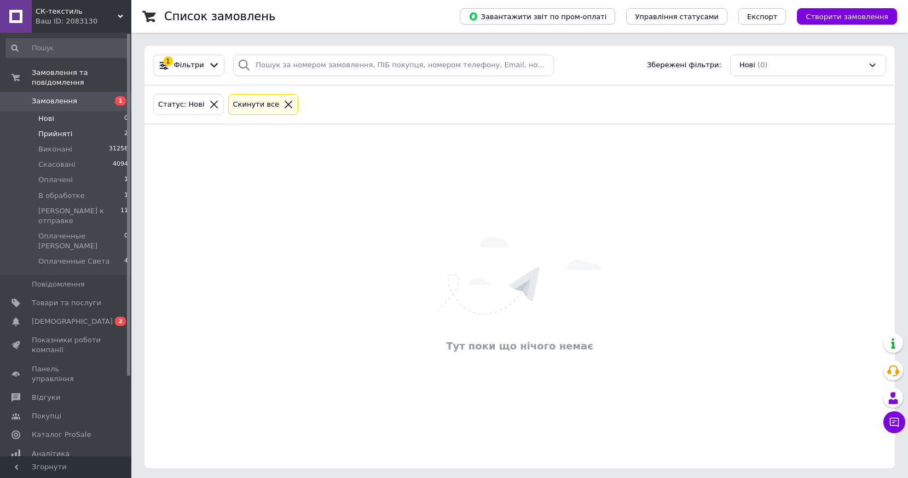
click at [60, 129] on span "Прийняті" at bounding box center [55, 134] width 34 height 10
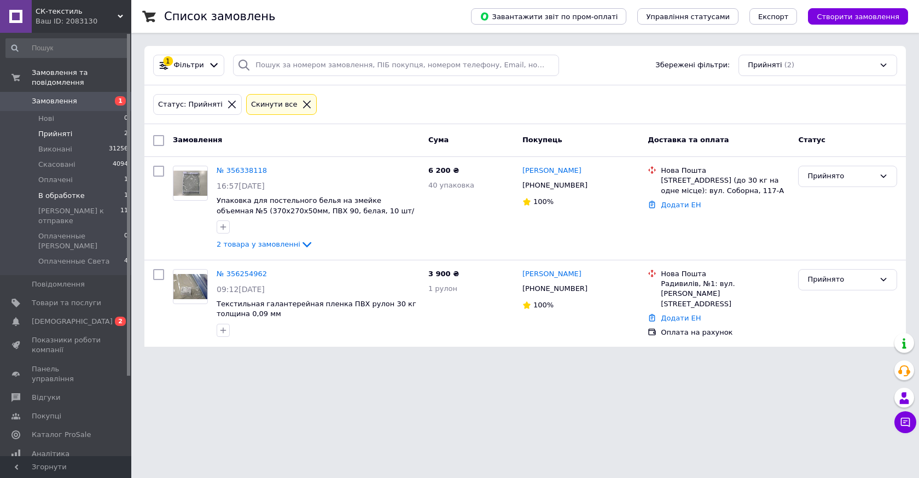
click at [44, 191] on span "В обработке" at bounding box center [61, 196] width 46 height 10
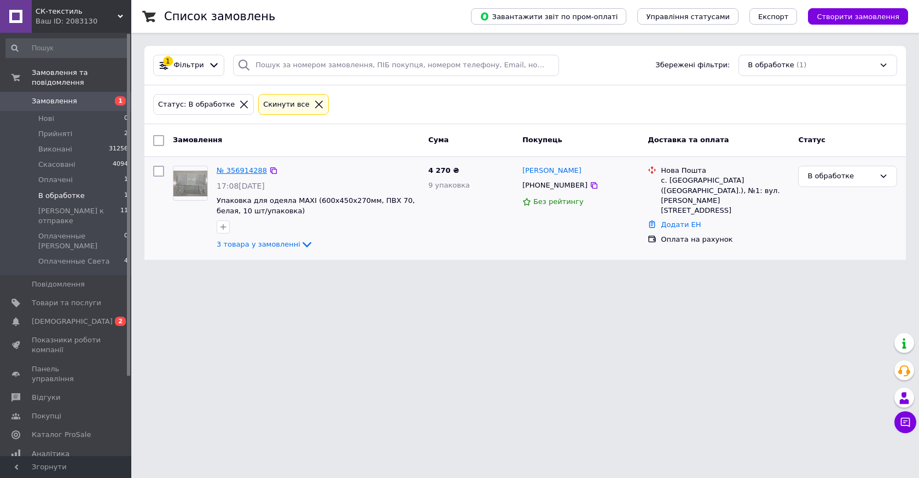
click at [248, 168] on link "№ 356914288" at bounding box center [242, 170] width 50 height 8
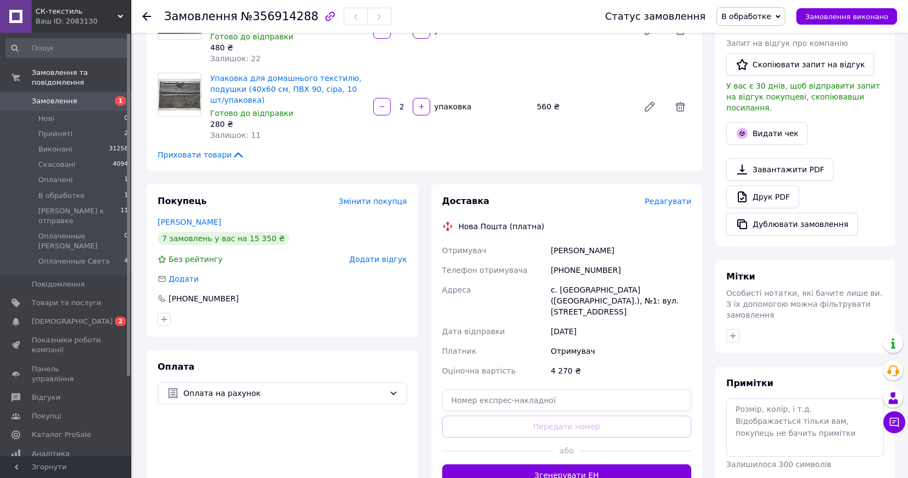
scroll to position [227, 0]
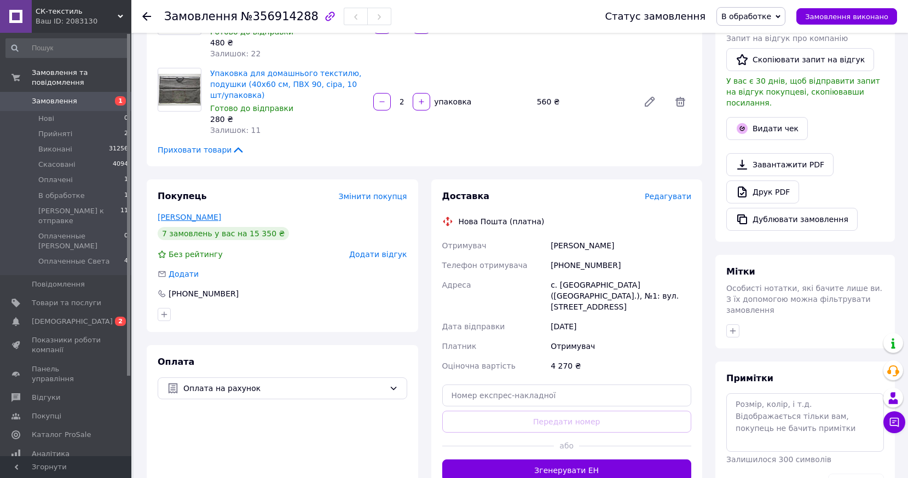
click at [207, 216] on link "Гуменюк Ирина" at bounding box center [189, 217] width 63 height 9
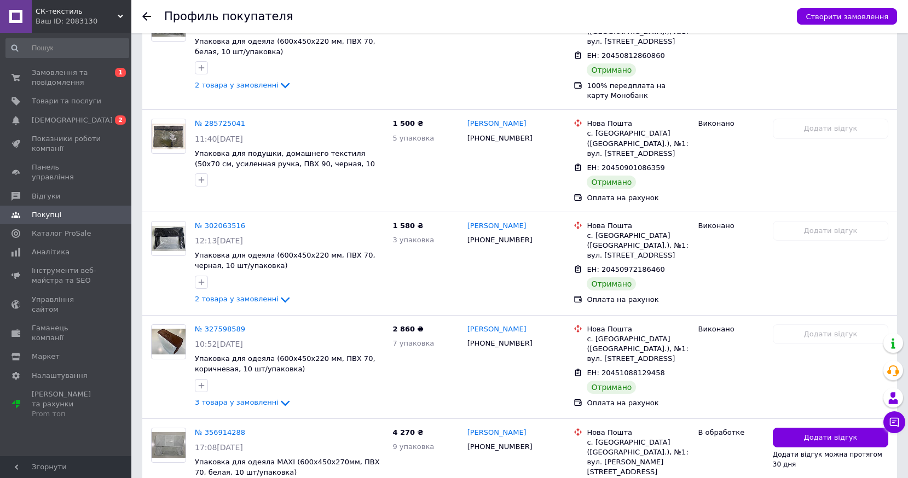
scroll to position [623, 0]
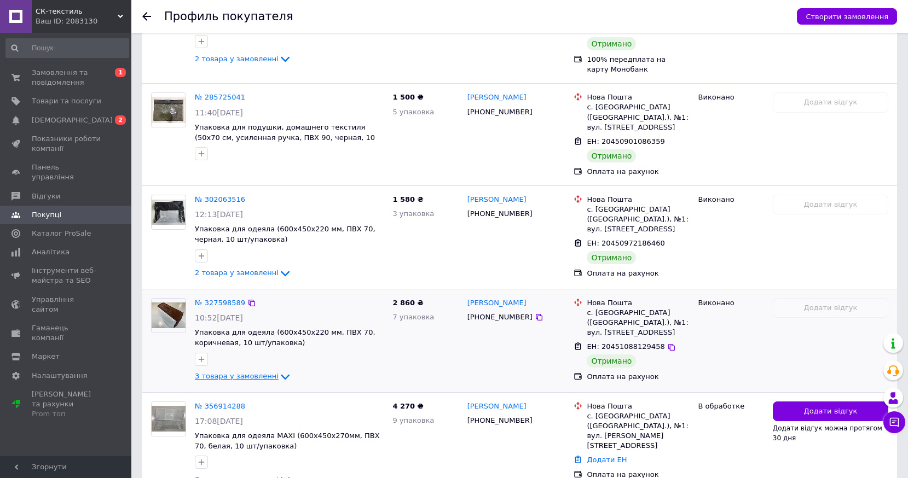
click at [239, 372] on span "3 товара у замовленні" at bounding box center [237, 376] width 84 height 8
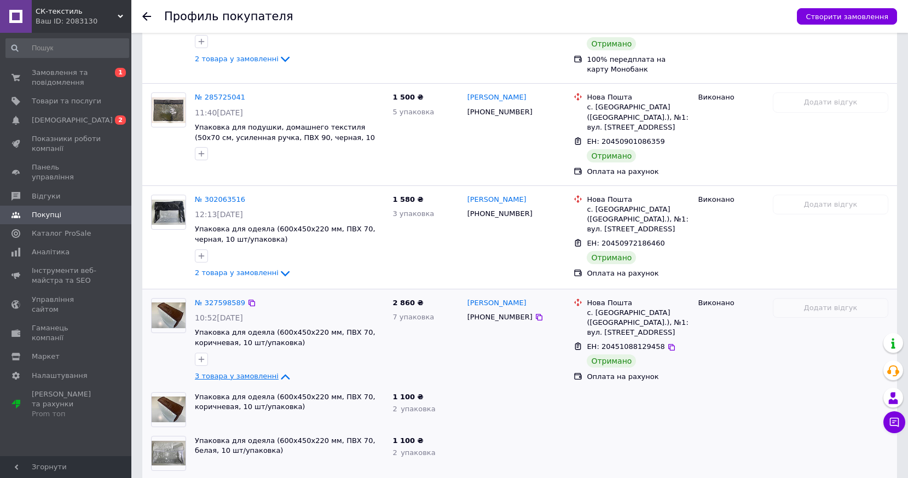
click at [244, 372] on span "3 товара у замовленні" at bounding box center [237, 376] width 84 height 8
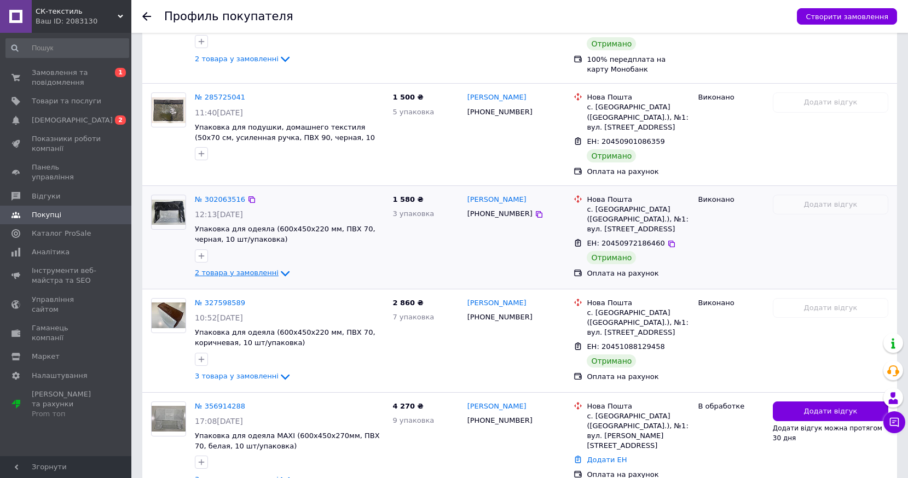
click at [251, 269] on span "2 товара у замовленні" at bounding box center [237, 273] width 84 height 8
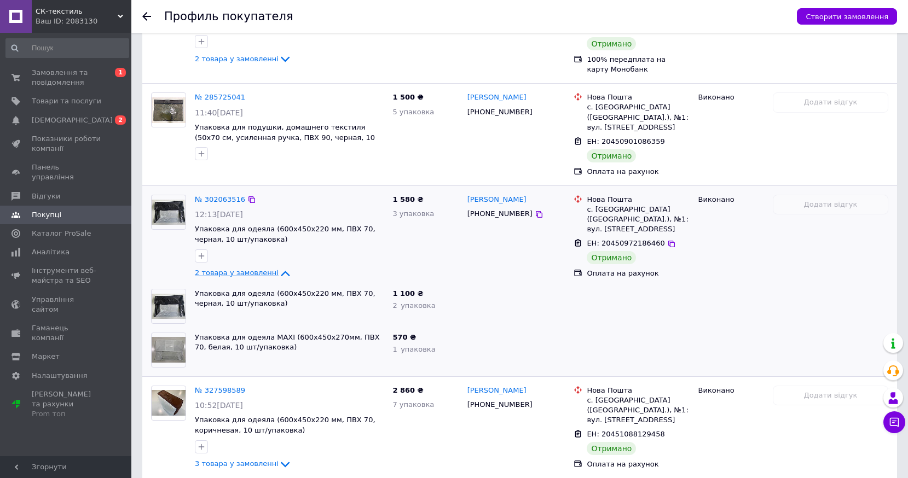
click at [251, 269] on span "2 товара у замовленні" at bounding box center [237, 273] width 84 height 8
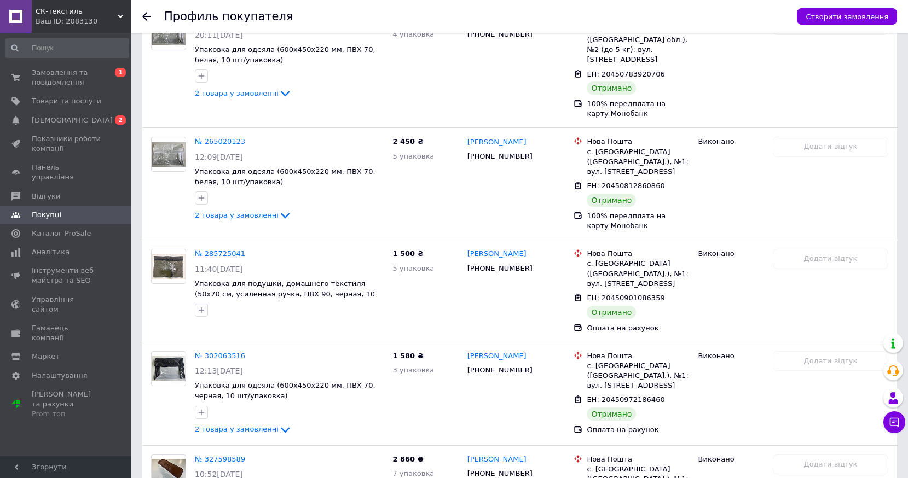
scroll to position [509, 0]
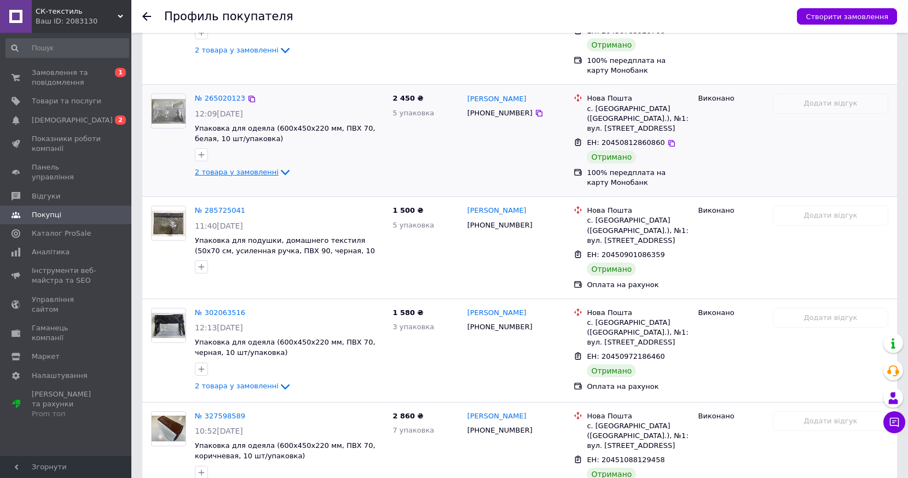
click at [234, 168] on span "2 товара у замовленні" at bounding box center [237, 172] width 84 height 8
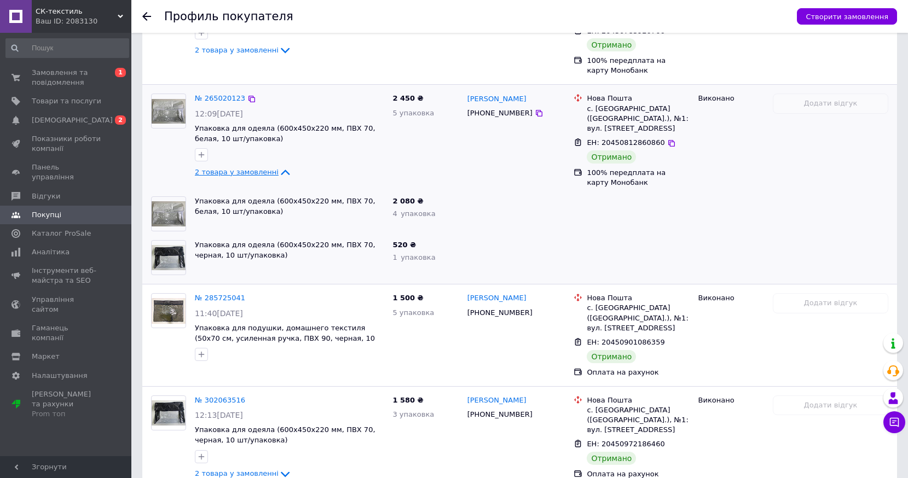
click at [237, 168] on span "2 товара у замовленні" at bounding box center [237, 172] width 84 height 8
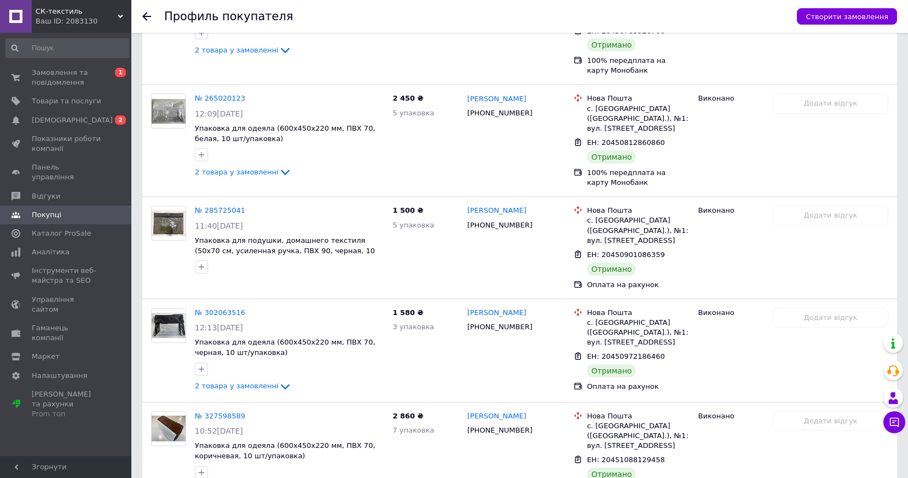
scroll to position [623, 0]
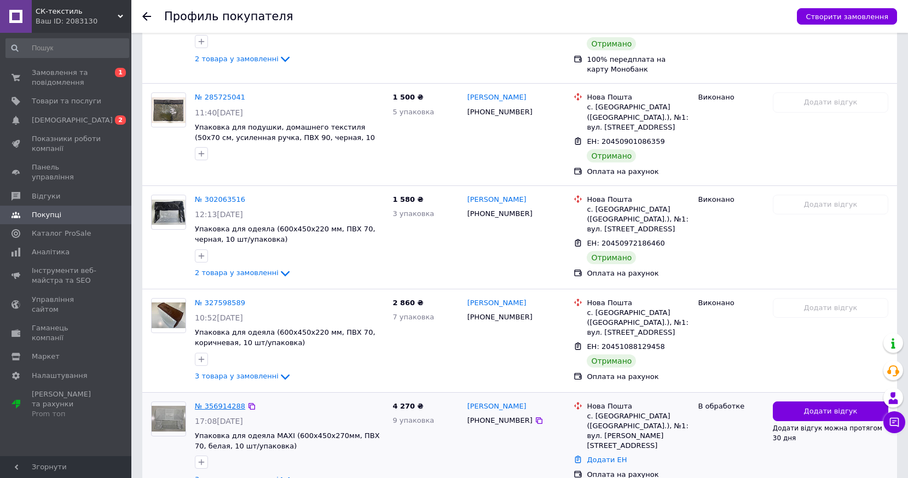
click at [226, 402] on link "№ 356914288" at bounding box center [220, 406] width 50 height 8
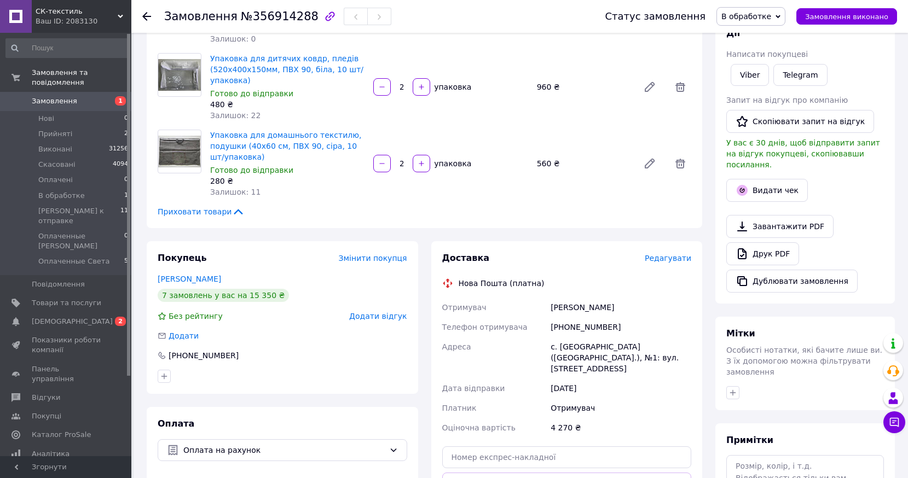
scroll to position [172, 0]
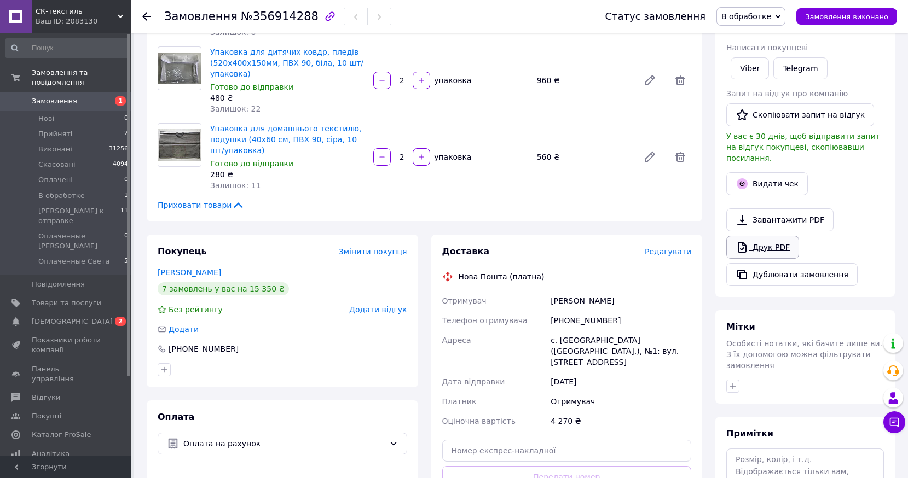
click at [775, 237] on link "Друк PDF" at bounding box center [762, 247] width 73 height 23
click at [771, 16] on span "В обработке" at bounding box center [746, 16] width 50 height 9
click at [786, 127] on li "Оплаченные Света" at bounding box center [776, 125] width 119 height 16
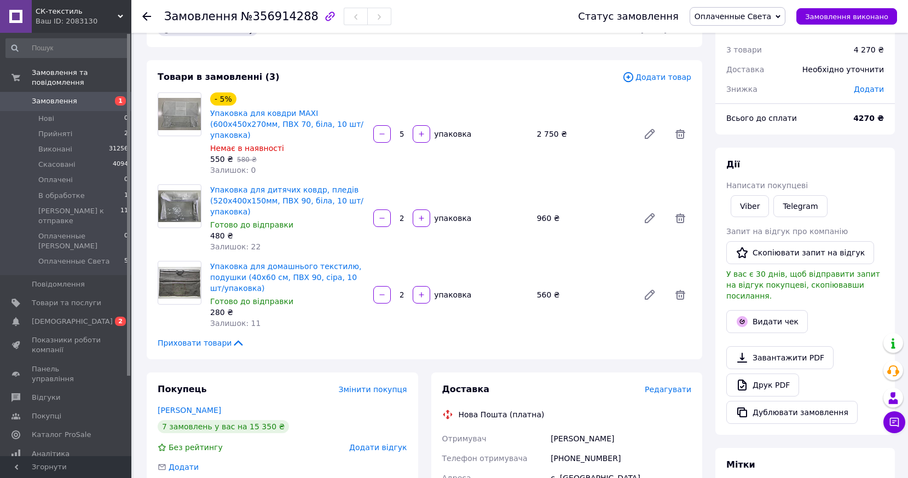
scroll to position [11, 0]
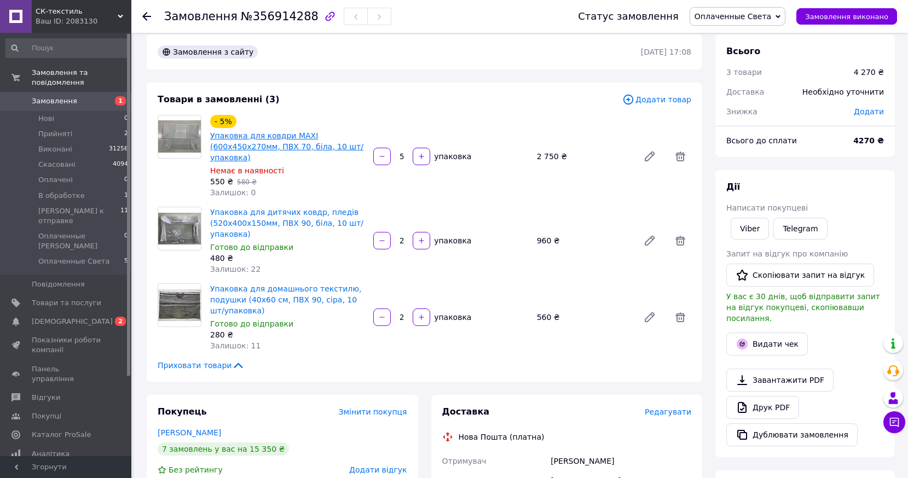
click at [305, 146] on link "Упаковка для ковдри MAXI (600х450х270мм, ПВХ 70, біла, 10 шт/упаковка)" at bounding box center [286, 146] width 153 height 31
click at [330, 227] on link "Упаковка для дитячих ковдр, пледів (520х400х150мм, ПВХ 90, біла, 10 шт/упаковка)" at bounding box center [286, 223] width 153 height 31
click at [335, 300] on link "Упаковка для домашнього текстилю, подушки (40х60 см, ПВХ 90, сіра, 10 шт/упаков…" at bounding box center [285, 299] width 151 height 31
click at [879, 114] on span "Додати" at bounding box center [868, 111] width 30 height 9
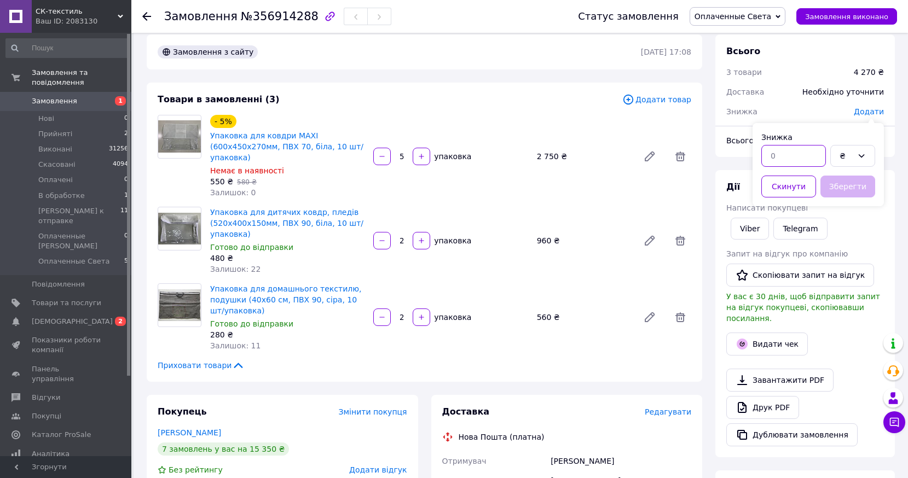
click at [803, 162] on input "text" at bounding box center [793, 156] width 65 height 22
type input "310"
click at [842, 189] on button "Зберегти" at bounding box center [847, 187] width 55 height 22
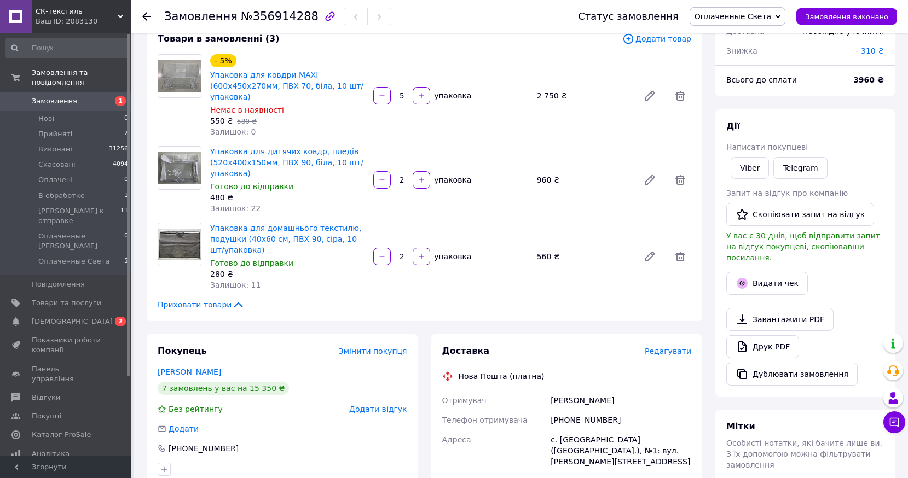
scroll to position [63, 0]
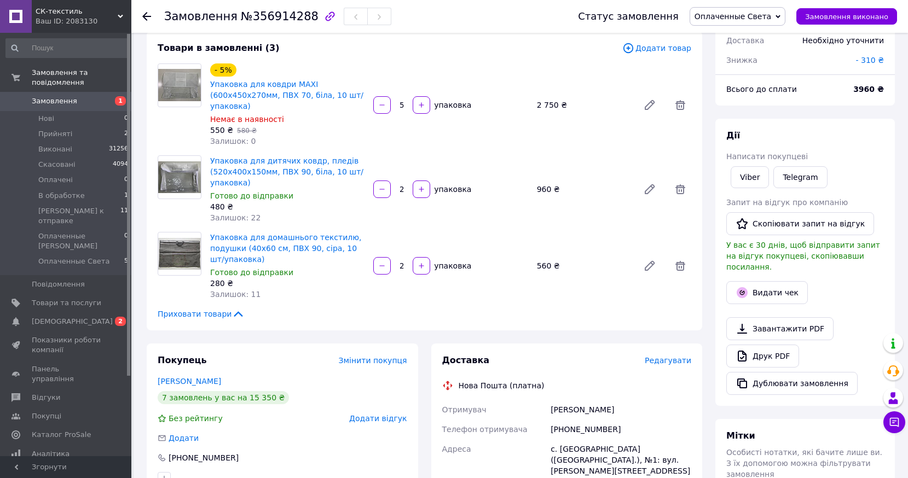
click at [768, 16] on span "Оплаченные Света" at bounding box center [732, 16] width 77 height 9
click at [68, 257] on span "Оплаченные Света" at bounding box center [73, 262] width 71 height 10
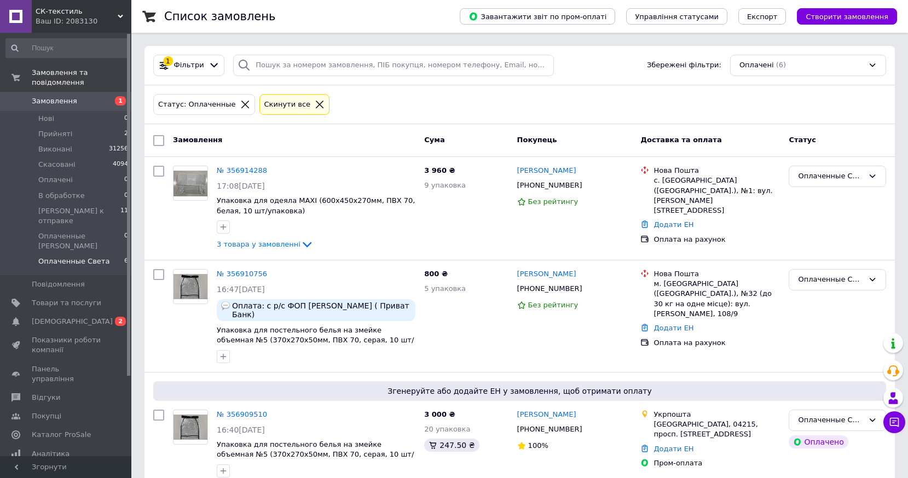
click at [69, 257] on span "Оплаченные Света" at bounding box center [73, 262] width 71 height 10
click at [65, 129] on span "Прийняті" at bounding box center [55, 134] width 34 height 10
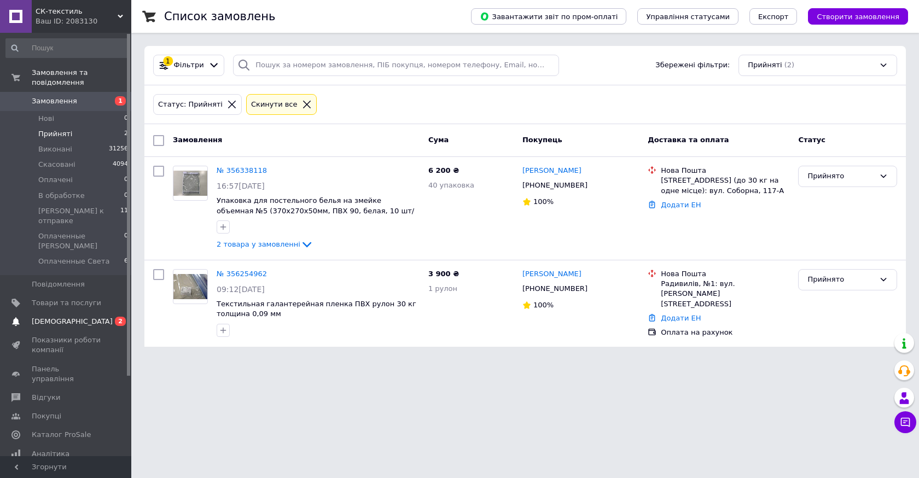
click at [55, 317] on span "[DEMOGRAPHIC_DATA]" at bounding box center [72, 322] width 81 height 10
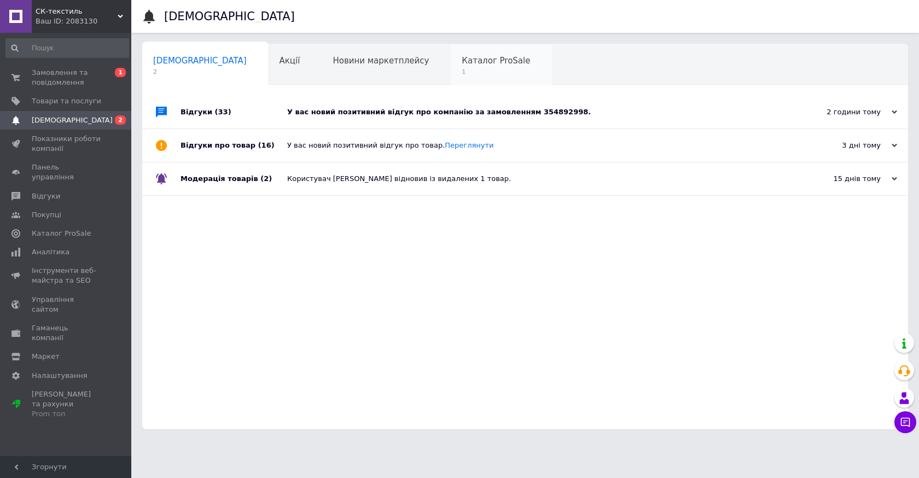
click at [462, 64] on span "Каталог ProSale" at bounding box center [496, 61] width 68 height 10
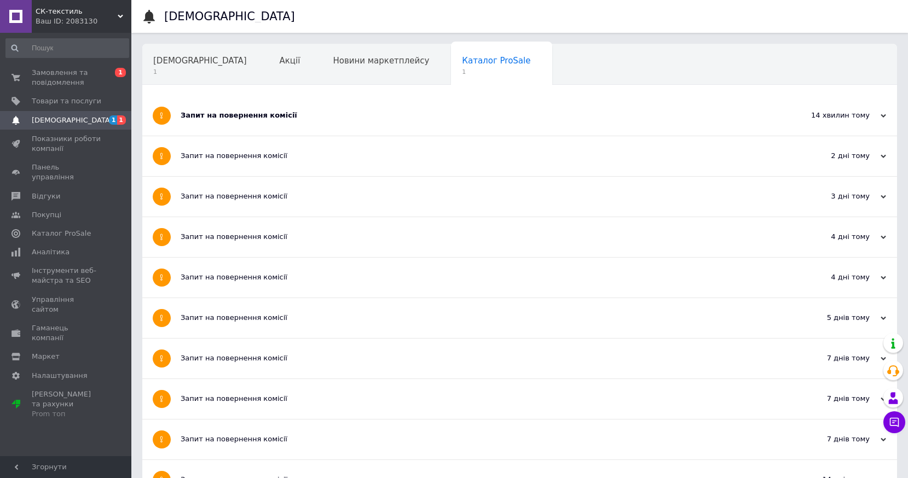
click at [231, 118] on div "Запит на повернення комісії" at bounding box center [479, 115] width 596 height 10
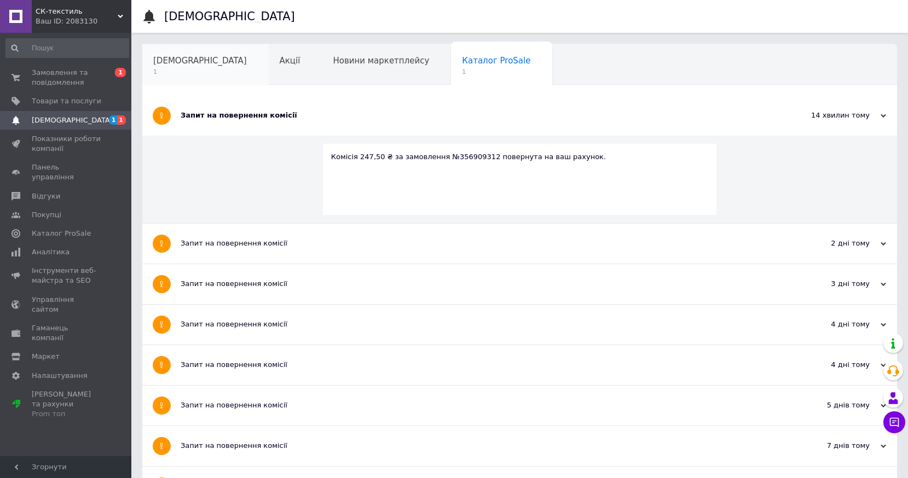
click at [178, 60] on span "[DEMOGRAPHIC_DATA]" at bounding box center [200, 61] width 94 height 10
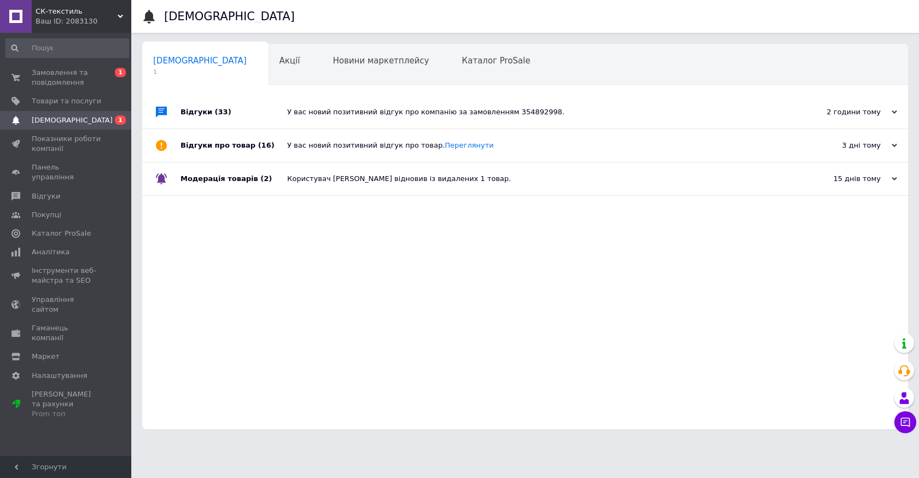
click at [206, 113] on div "Відгуки (33)" at bounding box center [234, 112] width 107 height 33
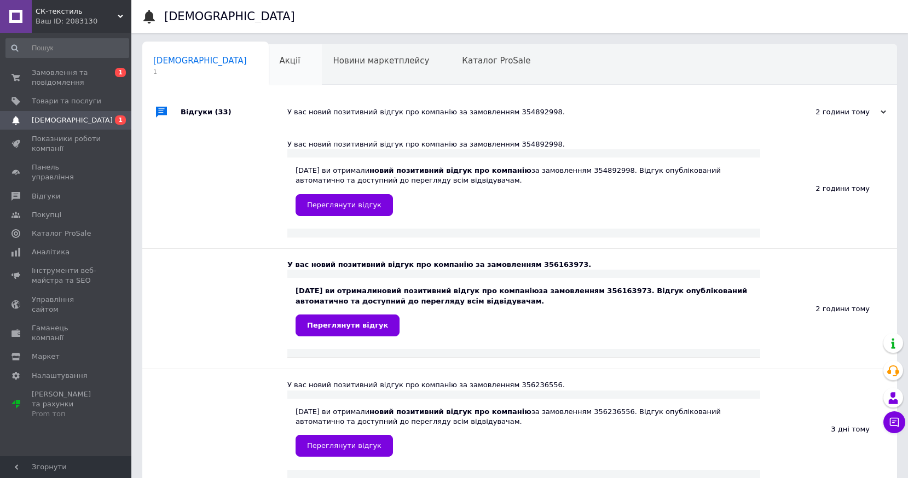
click at [280, 57] on span "Акції" at bounding box center [290, 61] width 21 height 10
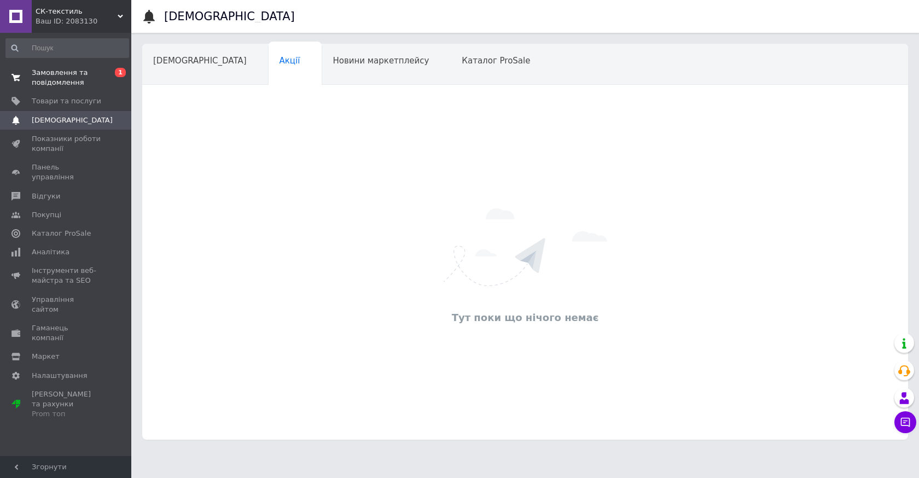
click at [64, 79] on span "Замовлення та повідомлення" at bounding box center [66, 78] width 69 height 20
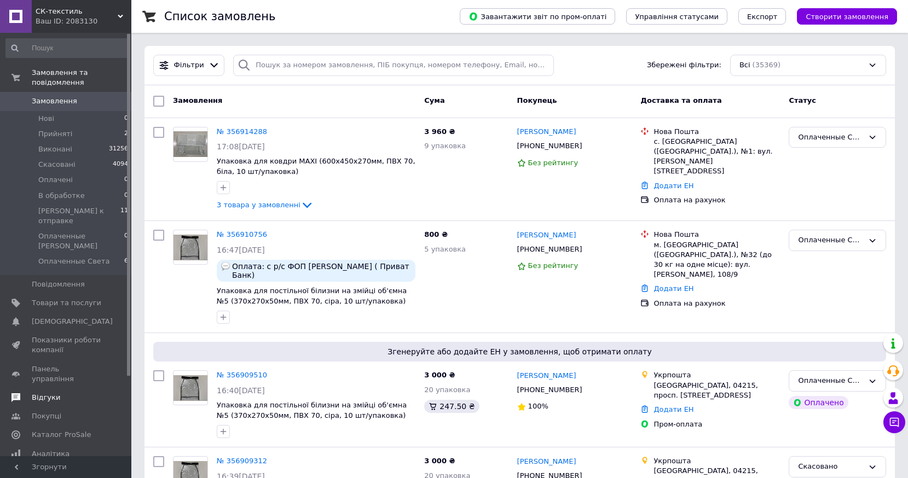
click at [45, 393] on span "Відгуки" at bounding box center [46, 398] width 28 height 10
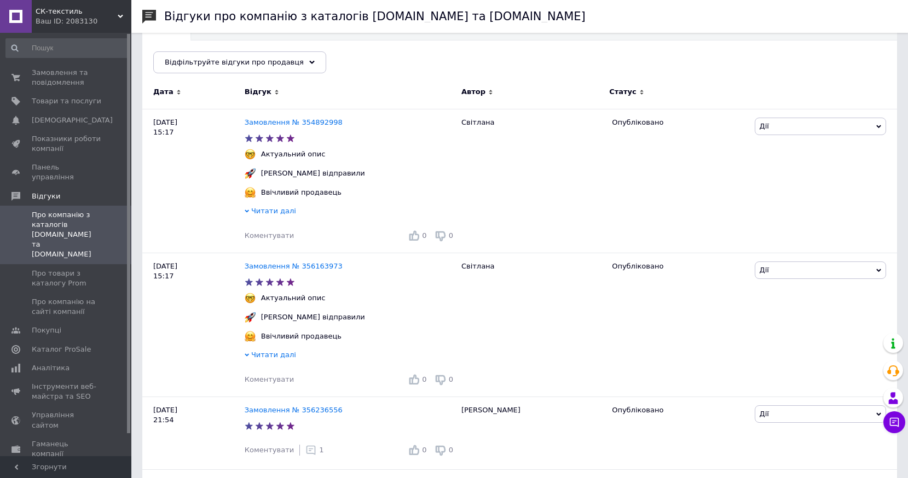
scroll to position [119, 0]
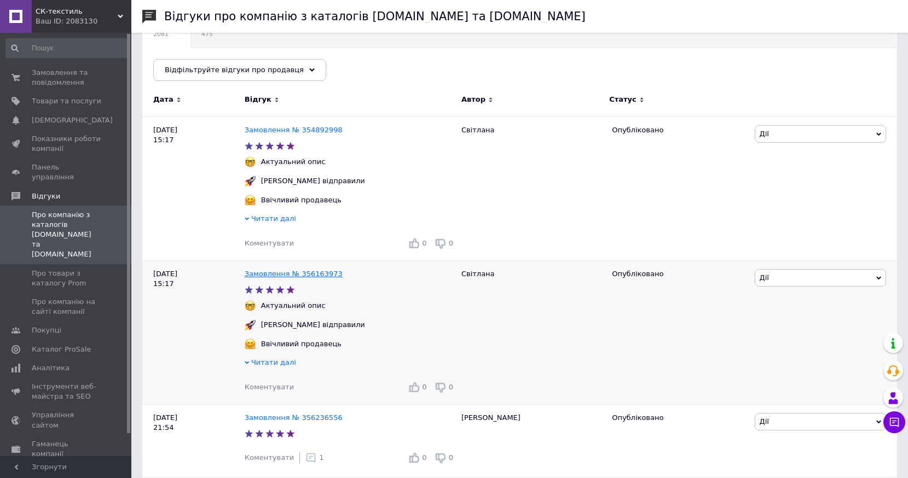
click at [319, 276] on link "Замовлення № 356163973" at bounding box center [294, 274] width 98 height 8
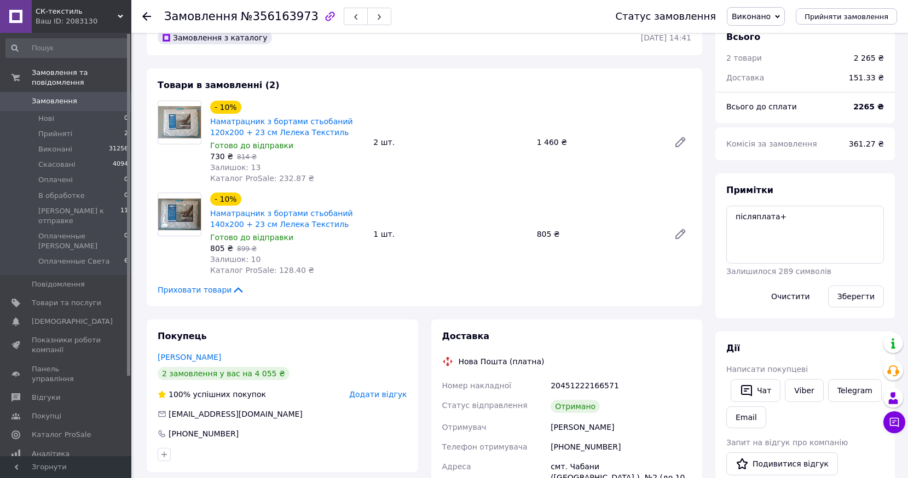
scroll to position [22, 0]
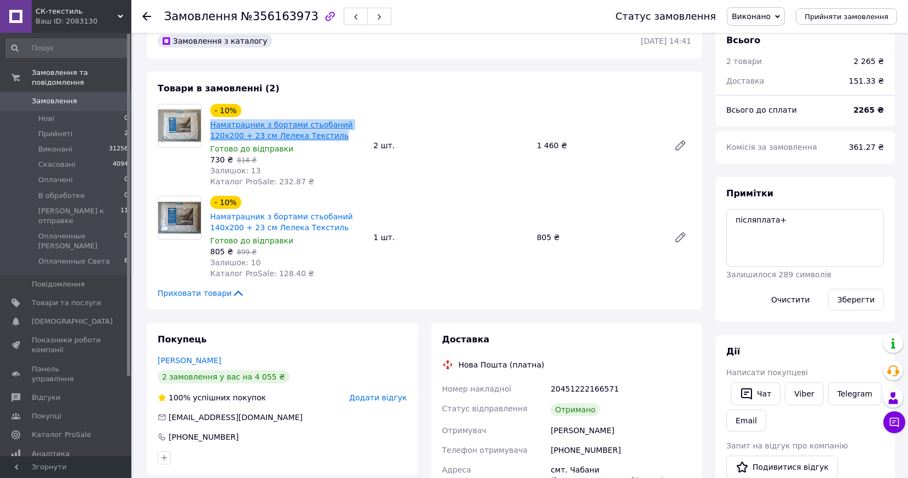
drag, startPoint x: 337, startPoint y: 137, endPoint x: 211, endPoint y: 129, distance: 126.1
click at [211, 129] on span "Наматрацник з бортами стьобаний 120х200 + 23 см Лелека Текстиль" at bounding box center [287, 130] width 154 height 22
copy link "Наматрацник з бортами стьобаний 120х200 + 23 см Лелека Текстиль"
click at [458, 288] on div "Приховати товари" at bounding box center [424, 293] width 533 height 11
click at [146, 19] on use at bounding box center [146, 16] width 9 height 9
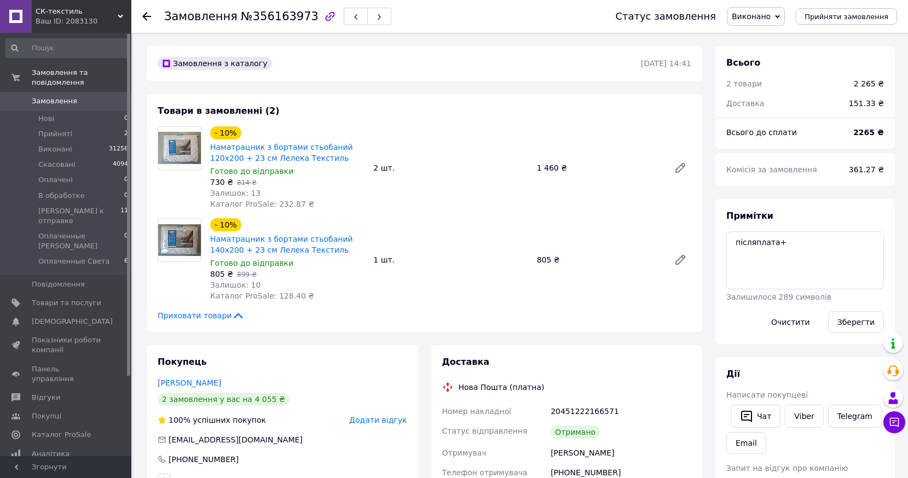
click at [146, 16] on icon at bounding box center [146, 16] width 9 height 9
